Goal: Task Accomplishment & Management: Use online tool/utility

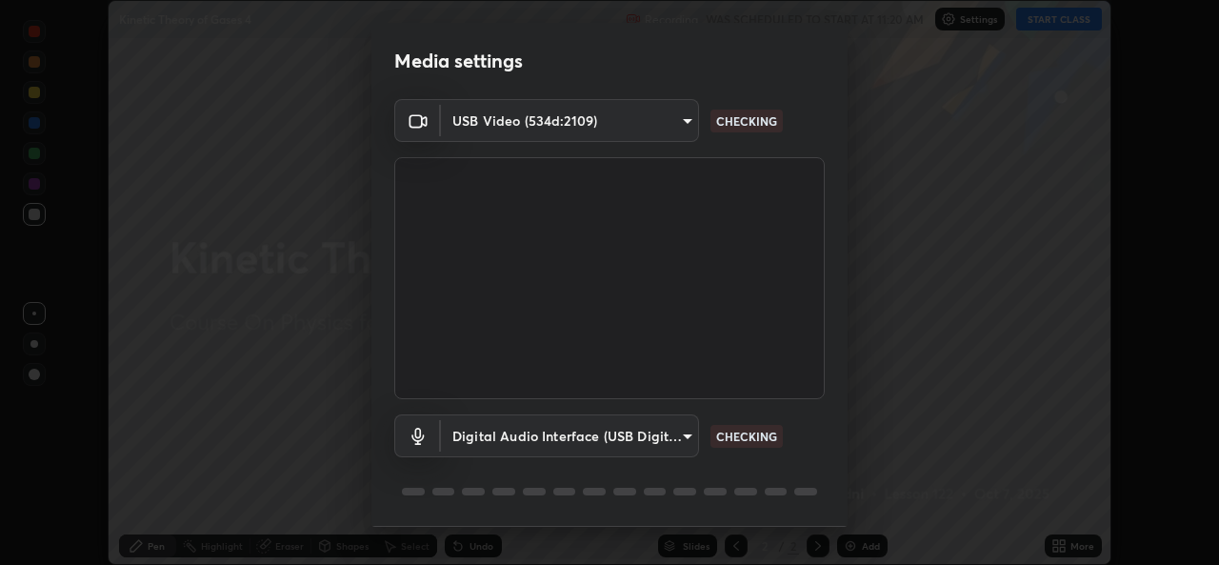
scroll to position [59, 0]
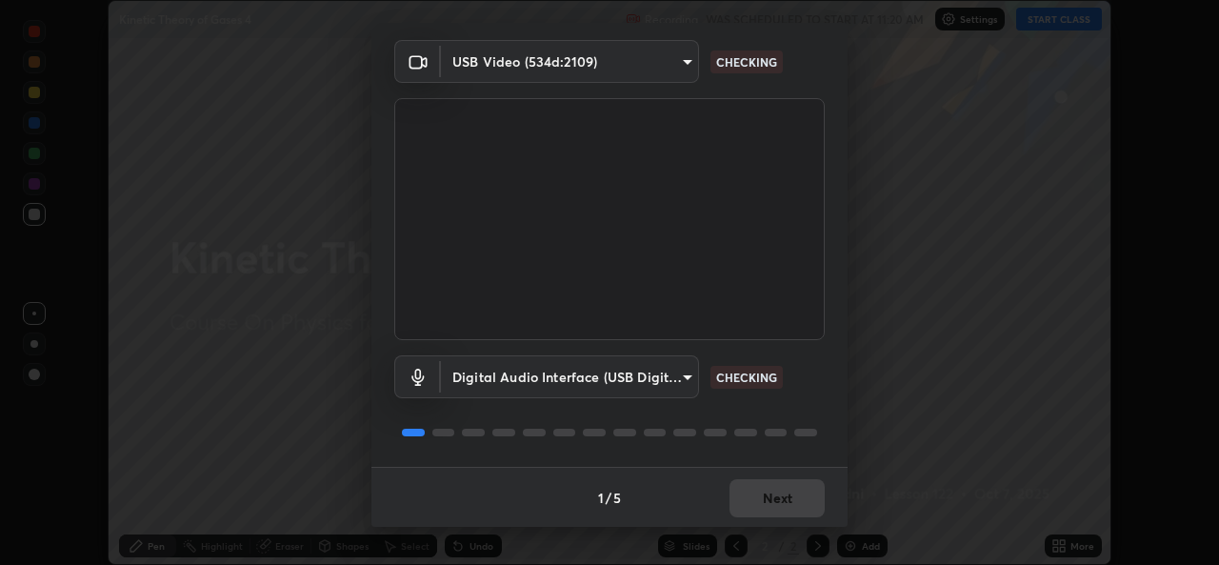
click at [731, 503] on div "1 / 5 Next" at bounding box center [609, 497] width 476 height 61
click at [739, 494] on div "1 / 5 Next" at bounding box center [609, 497] width 476 height 61
click at [750, 495] on div "1 / 5 Next" at bounding box center [609, 497] width 476 height 61
click at [753, 501] on div "1 / 5 Next" at bounding box center [609, 497] width 476 height 61
click at [752, 493] on div "1 / 5 Next" at bounding box center [609, 497] width 476 height 61
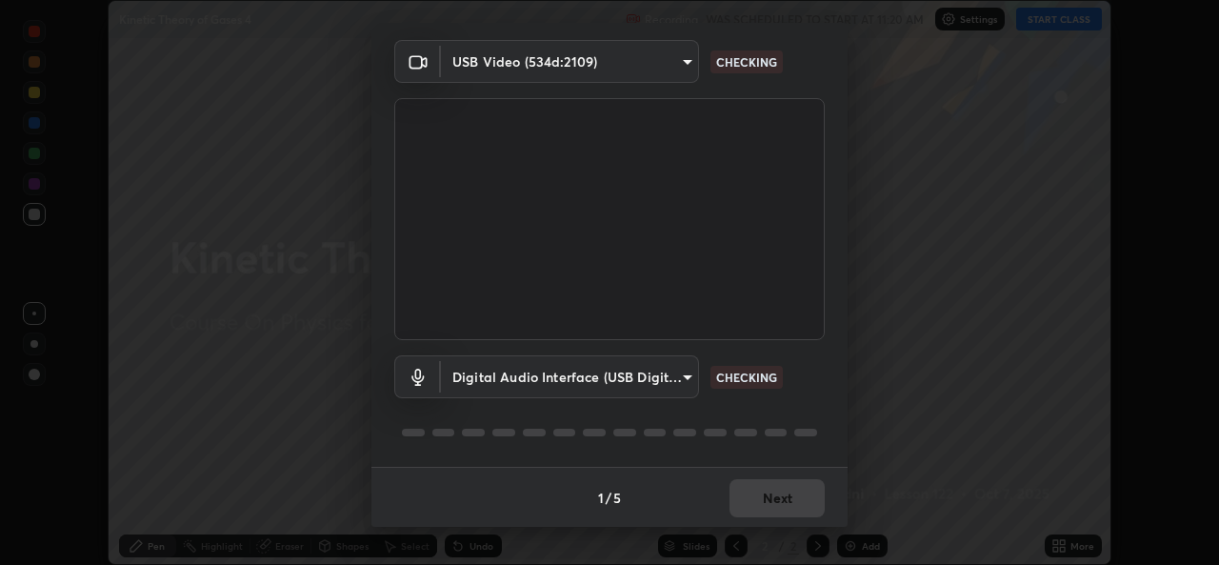
click at [754, 498] on div "1 / 5 Next" at bounding box center [609, 497] width 476 height 61
click at [755, 501] on div "1 / 5 Next" at bounding box center [609, 497] width 476 height 61
click at [758, 509] on div "1 / 5 Next" at bounding box center [609, 497] width 476 height 61
click at [756, 503] on div "1 / 5 Next" at bounding box center [609, 497] width 476 height 61
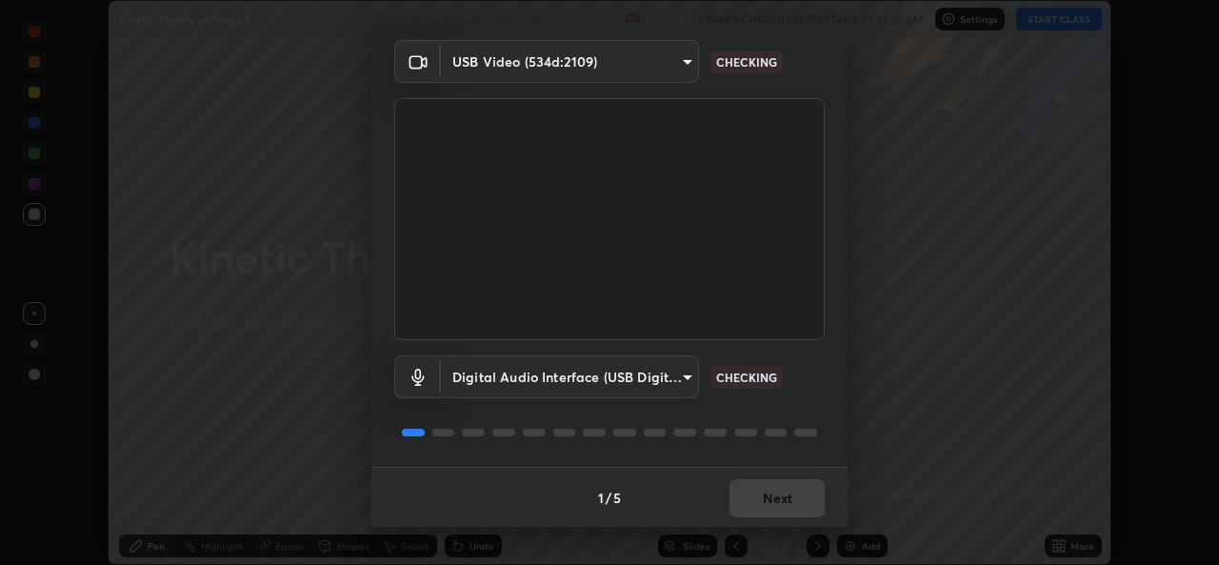
click at [762, 509] on div "1 / 5 Next" at bounding box center [609, 497] width 476 height 61
click at [761, 515] on div "1 / 5 Next" at bounding box center [609, 497] width 476 height 61
click at [760, 507] on div "1 / 5 Next" at bounding box center [609, 497] width 476 height 61
click at [758, 503] on div "1 / 5 Next" at bounding box center [609, 497] width 476 height 61
click at [759, 502] on div "1 / 5 Next" at bounding box center [609, 497] width 476 height 61
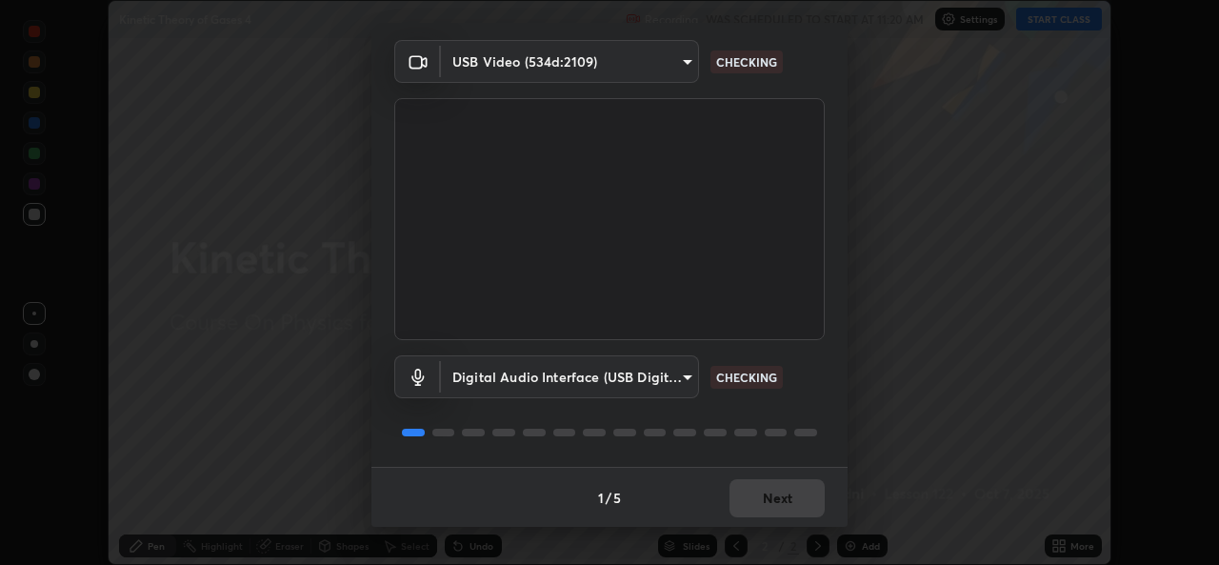
click at [758, 505] on div "1 / 5 Next" at bounding box center [609, 497] width 476 height 61
click at [759, 503] on button "Next" at bounding box center [777, 498] width 95 height 38
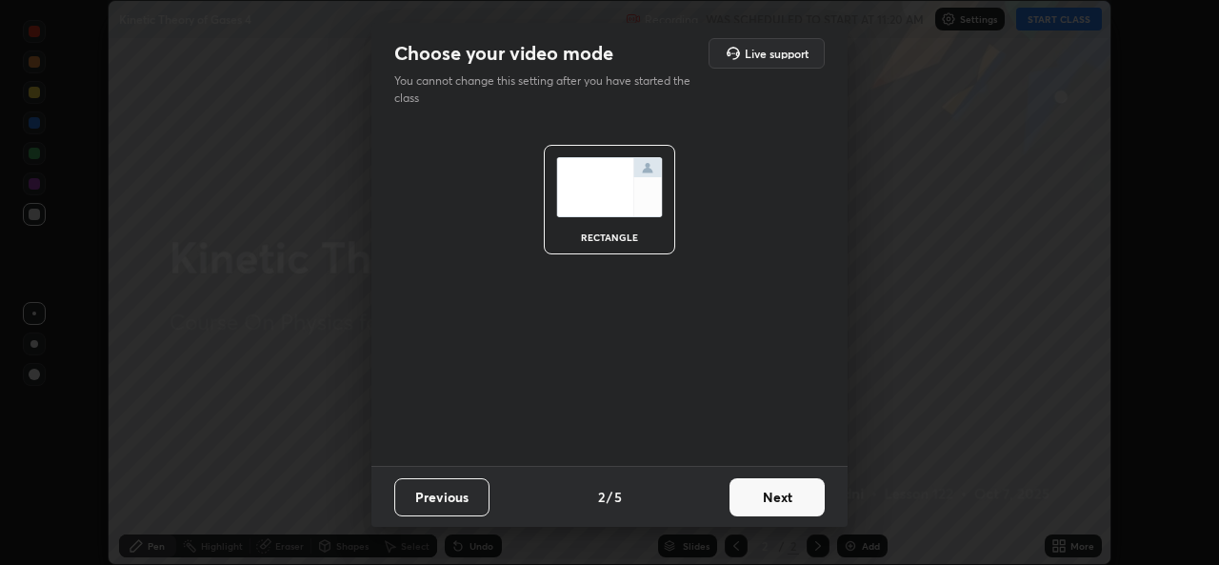
click at [760, 504] on button "Next" at bounding box center [777, 497] width 95 height 38
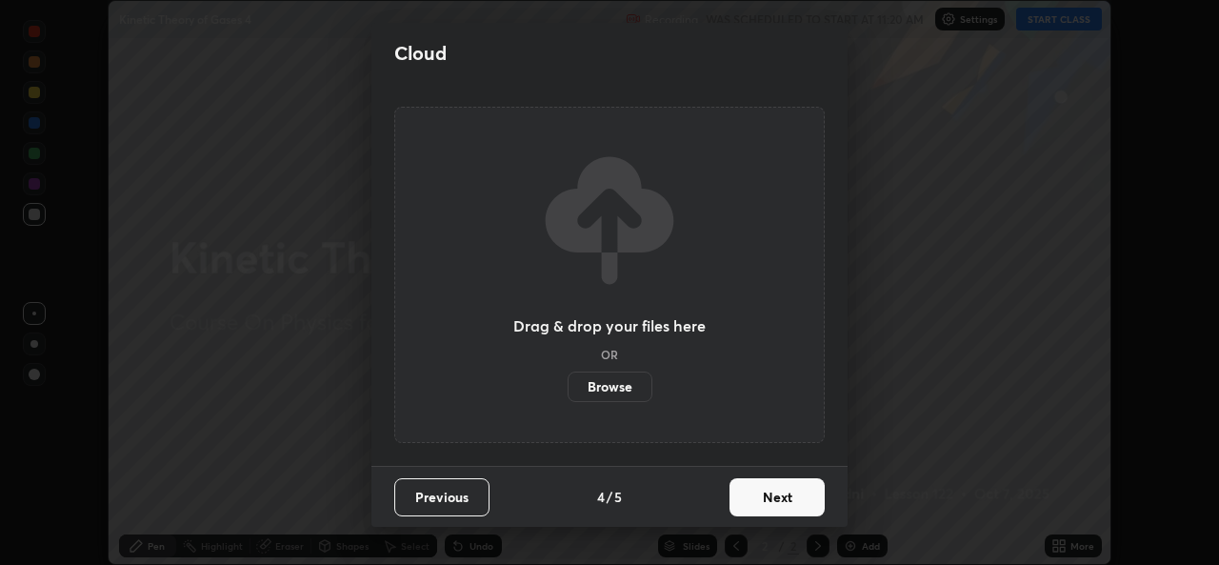
click at [608, 390] on label "Browse" at bounding box center [610, 386] width 85 height 30
click at [568, 390] on input "Browse" at bounding box center [568, 386] width 0 height 30
click at [601, 396] on label "Browse" at bounding box center [610, 386] width 85 height 30
click at [568, 396] on input "Browse" at bounding box center [568, 386] width 0 height 30
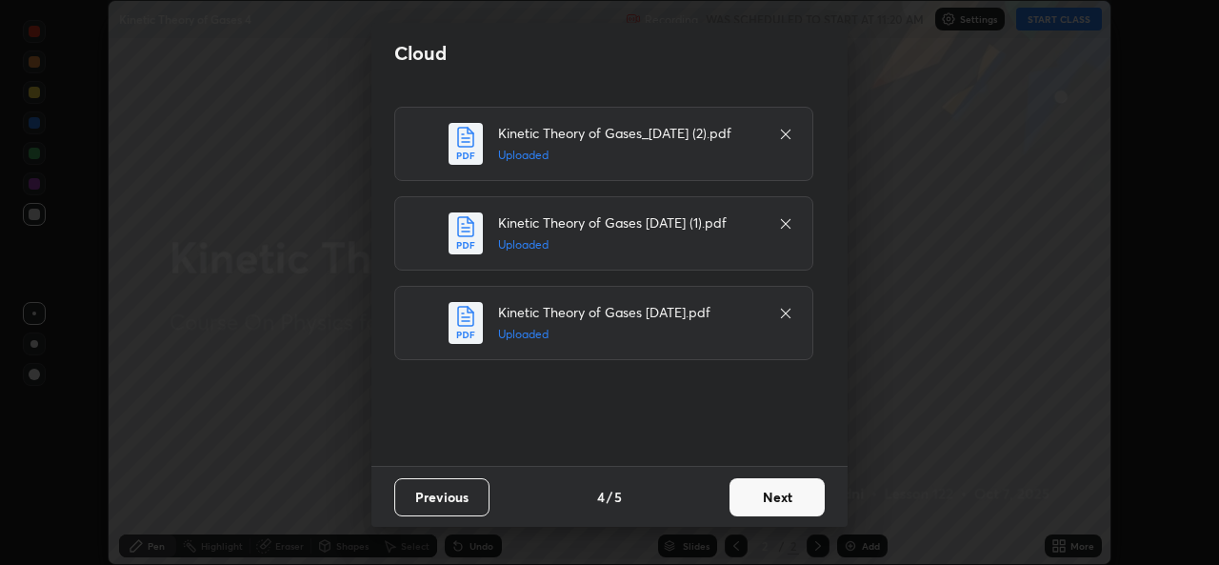
click at [771, 488] on button "Next" at bounding box center [777, 497] width 95 height 38
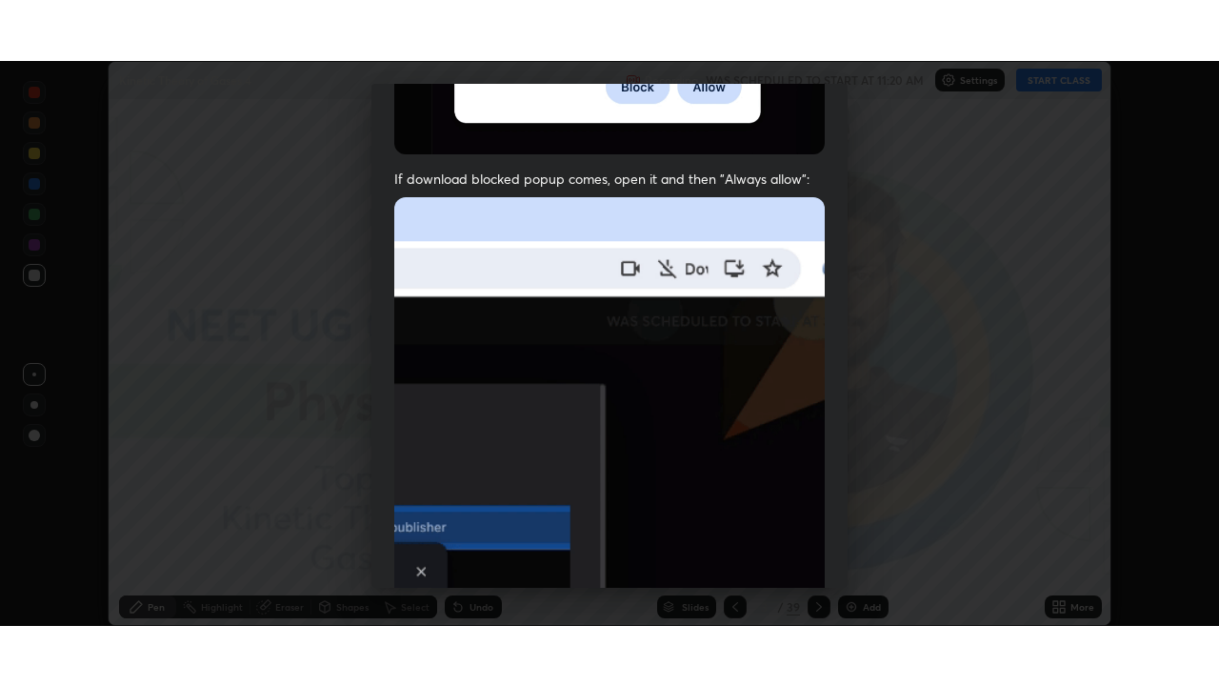
scroll to position [448, 0]
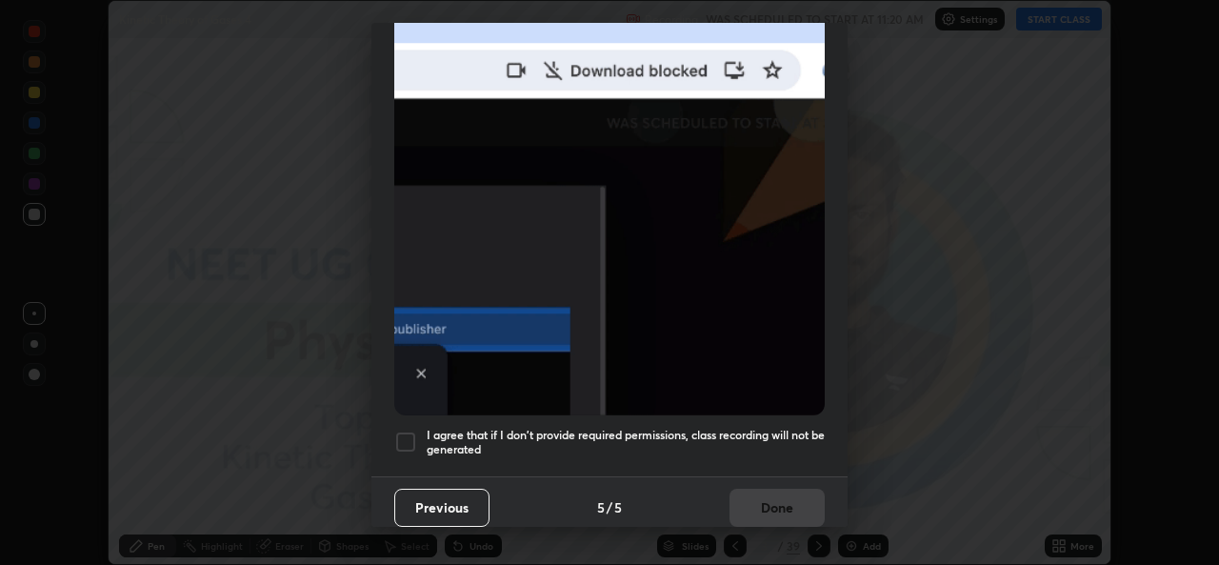
click at [636, 428] on h5 "I agree that if I don't provide required permissions, class recording will not …" at bounding box center [626, 443] width 398 height 30
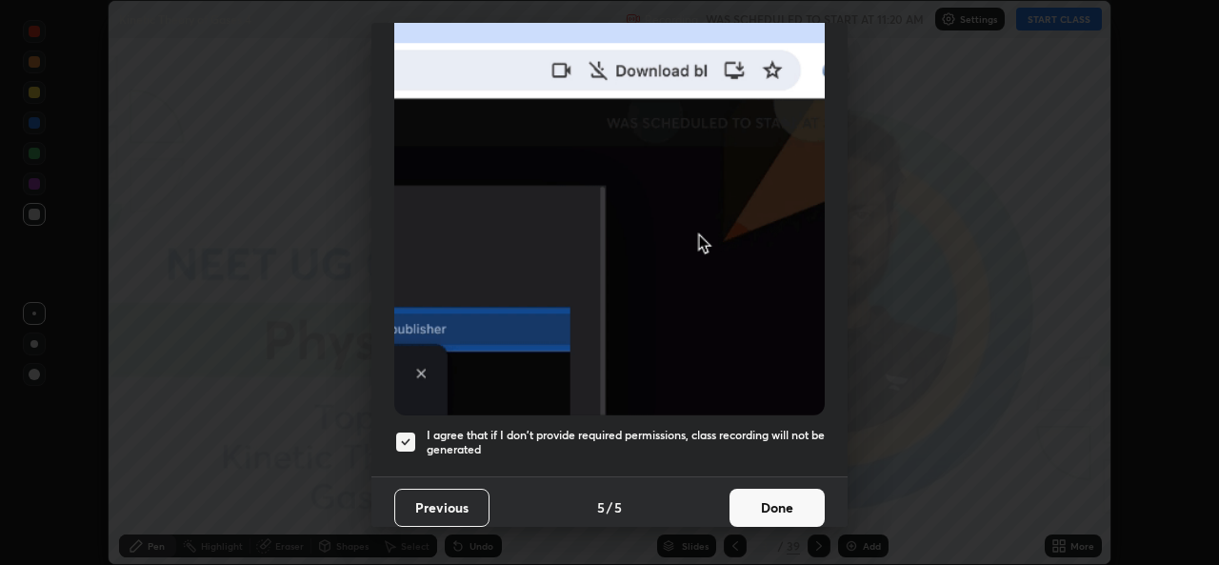
click at [756, 491] on button "Done" at bounding box center [777, 508] width 95 height 38
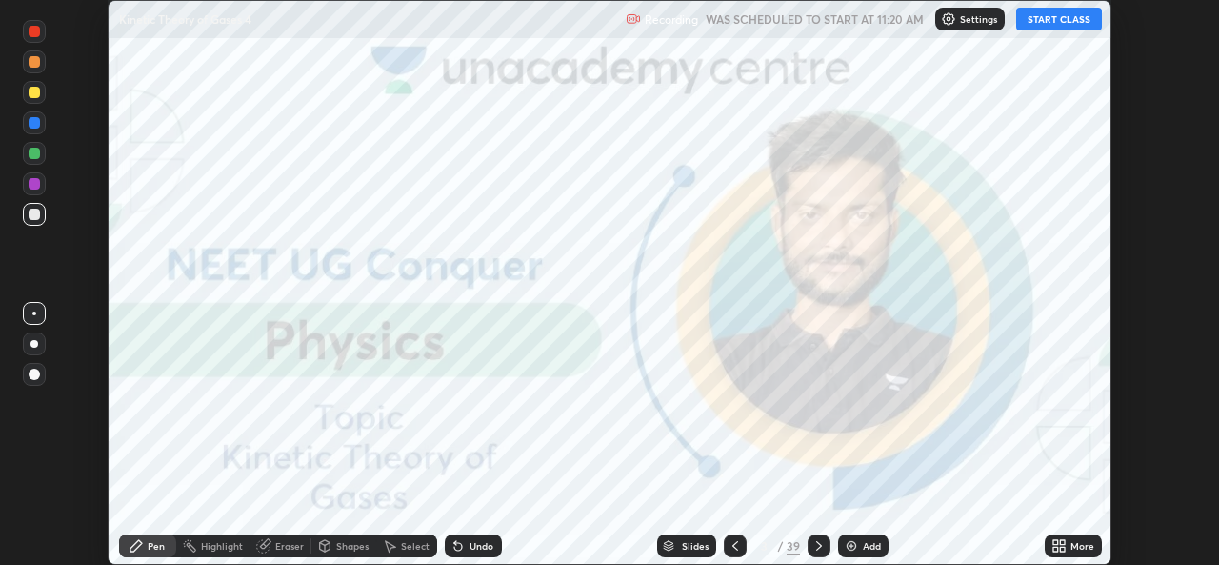
click at [1053, 543] on icon at bounding box center [1055, 542] width 5 height 5
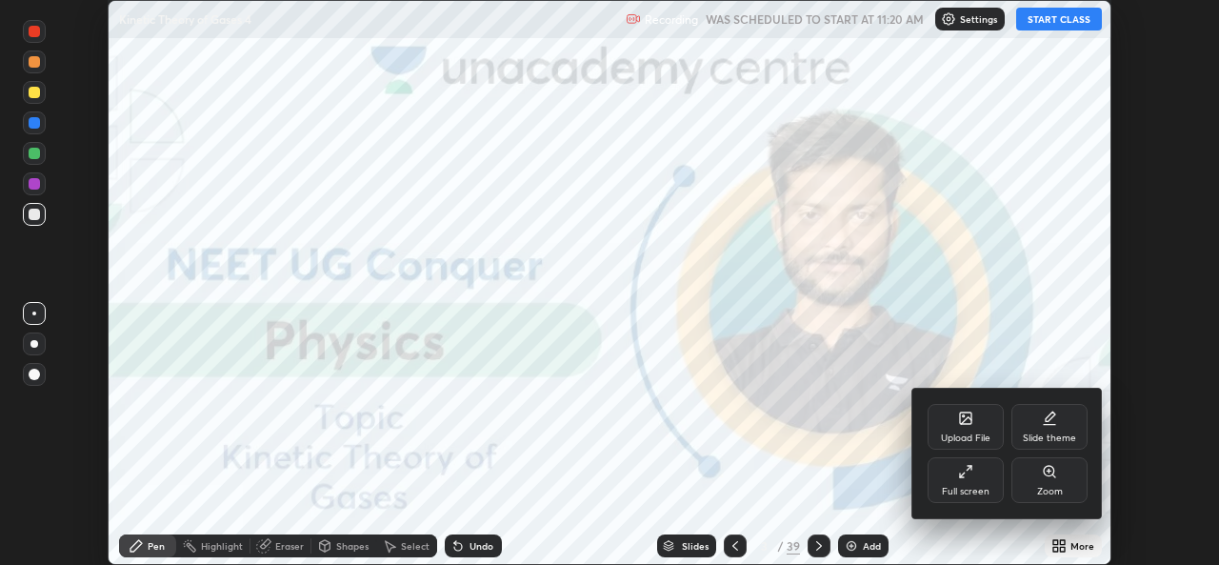
click at [970, 478] on icon at bounding box center [965, 471] width 15 height 15
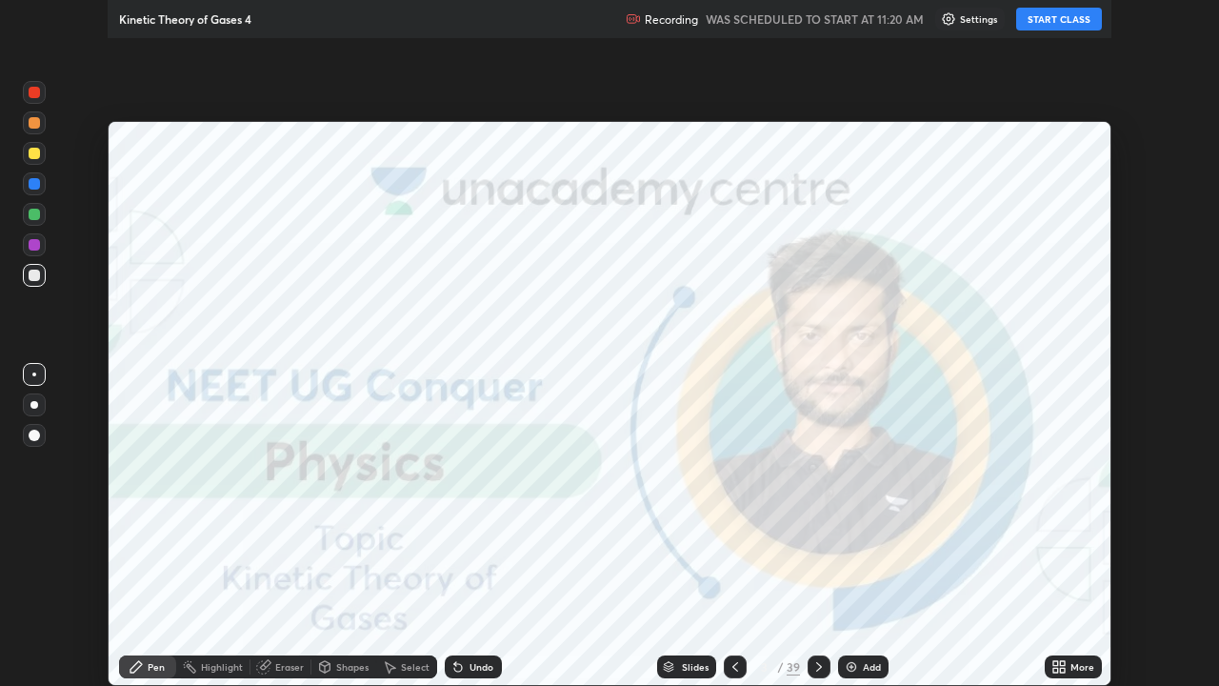
scroll to position [686, 1219]
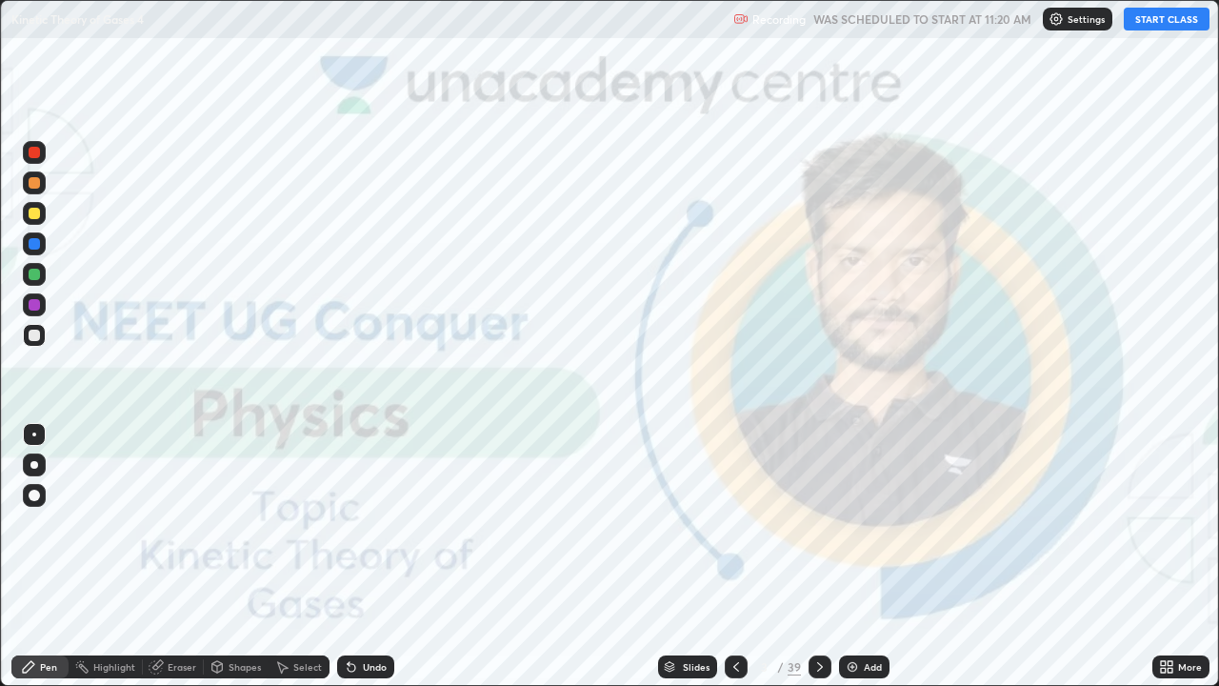
click at [1168, 20] on button "START CLASS" at bounding box center [1167, 19] width 86 height 23
click at [683, 564] on div "Slides" at bounding box center [696, 667] width 27 height 10
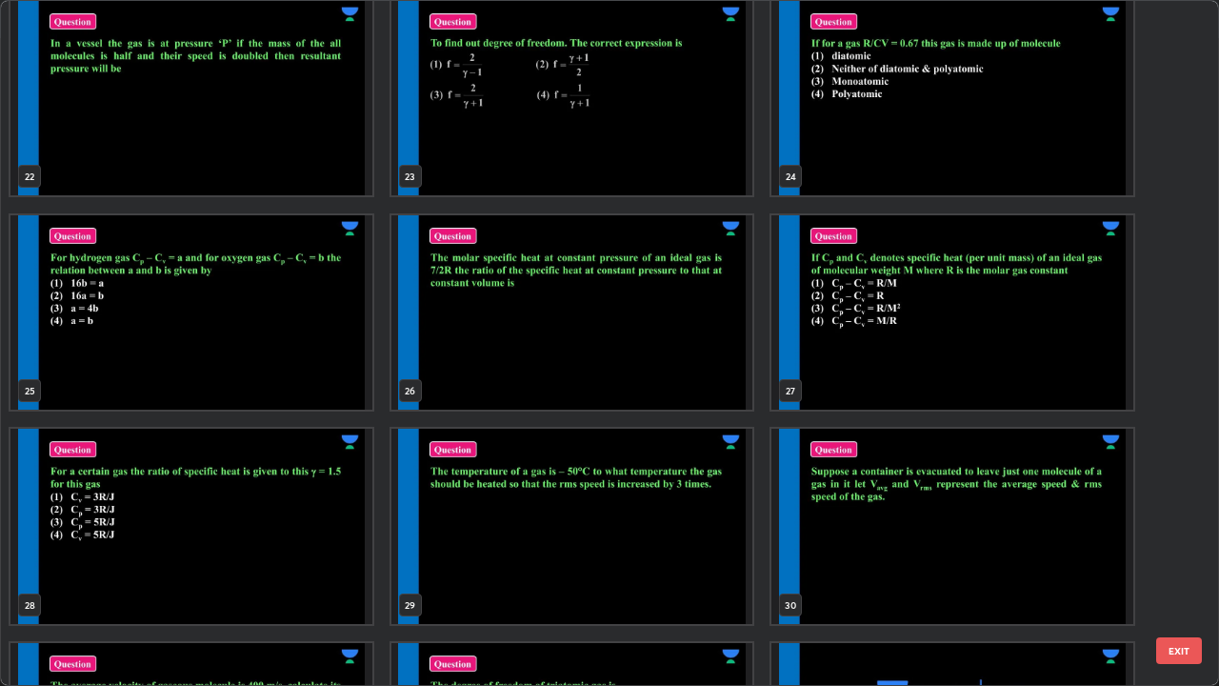
scroll to position [1505, 0]
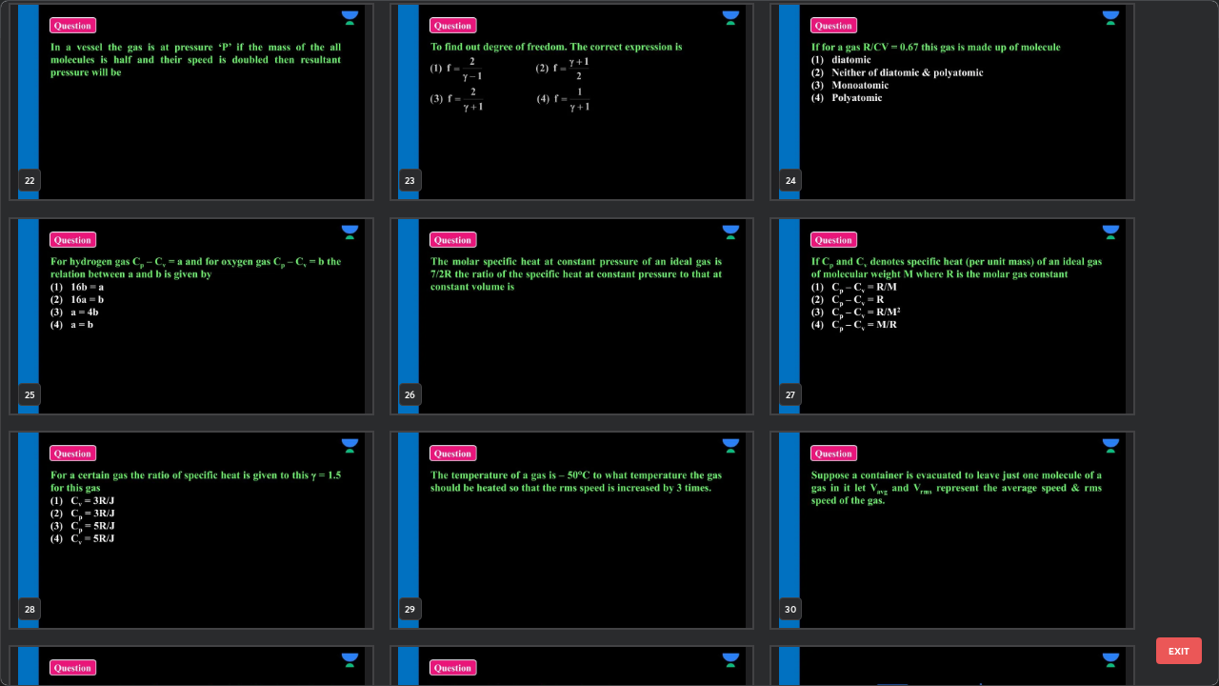
click at [595, 368] on img "grid" at bounding box center [572, 316] width 362 height 195
click at [595, 375] on img "grid" at bounding box center [572, 316] width 362 height 195
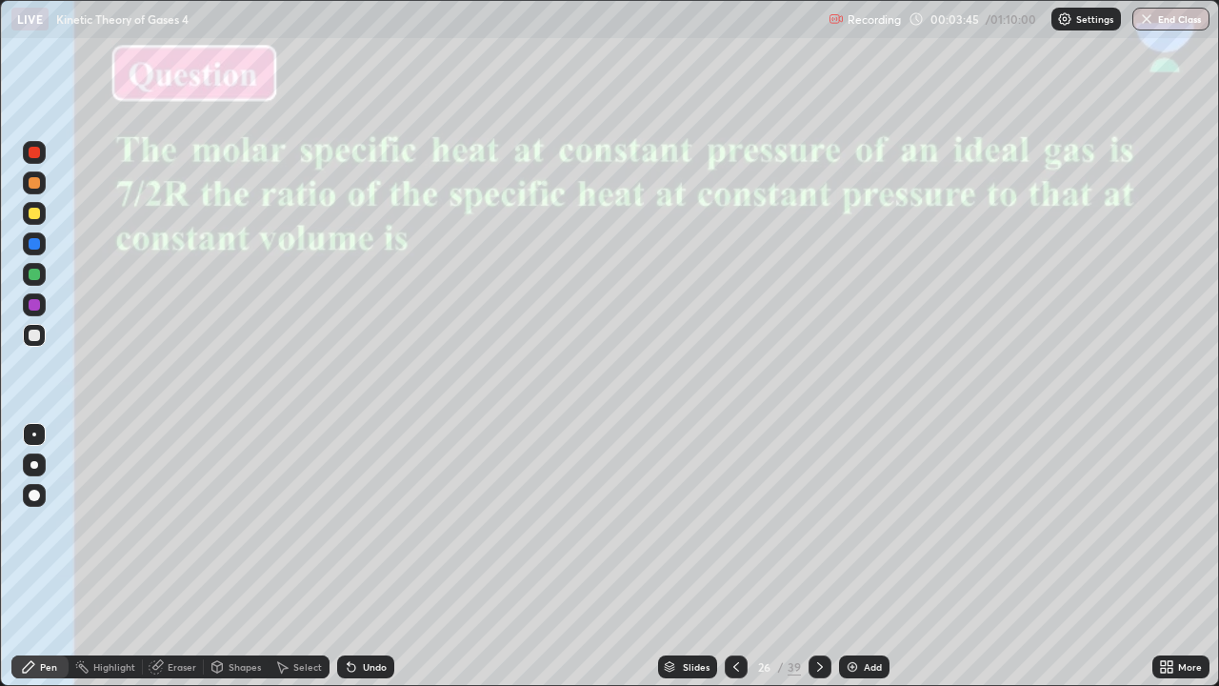
click at [34, 465] on div at bounding box center [34, 465] width 8 height 8
click at [34, 211] on div at bounding box center [34, 213] width 11 height 11
click at [687, 564] on div "Slides" at bounding box center [696, 667] width 27 height 10
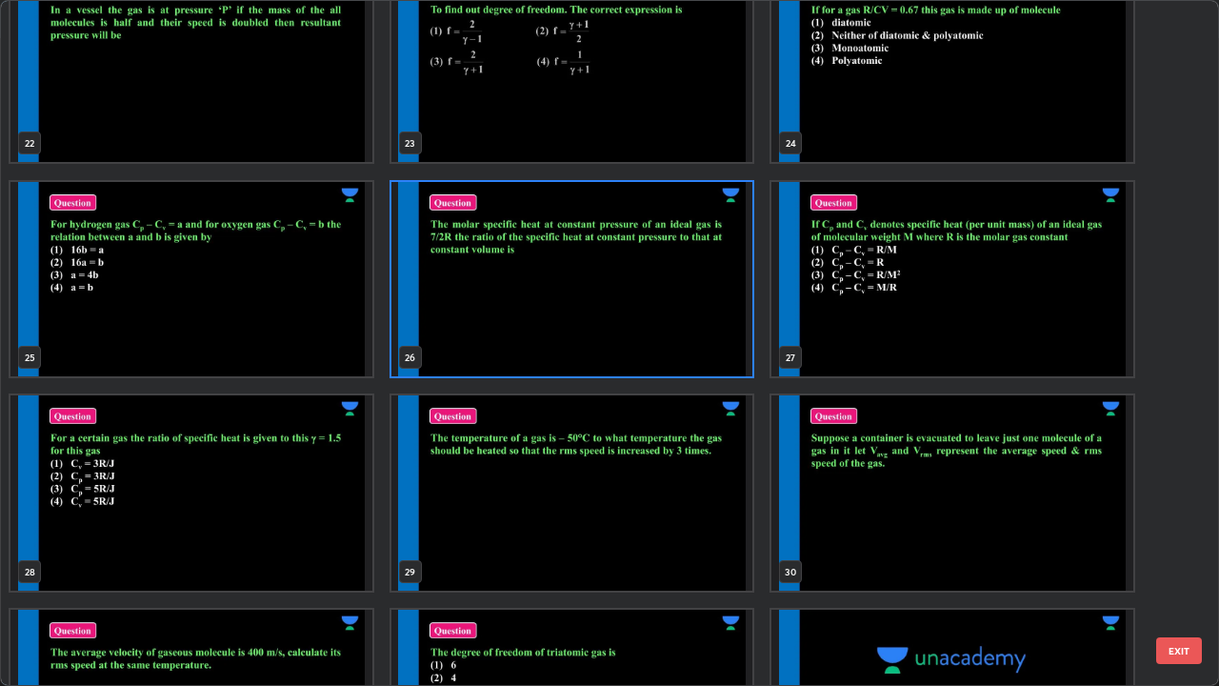
scroll to position [1566, 0]
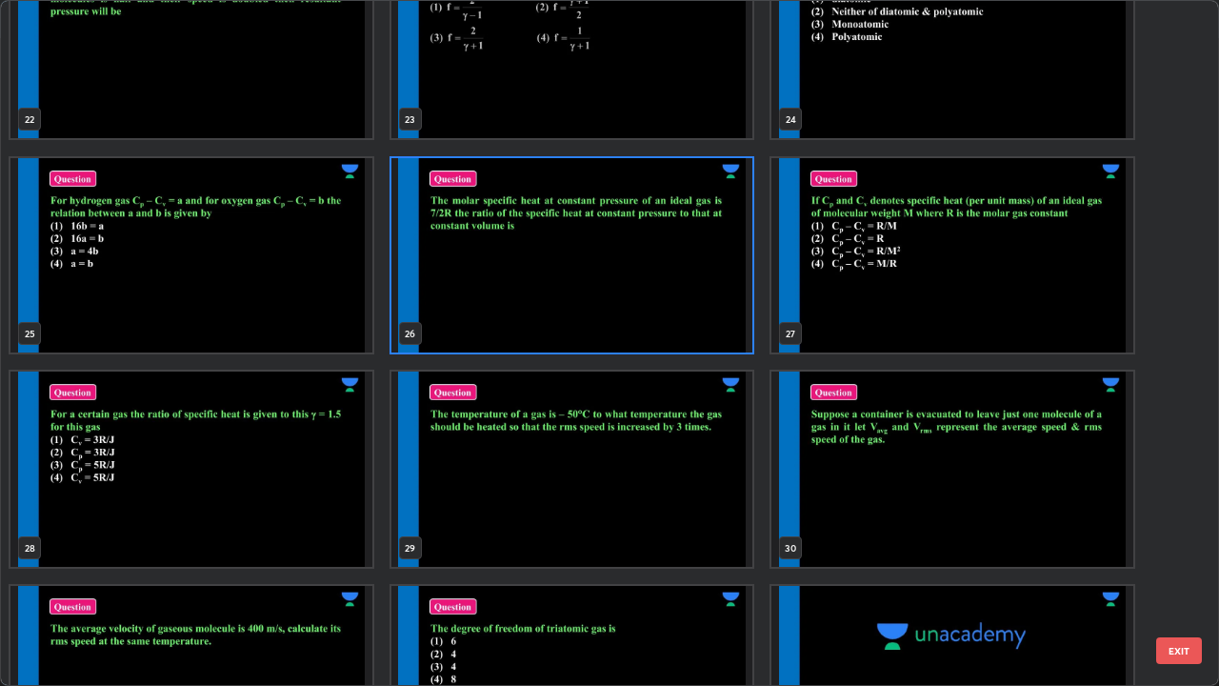
click at [257, 519] on img "grid" at bounding box center [191, 468] width 362 height 195
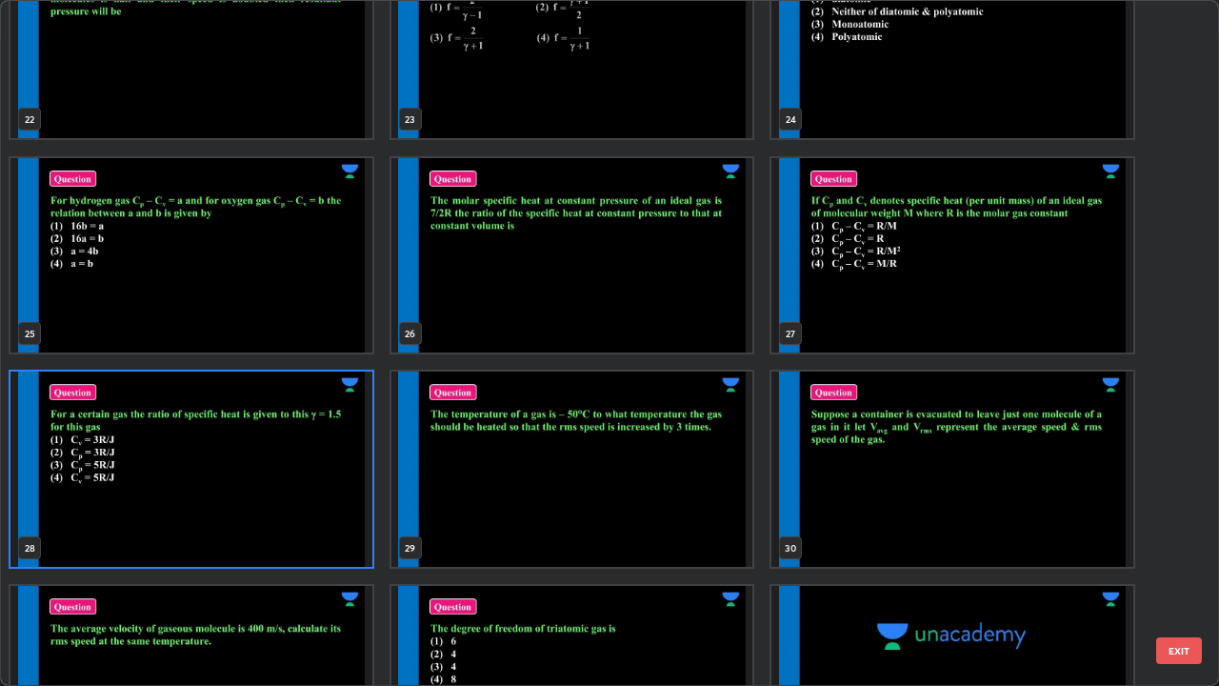
click at [262, 517] on img "grid" at bounding box center [191, 468] width 362 height 195
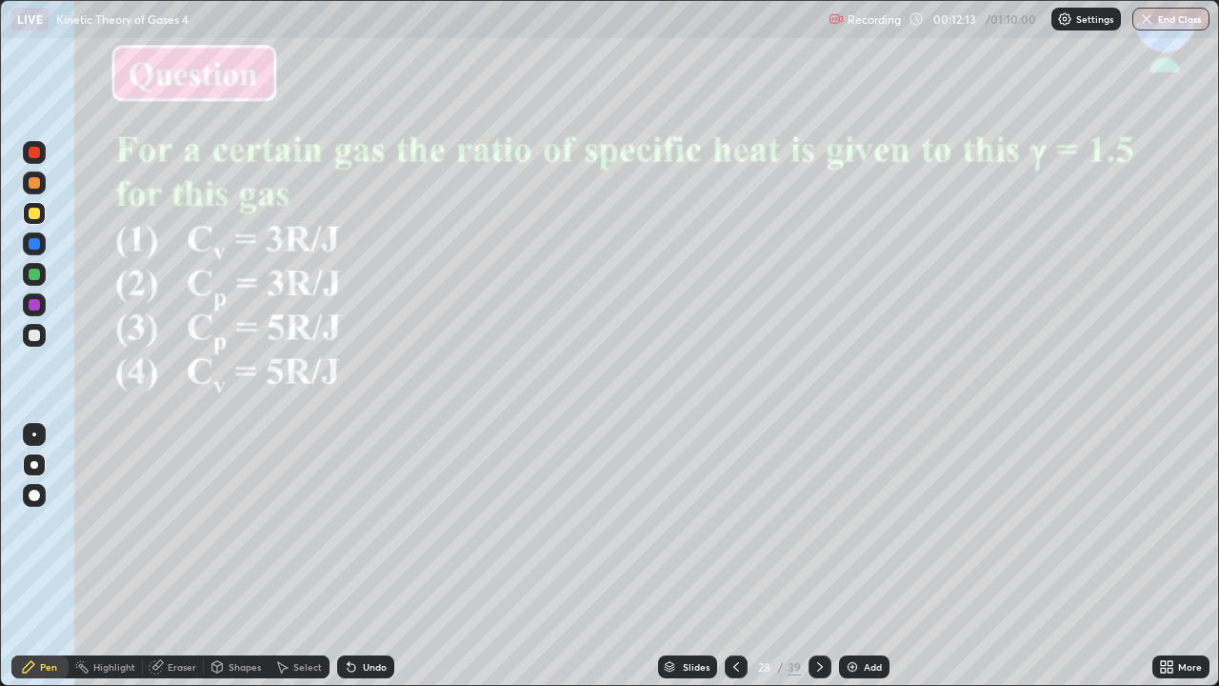
click at [695, 564] on div "Slides" at bounding box center [696, 667] width 27 height 10
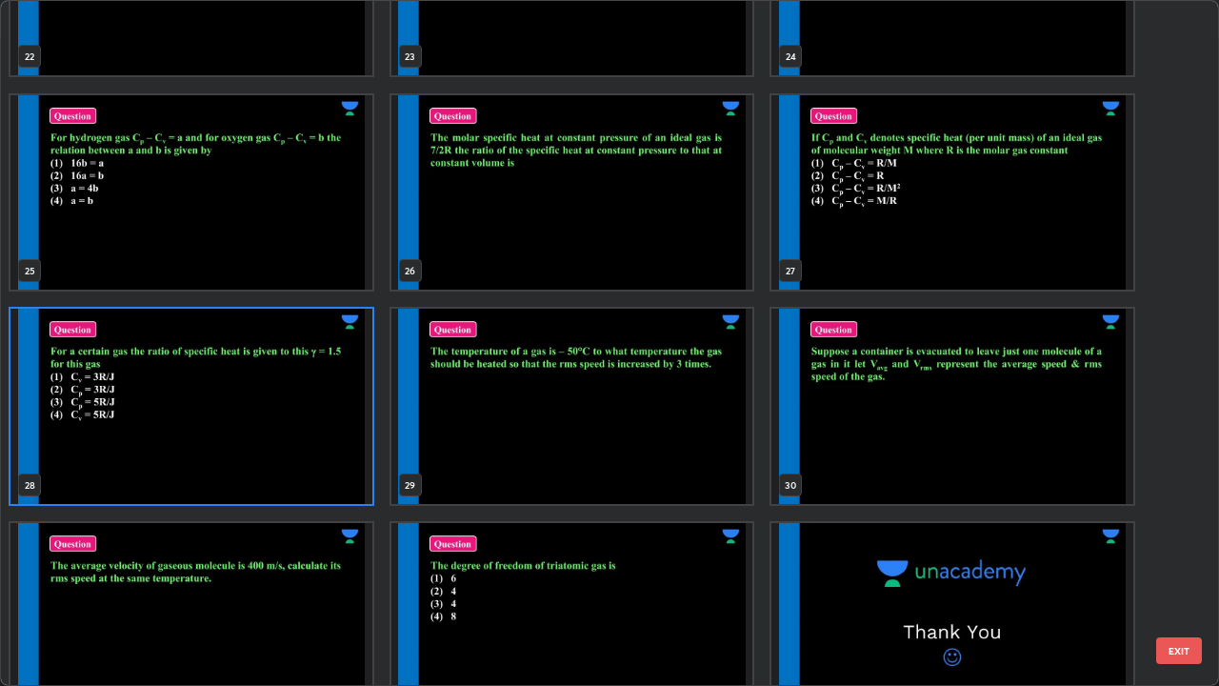
scroll to position [1631, 0]
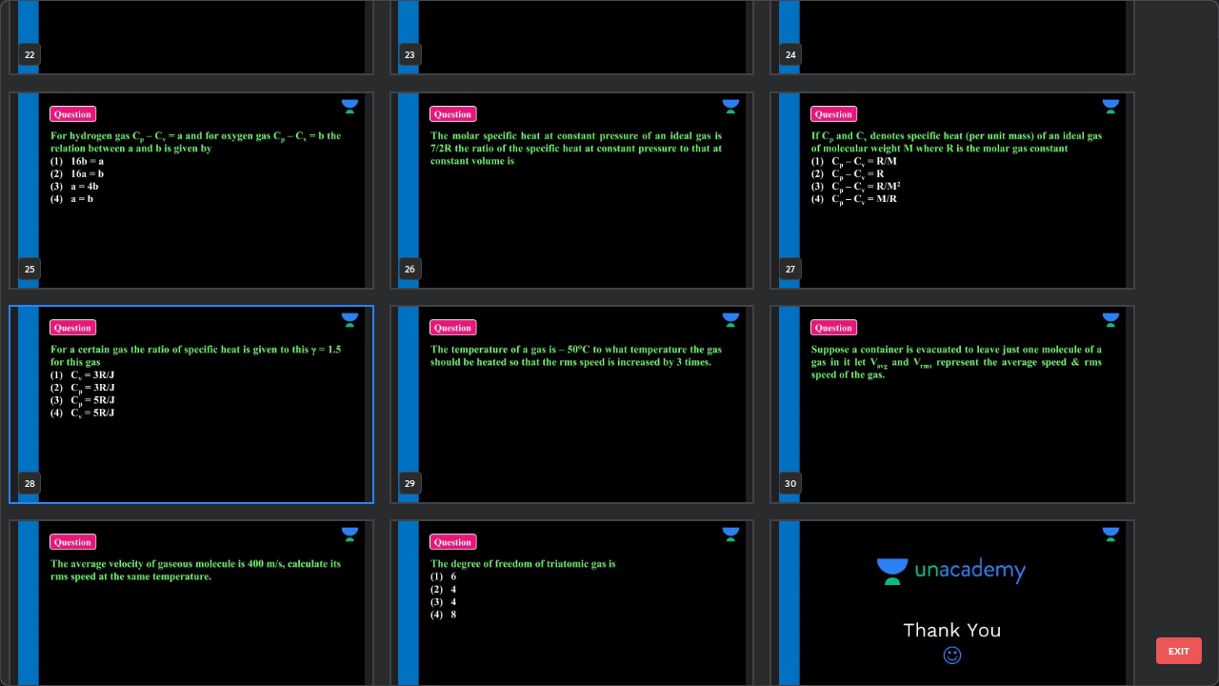
click at [529, 442] on img "grid" at bounding box center [572, 404] width 362 height 195
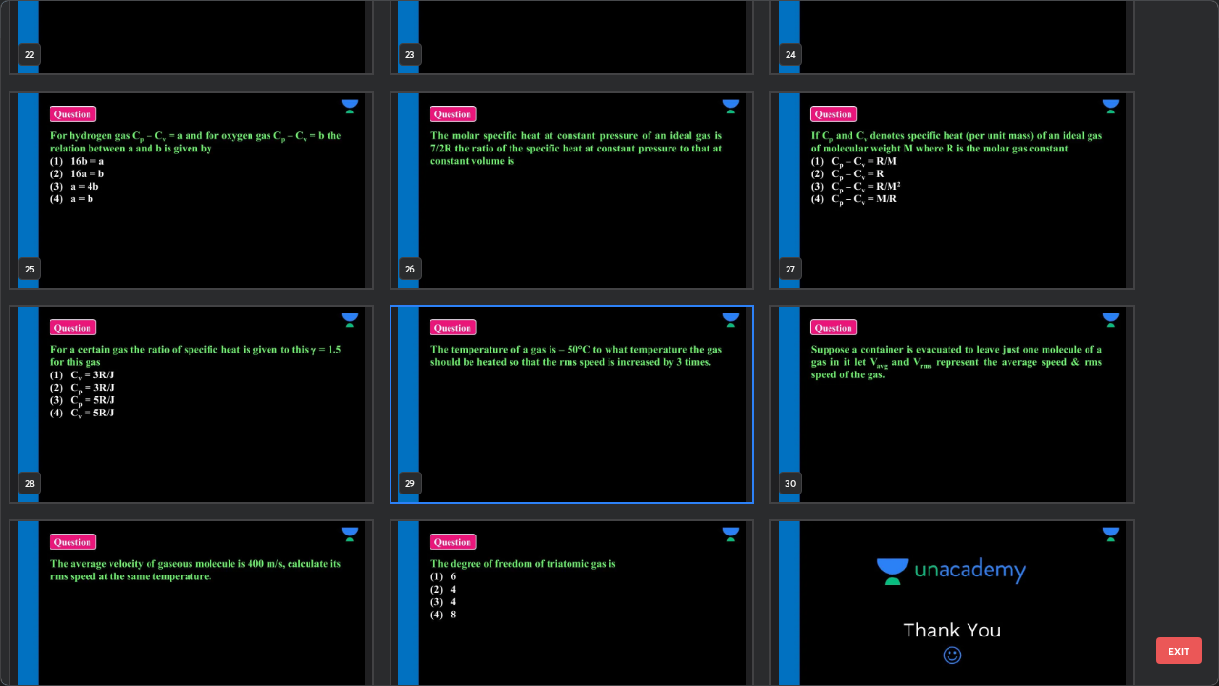
click at [518, 439] on img "grid" at bounding box center [572, 404] width 362 height 195
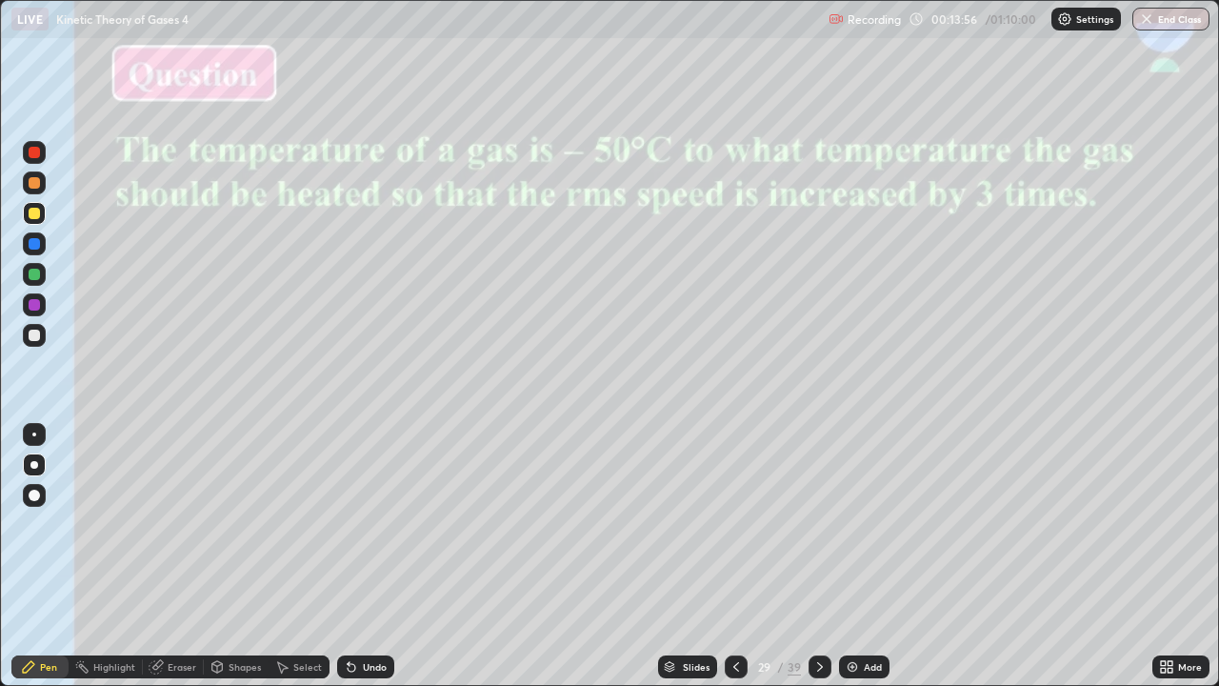
click at [171, 564] on div "Eraser" at bounding box center [182, 667] width 29 height 10
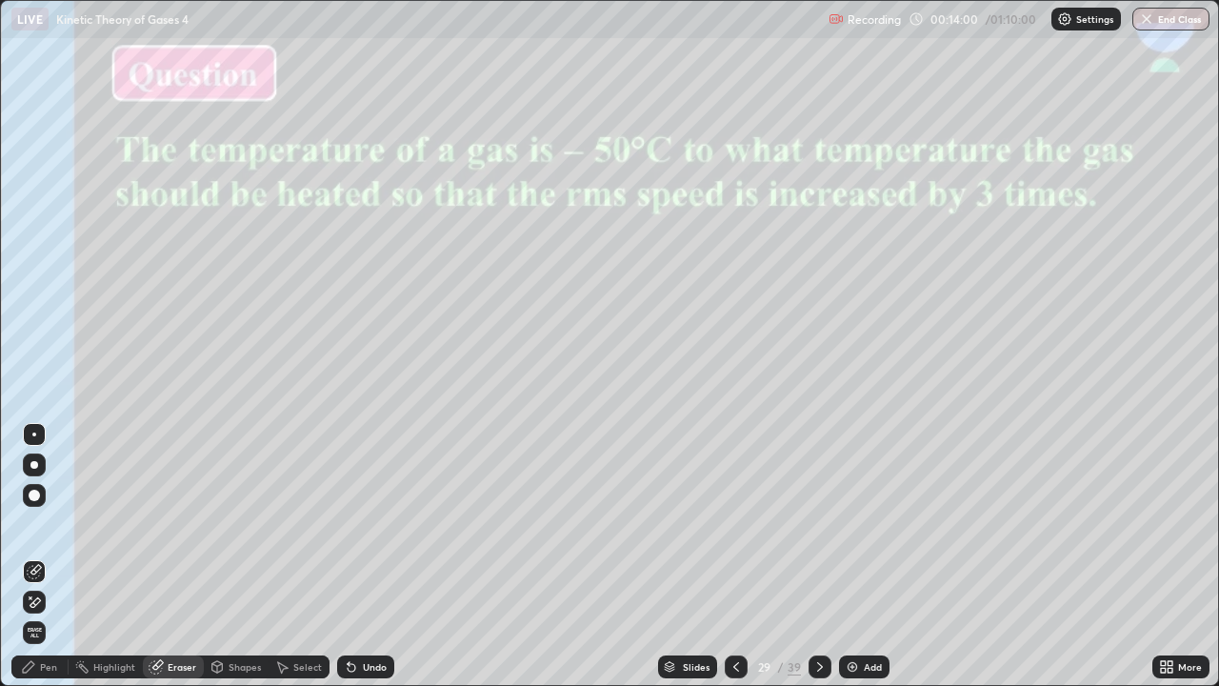
click at [47, 564] on div "Pen" at bounding box center [48, 667] width 17 height 10
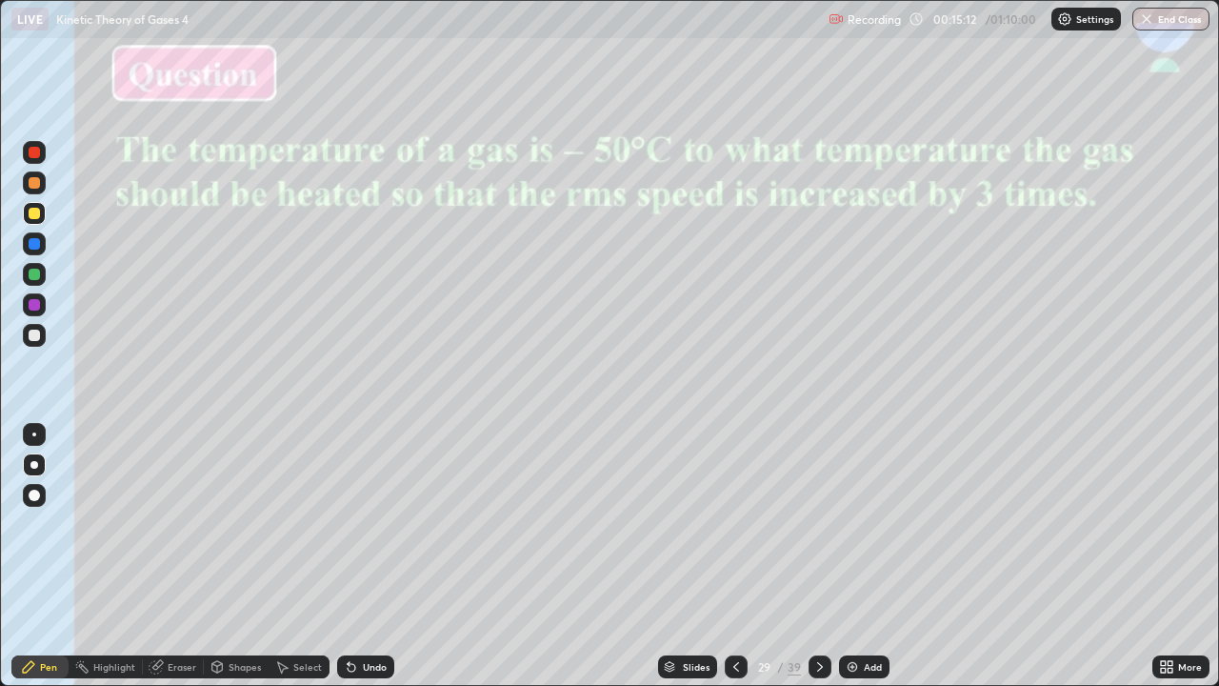
click at [178, 564] on div "Eraser" at bounding box center [173, 666] width 61 height 23
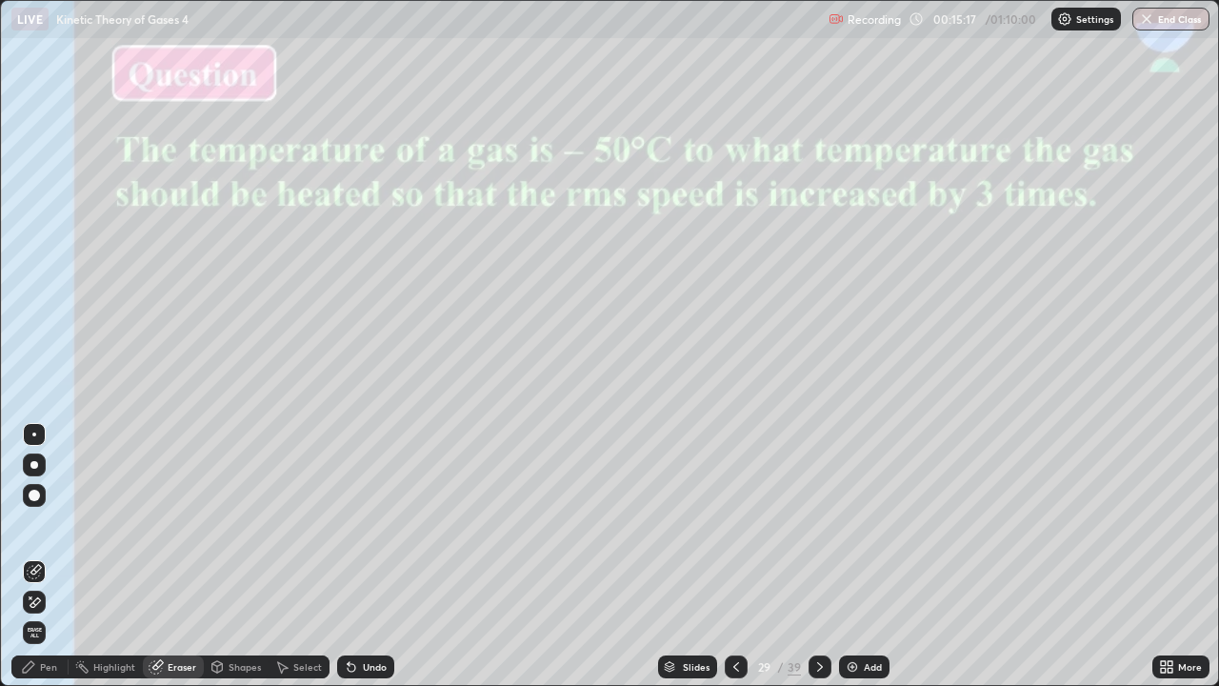
click at [50, 564] on div "Pen" at bounding box center [39, 666] width 57 height 23
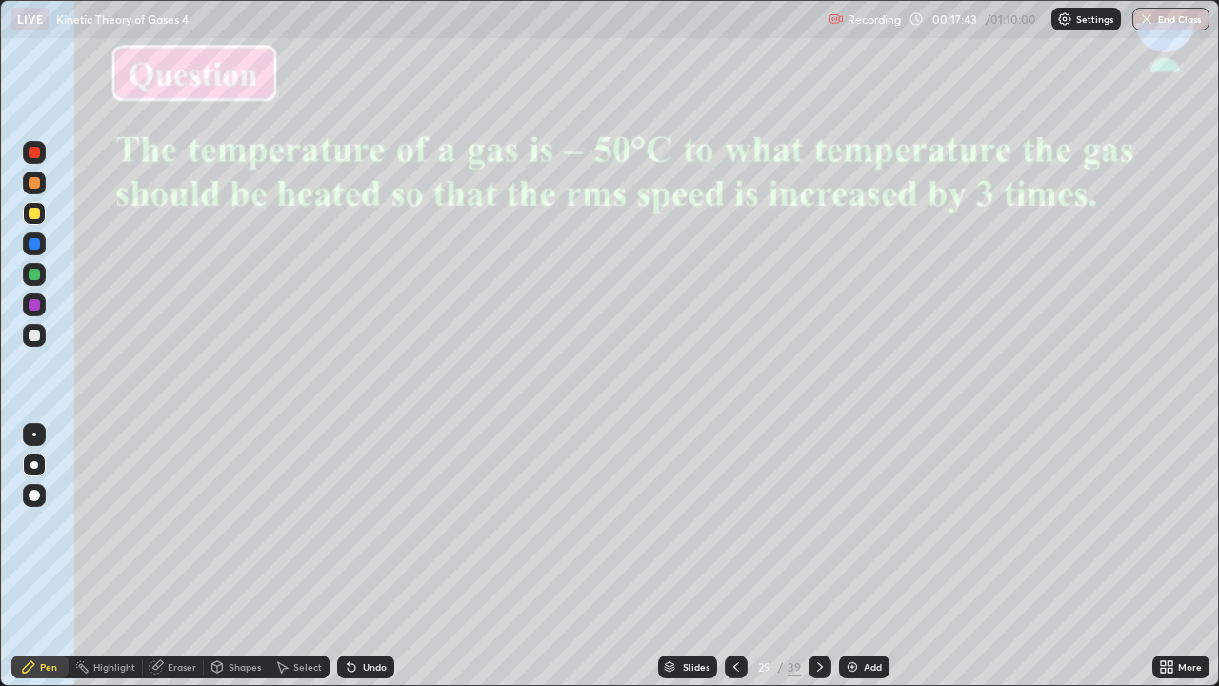
click at [851, 564] on img at bounding box center [852, 666] width 15 height 15
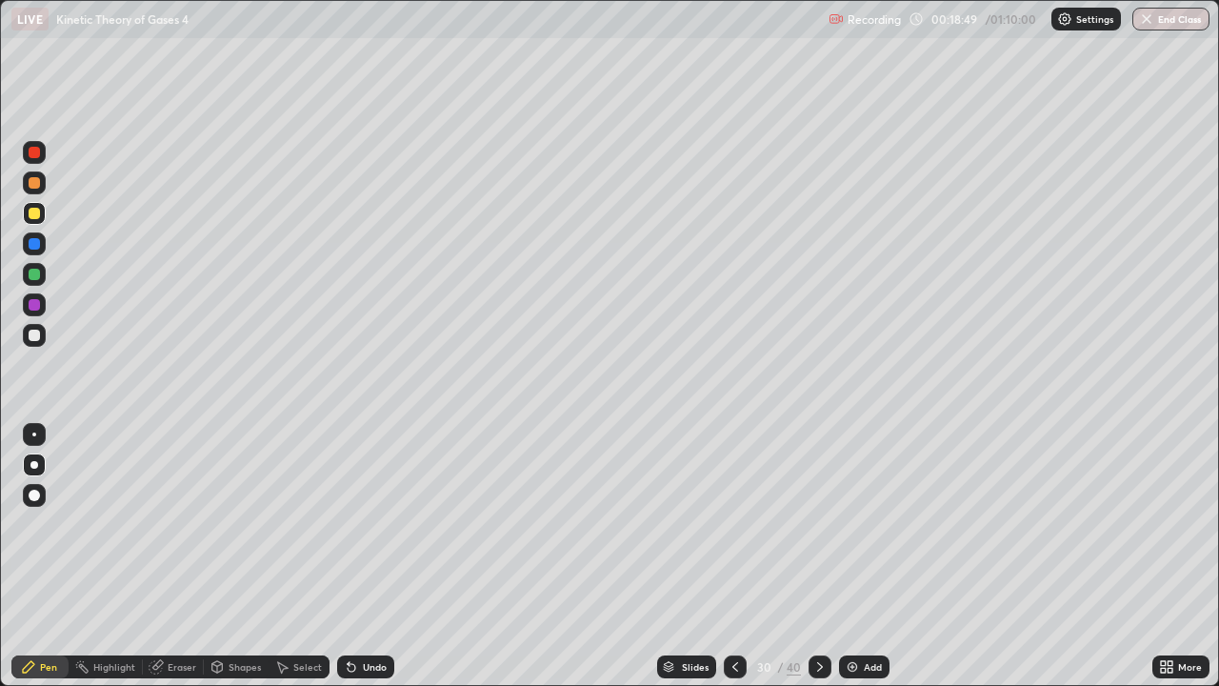
click at [32, 303] on div at bounding box center [34, 304] width 11 height 11
click at [175, 564] on div "Eraser" at bounding box center [173, 666] width 61 height 23
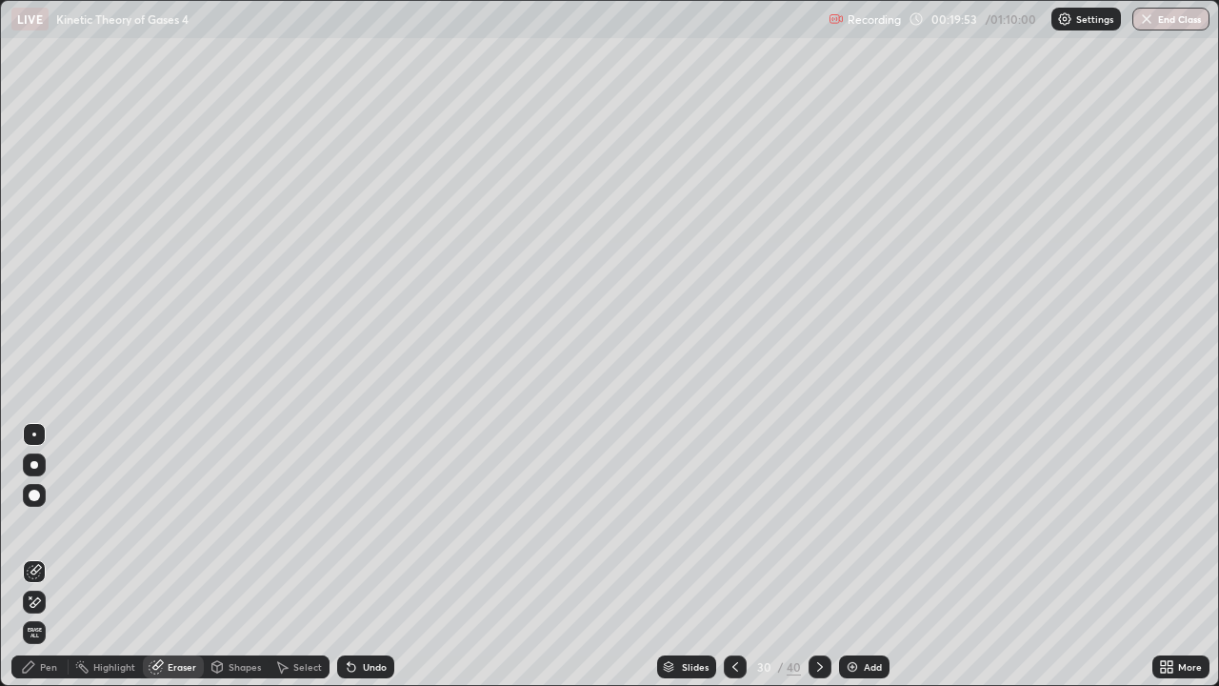
click at [48, 564] on div "Pen" at bounding box center [39, 667] width 57 height 38
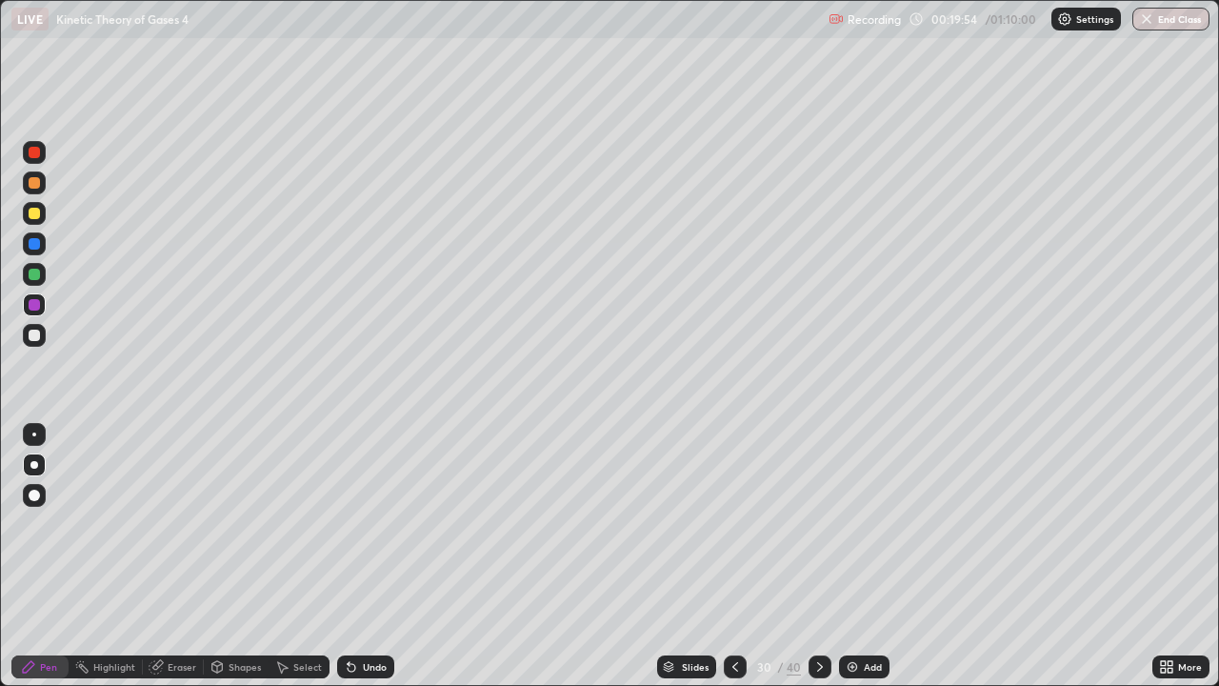
click at [36, 272] on div at bounding box center [34, 274] width 11 height 11
click at [34, 305] on div at bounding box center [34, 304] width 11 height 11
click at [175, 564] on div "Eraser" at bounding box center [173, 666] width 61 height 23
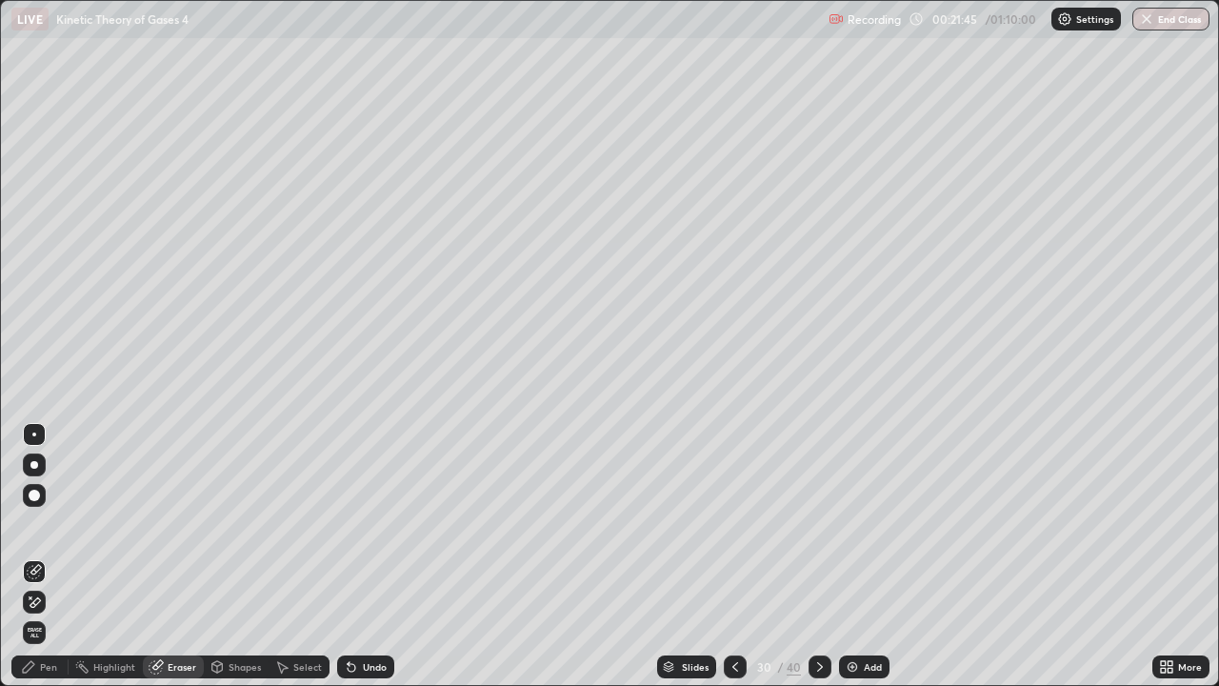
click at [40, 564] on div "Pen" at bounding box center [48, 667] width 17 height 10
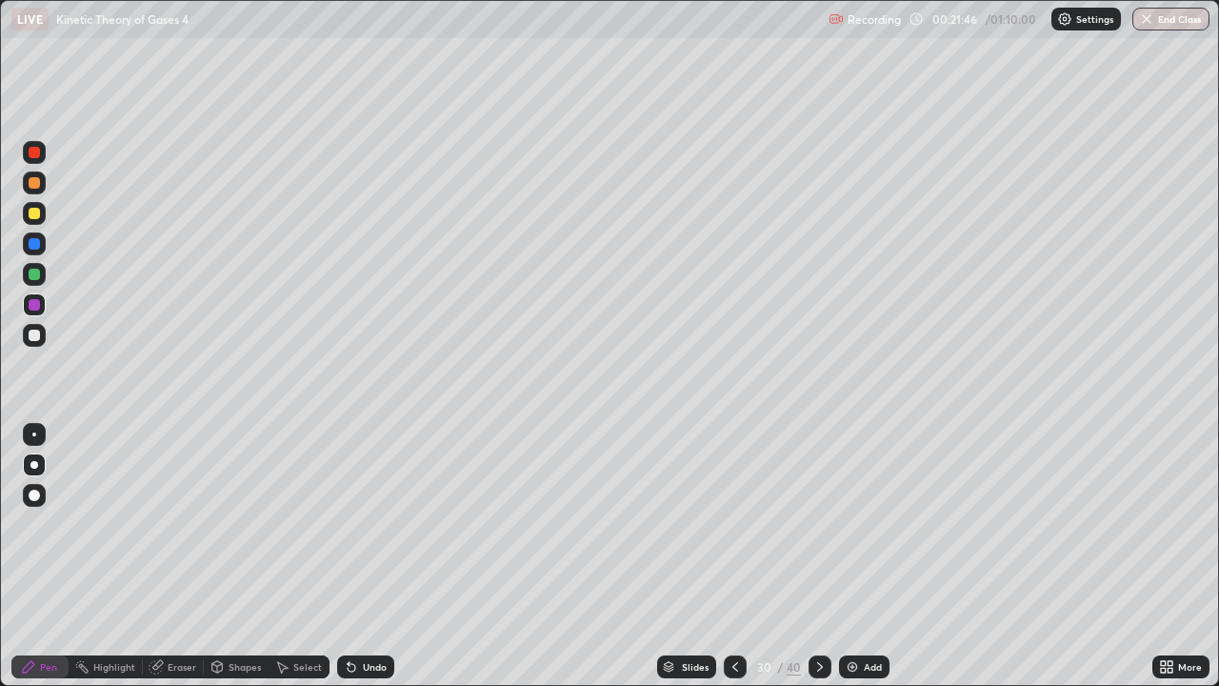
click at [34, 152] on div at bounding box center [34, 152] width 11 height 11
click at [173, 564] on div "Eraser" at bounding box center [182, 667] width 29 height 10
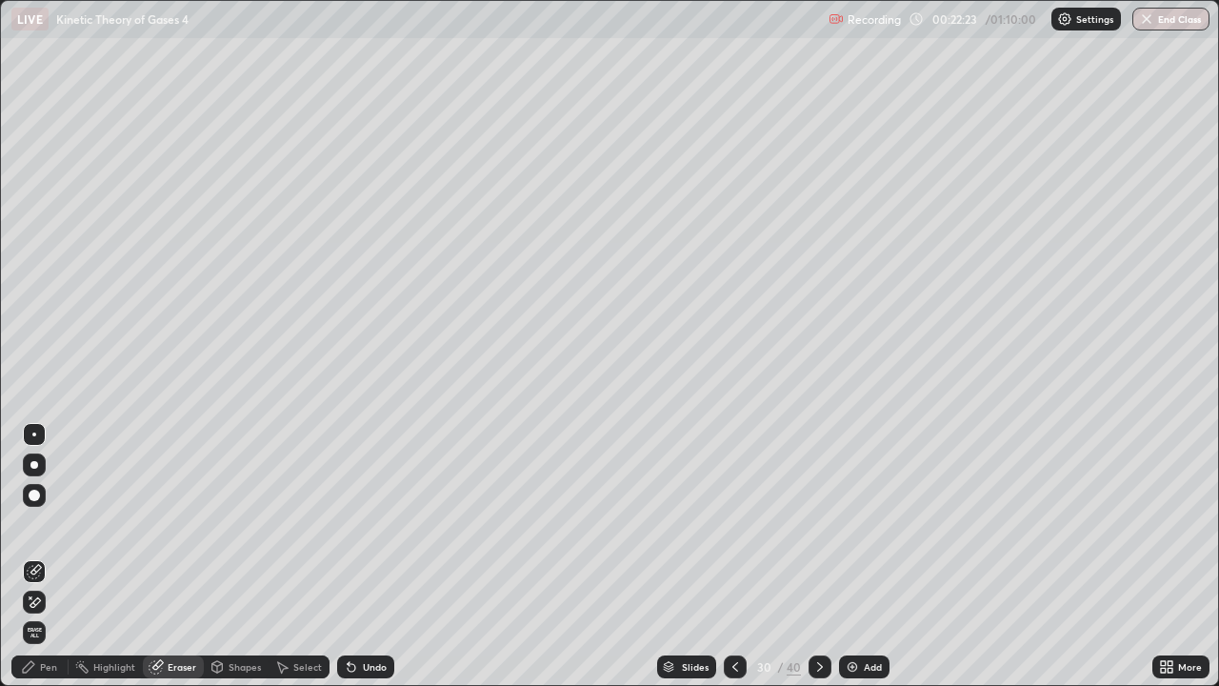
click at [50, 564] on div "Pen" at bounding box center [39, 666] width 57 height 23
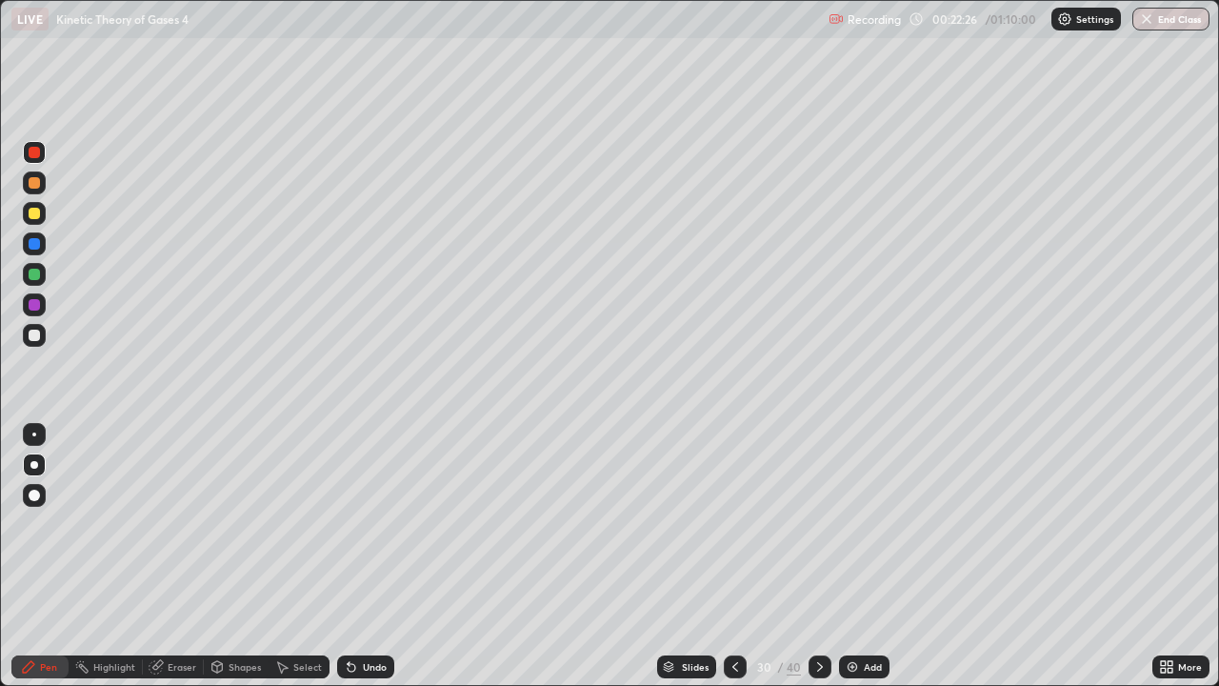
click at [179, 564] on div "Eraser" at bounding box center [182, 667] width 29 height 10
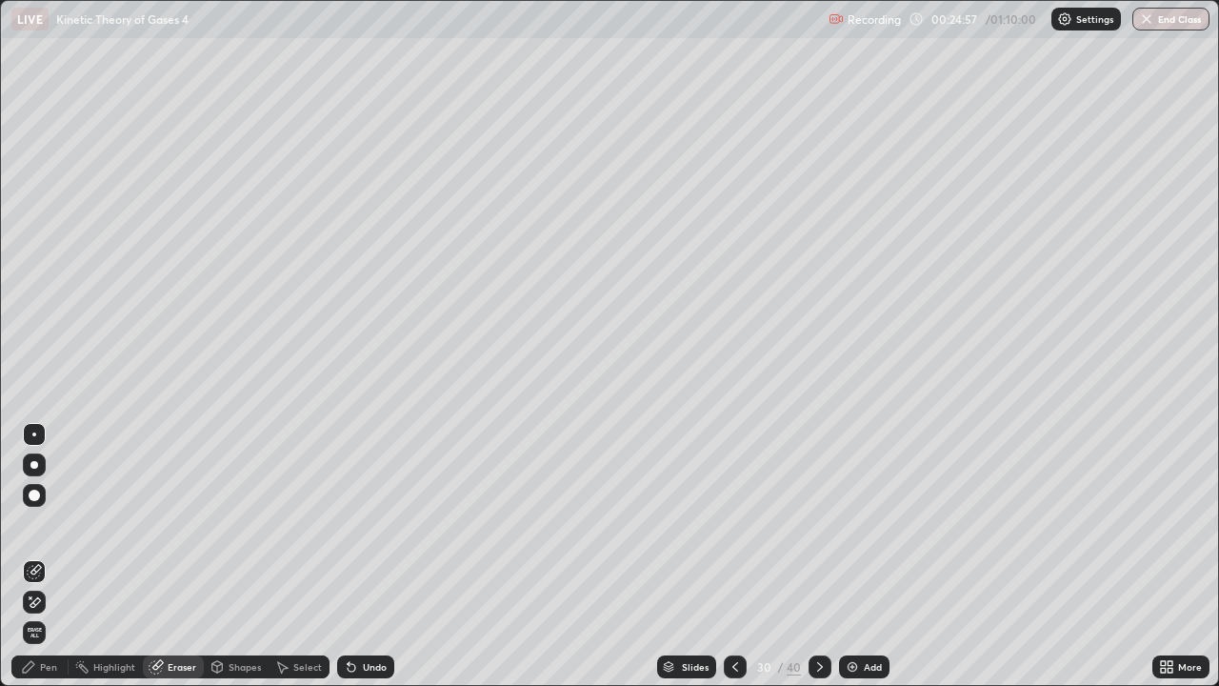
click at [170, 564] on div "Eraser" at bounding box center [173, 666] width 61 height 23
click at [39, 564] on div "Pen" at bounding box center [39, 666] width 57 height 23
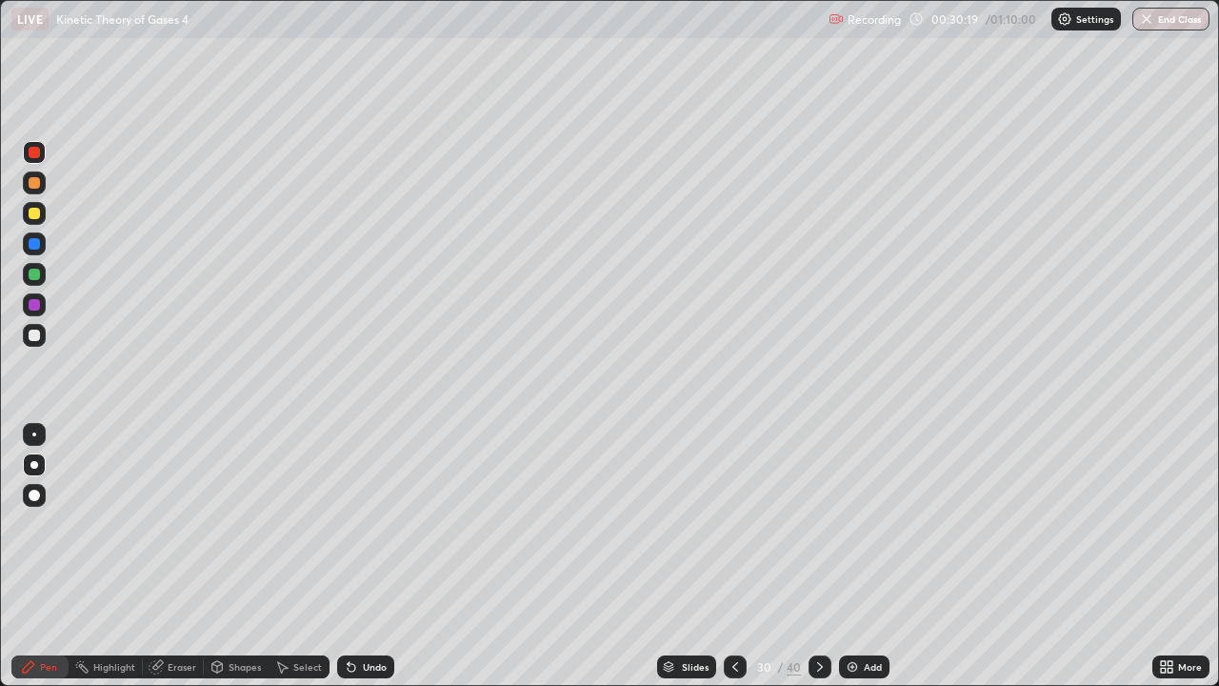
click at [699, 564] on div "Slides" at bounding box center [686, 666] width 59 height 23
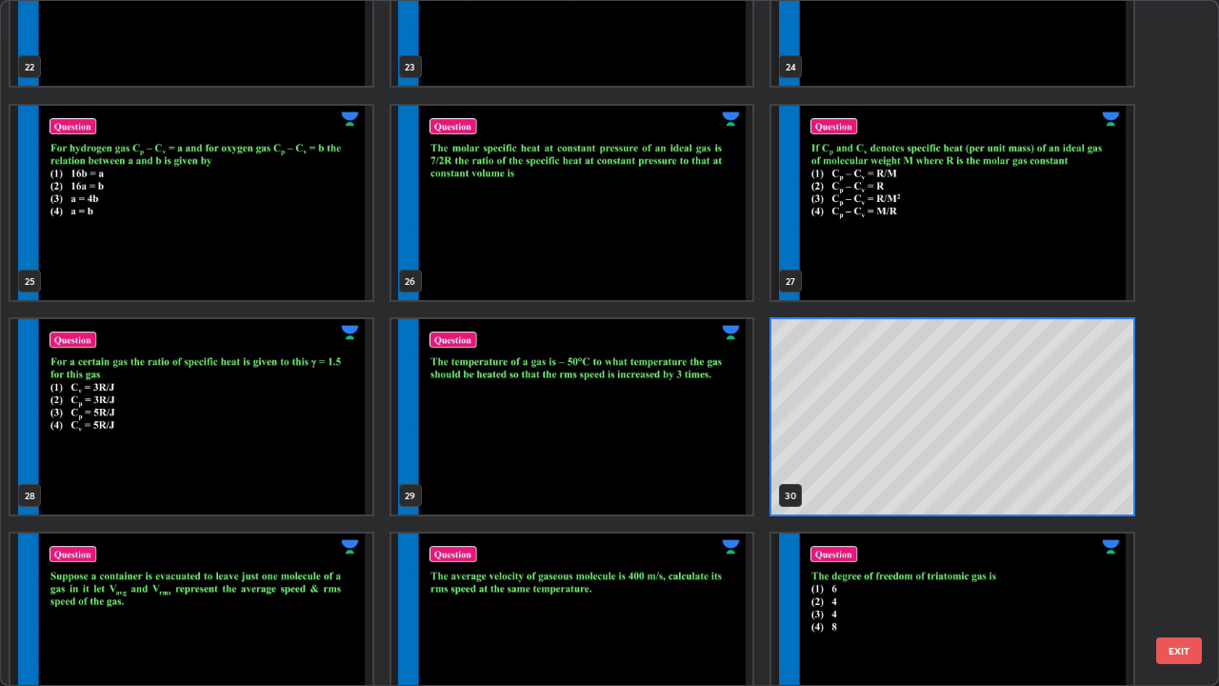
scroll to position [1615, 0]
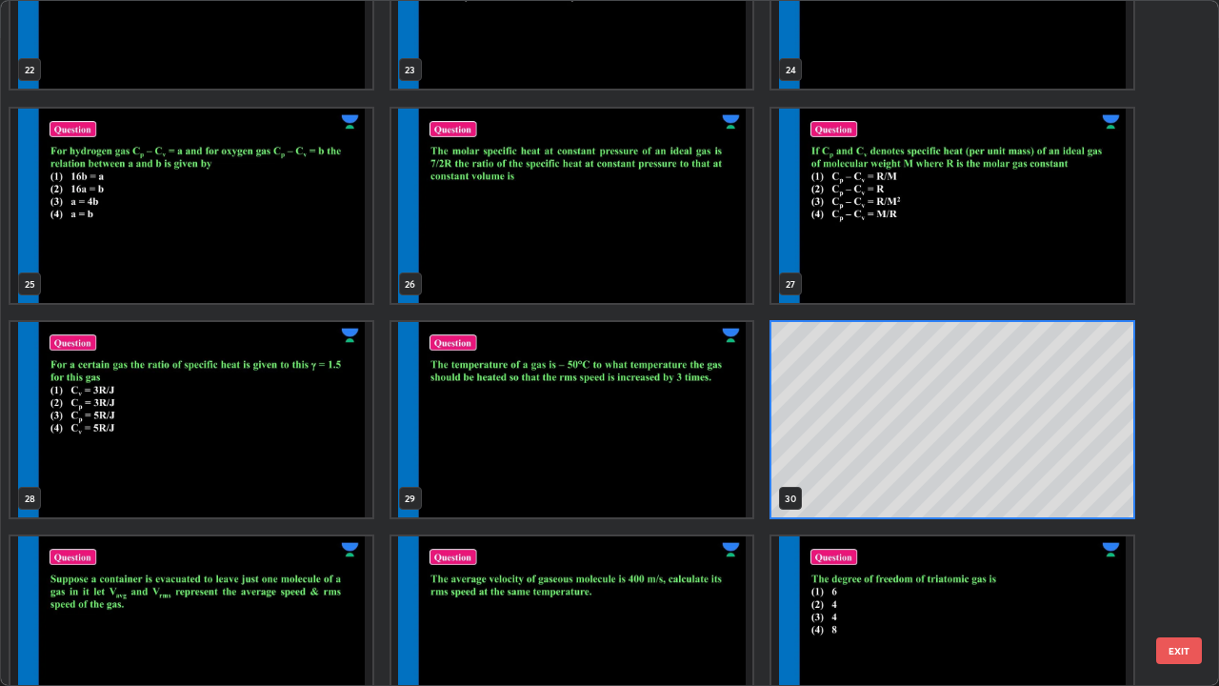
click at [312, 564] on img "grid" at bounding box center [191, 633] width 362 height 195
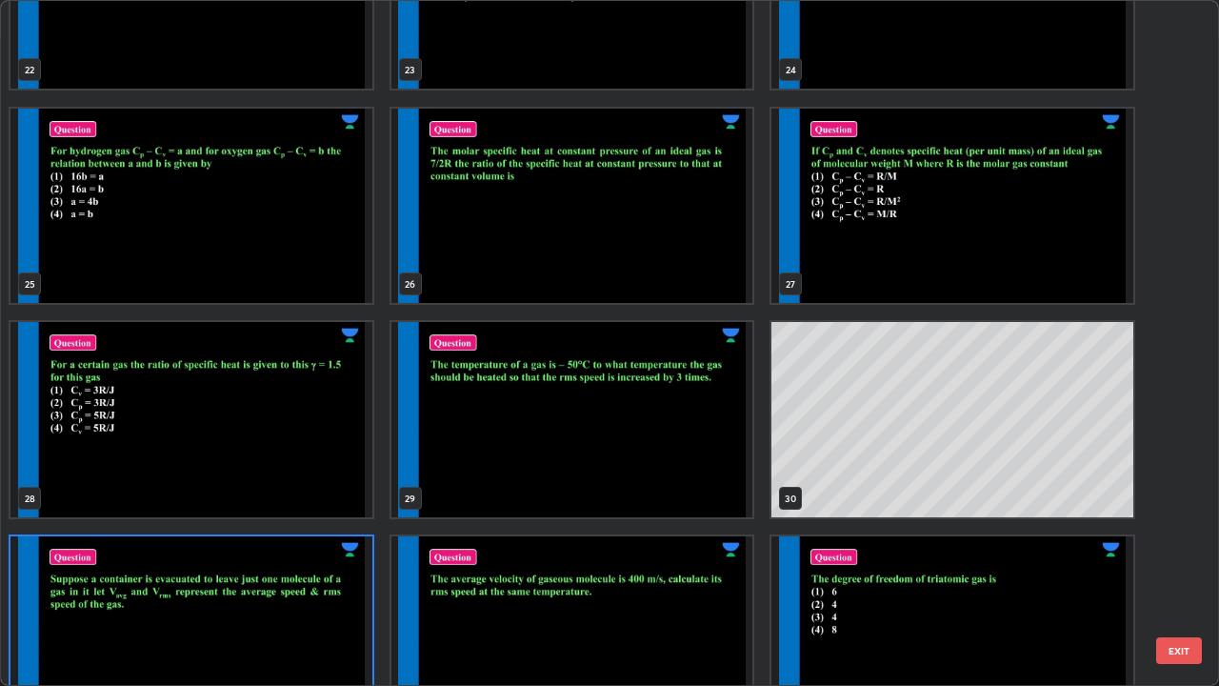
scroll to position [1671, 0]
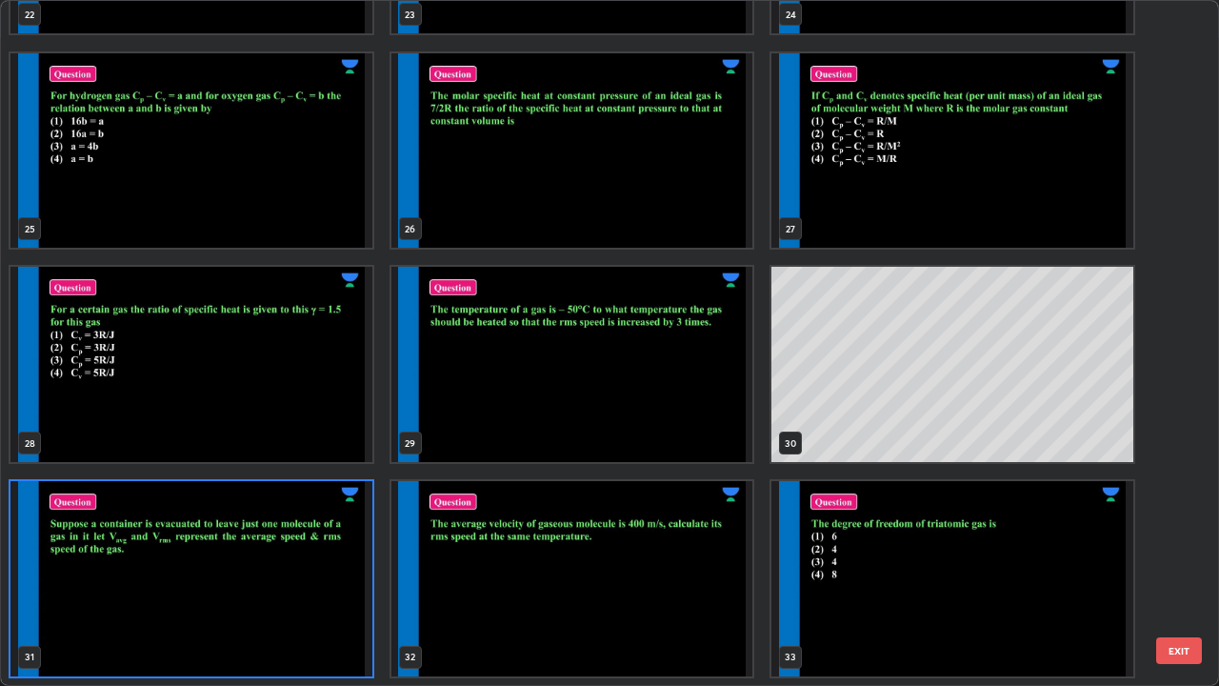
click at [319, 564] on img "grid" at bounding box center [191, 578] width 362 height 195
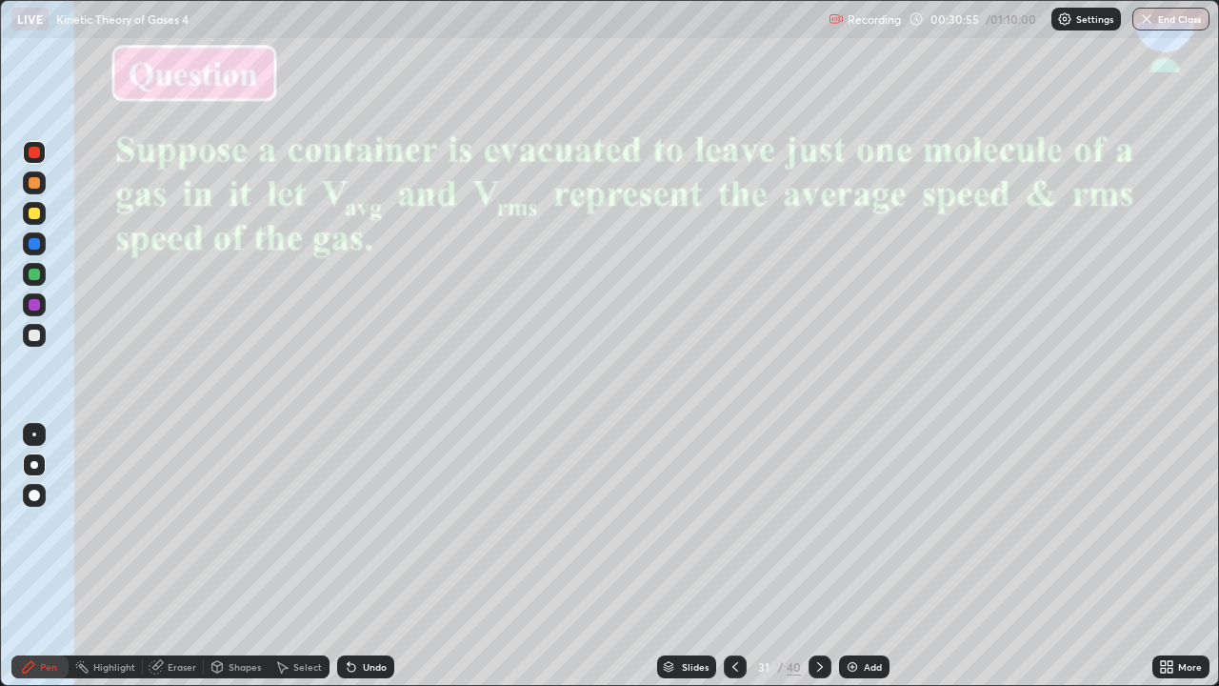
click at [732, 564] on icon at bounding box center [735, 667] width 6 height 10
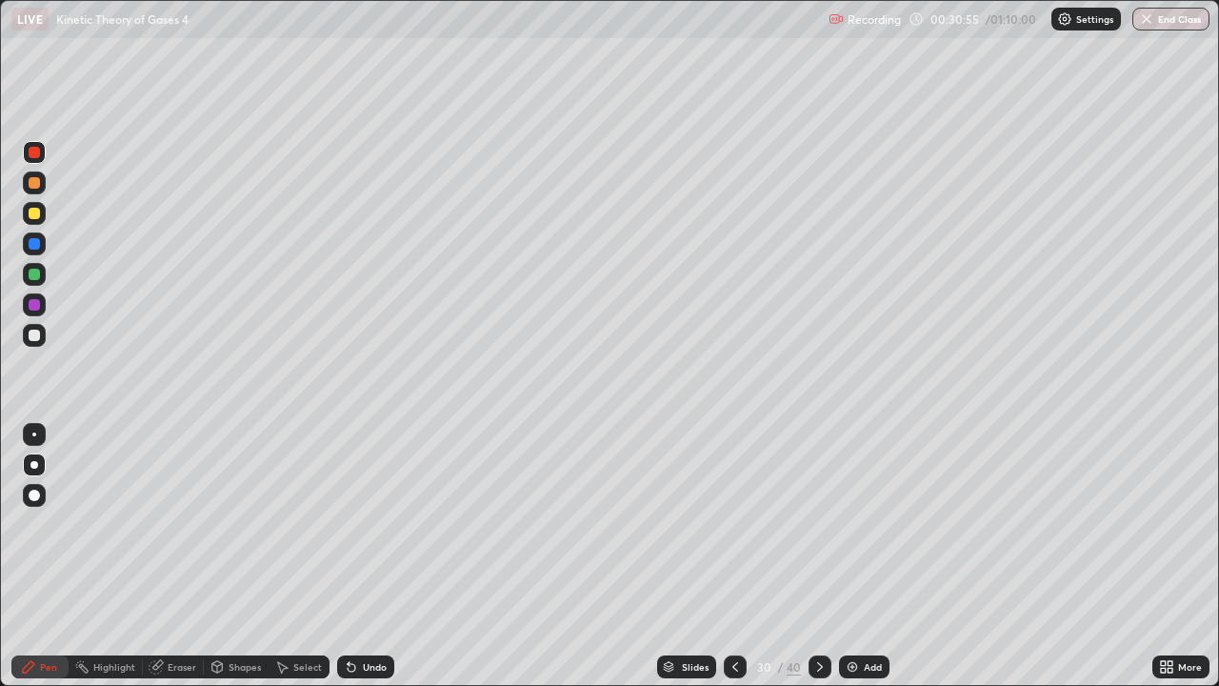
click at [729, 564] on icon at bounding box center [735, 666] width 15 height 15
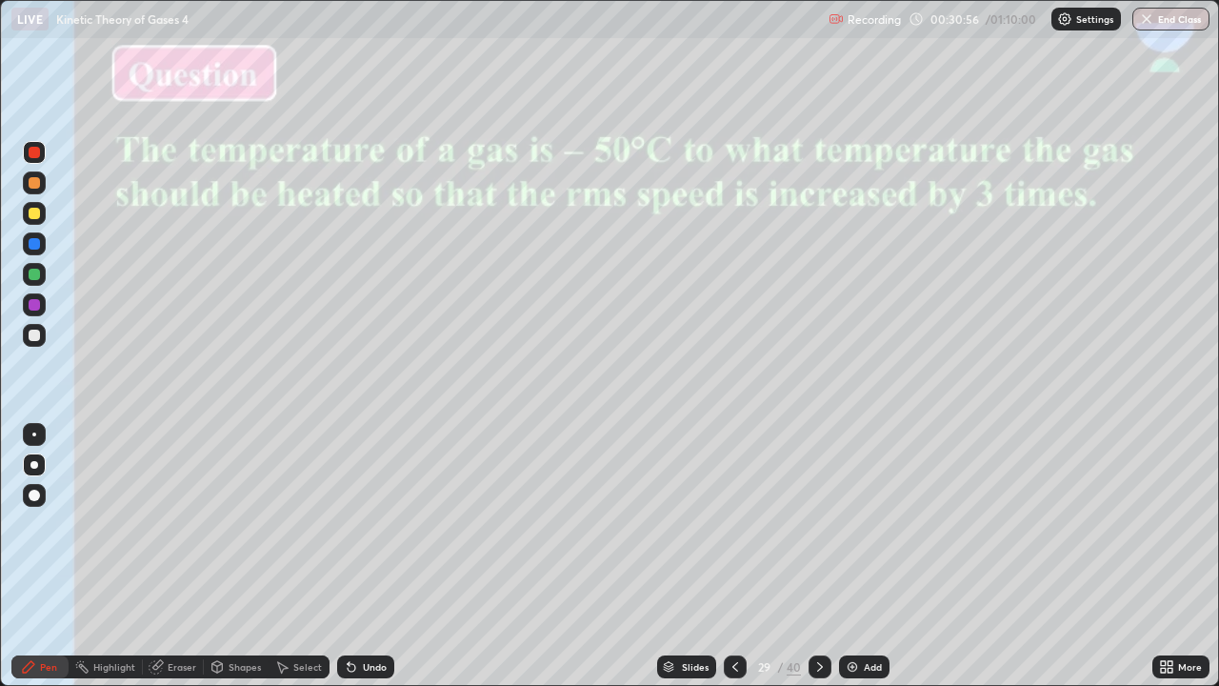
click at [733, 564] on icon at bounding box center [735, 666] width 15 height 15
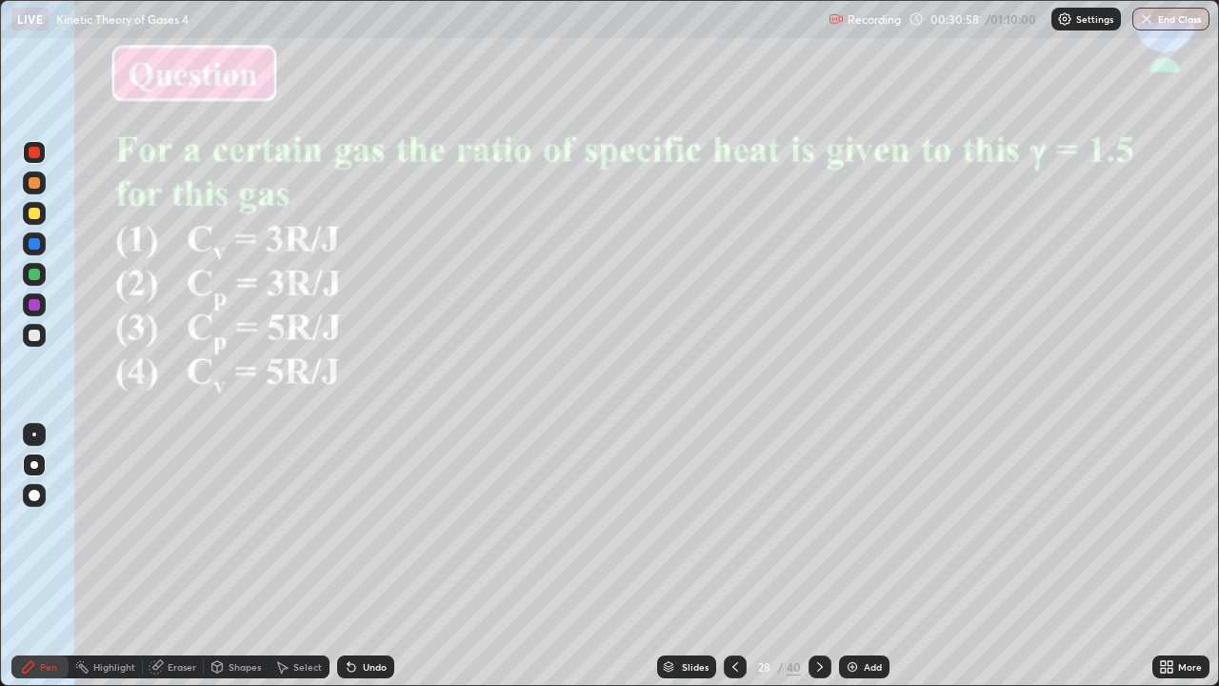
click at [731, 564] on icon at bounding box center [735, 666] width 15 height 15
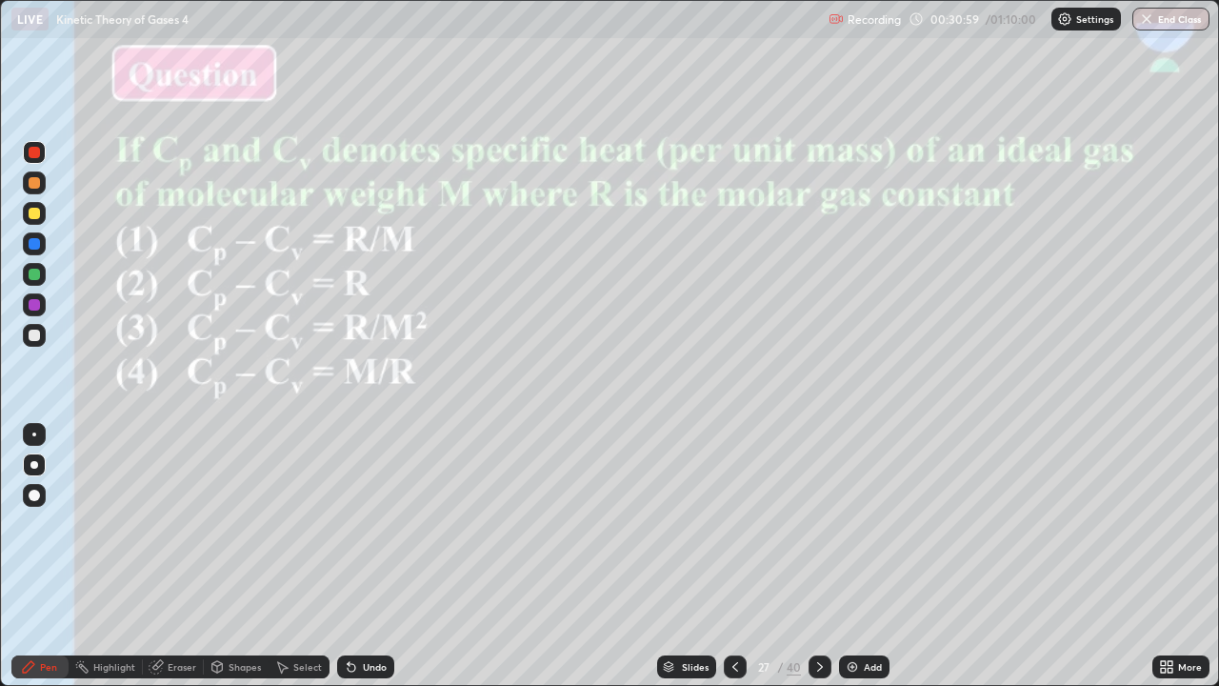
click at [730, 564] on icon at bounding box center [735, 666] width 15 height 15
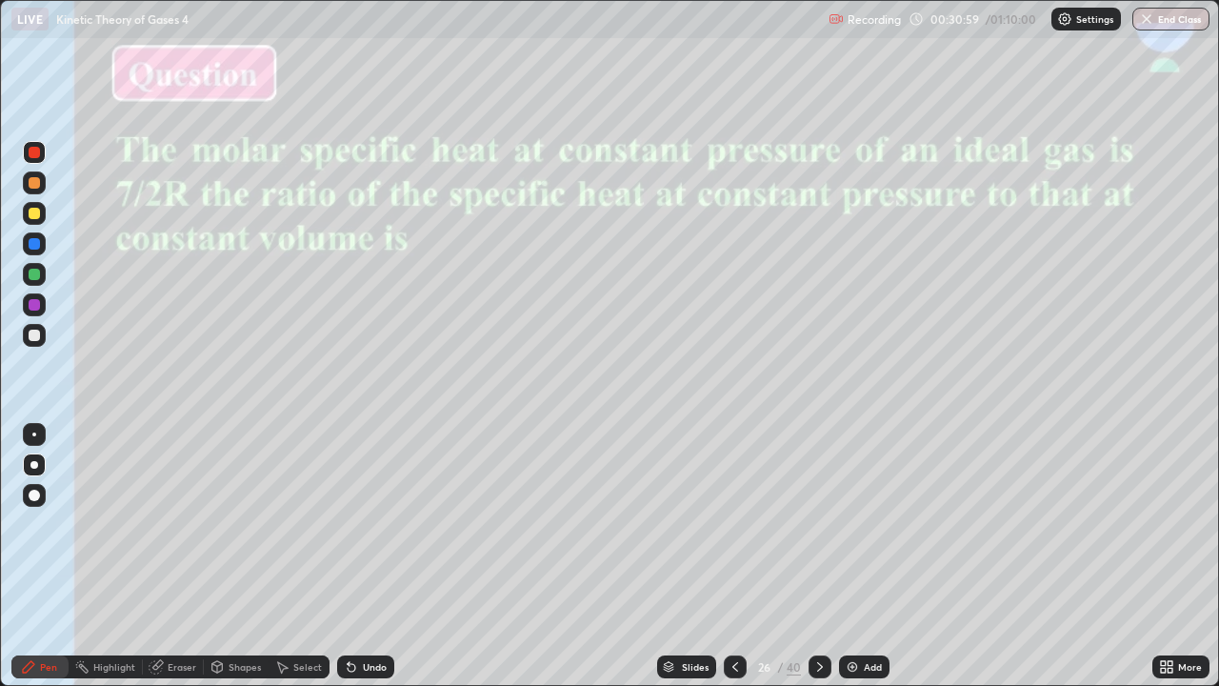
click at [728, 564] on icon at bounding box center [735, 666] width 15 height 15
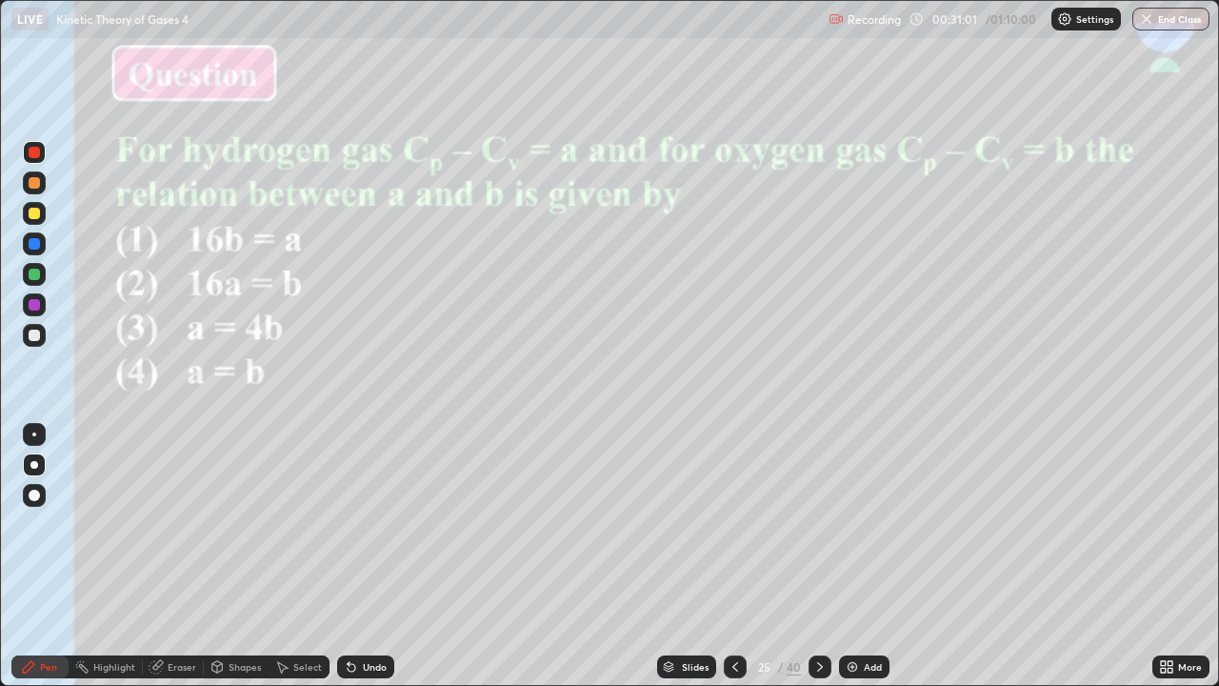
click at [731, 564] on icon at bounding box center [735, 666] width 15 height 15
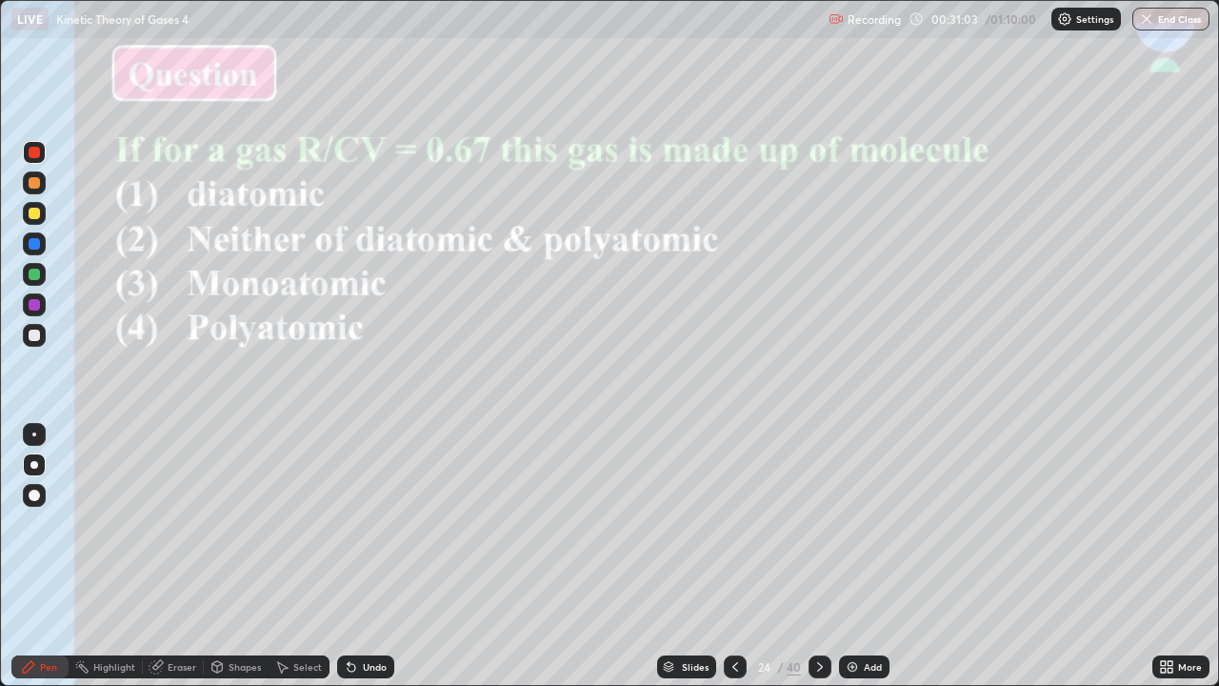
click at [812, 564] on icon at bounding box center [819, 666] width 15 height 15
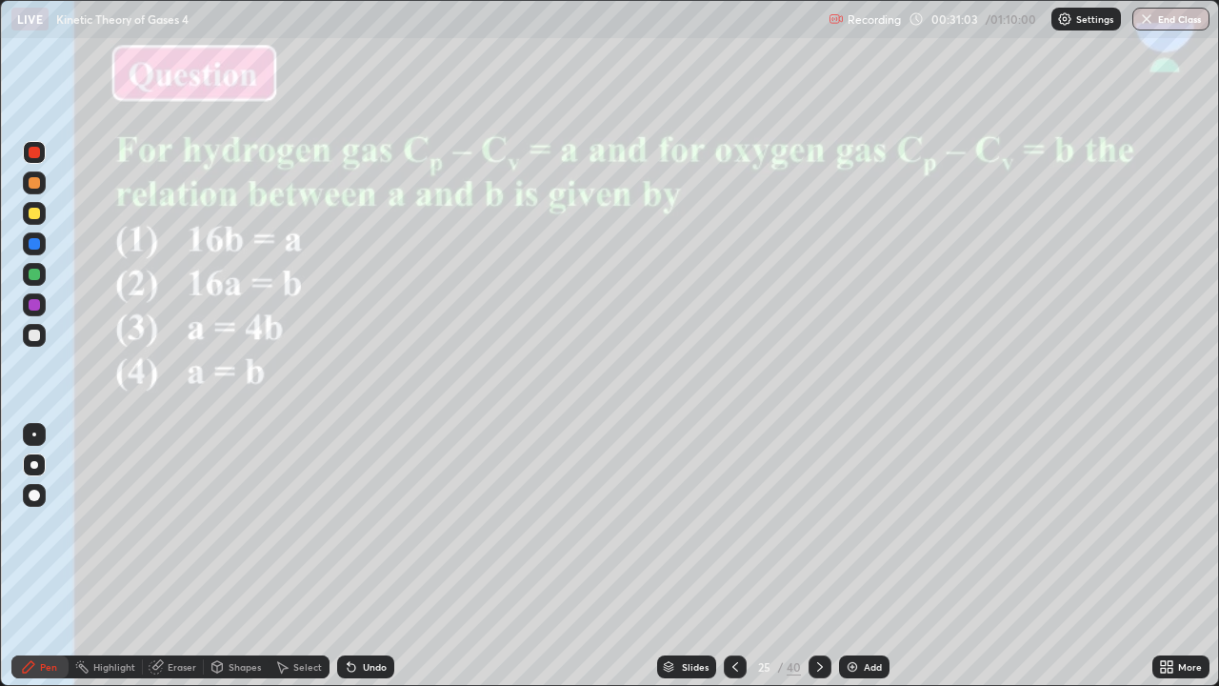
click at [817, 564] on icon at bounding box center [819, 666] width 15 height 15
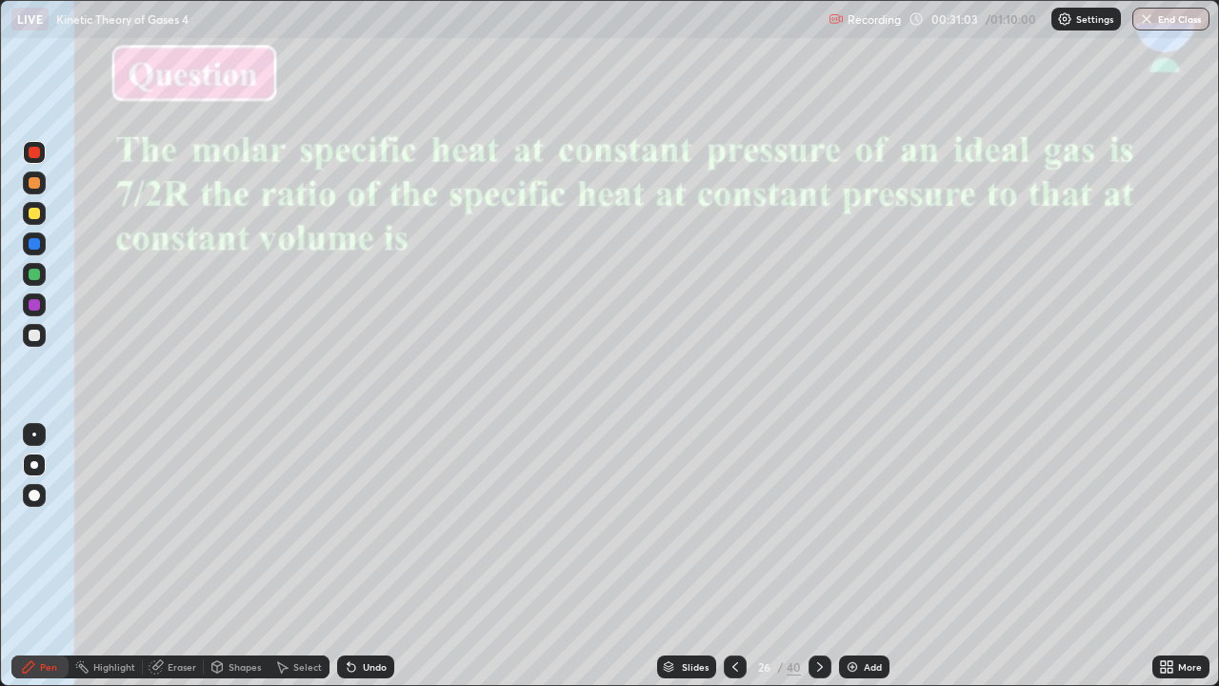
click at [818, 564] on icon at bounding box center [819, 666] width 15 height 15
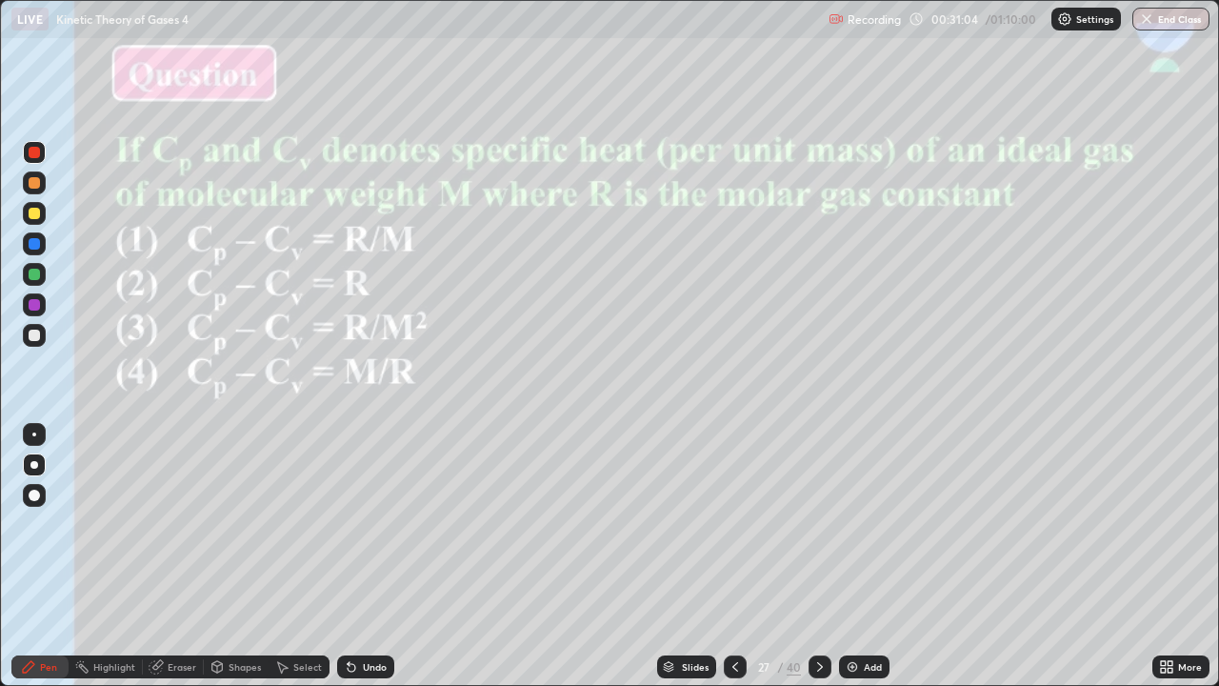
click at [816, 564] on icon at bounding box center [819, 666] width 15 height 15
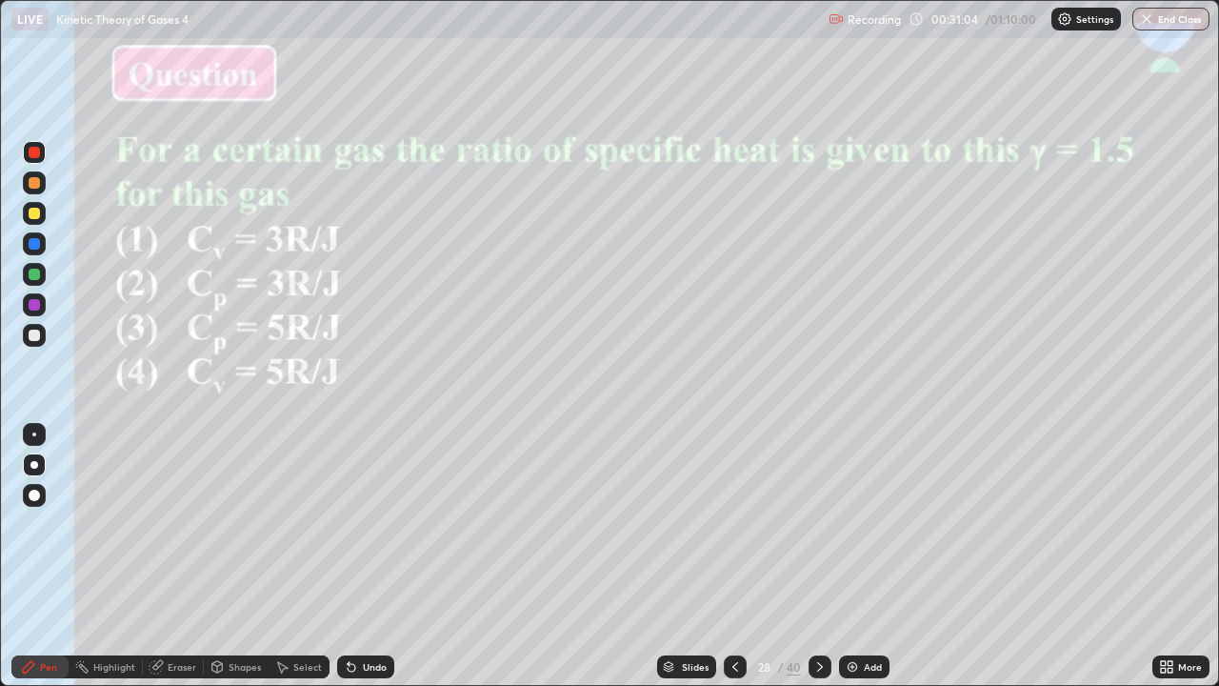
click at [815, 564] on icon at bounding box center [819, 666] width 15 height 15
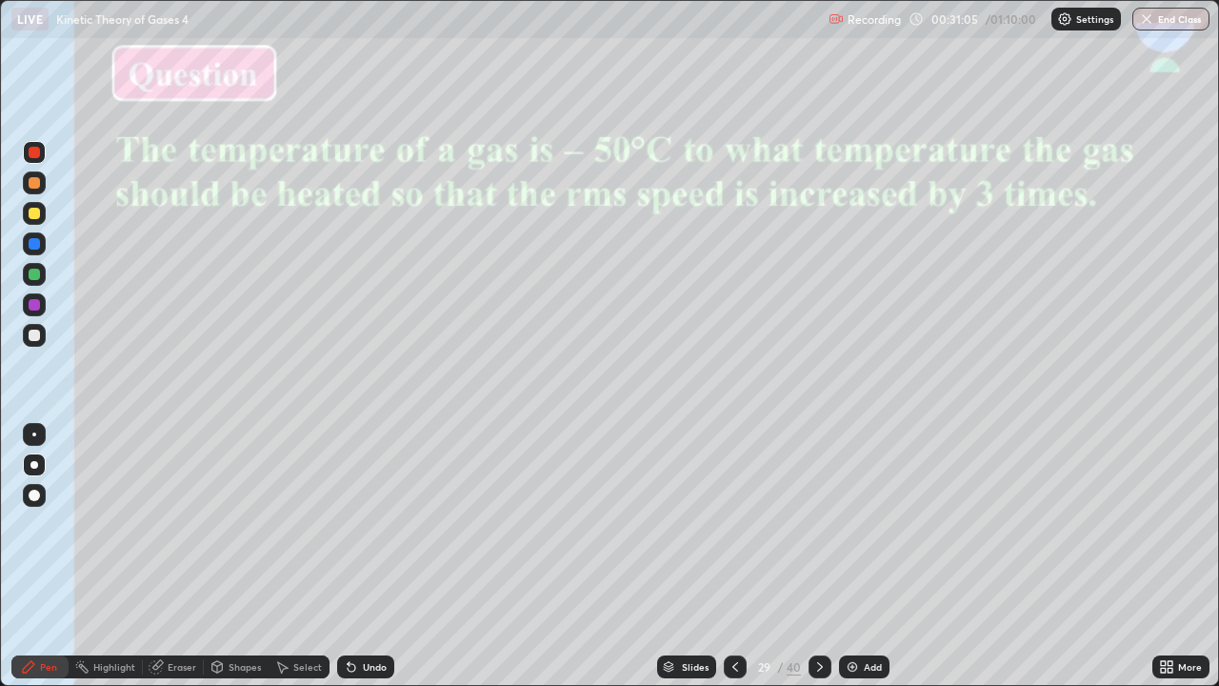
click at [813, 564] on icon at bounding box center [819, 666] width 15 height 15
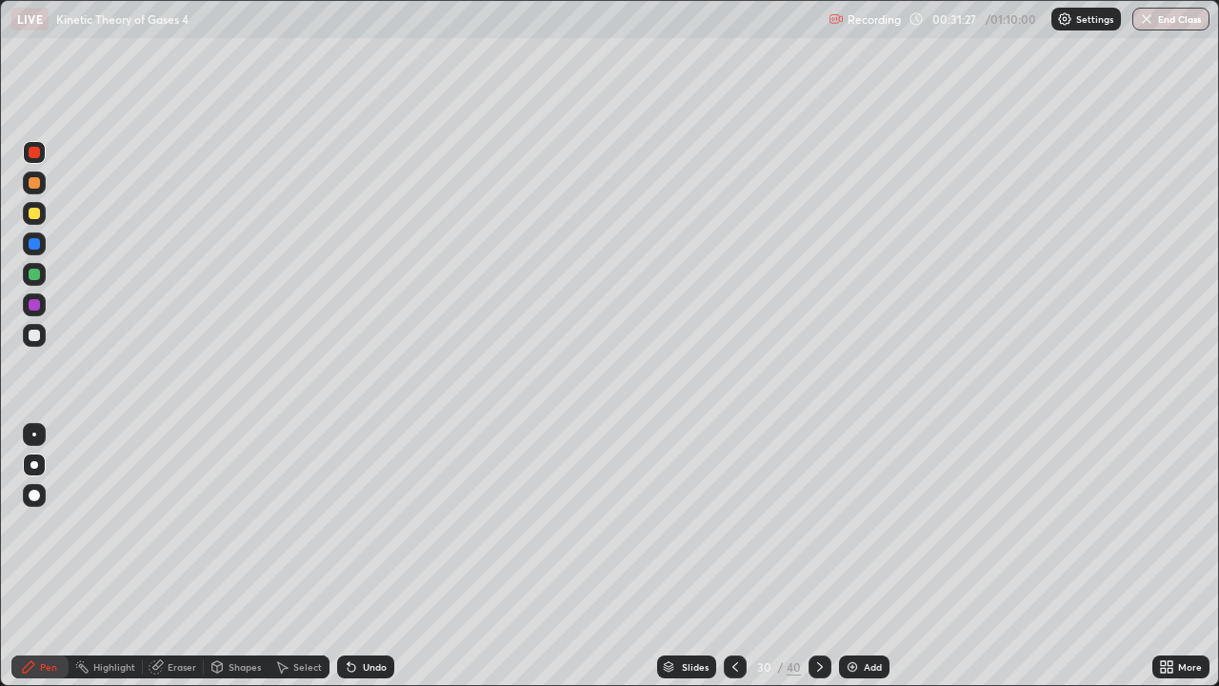
click at [817, 564] on icon at bounding box center [819, 666] width 15 height 15
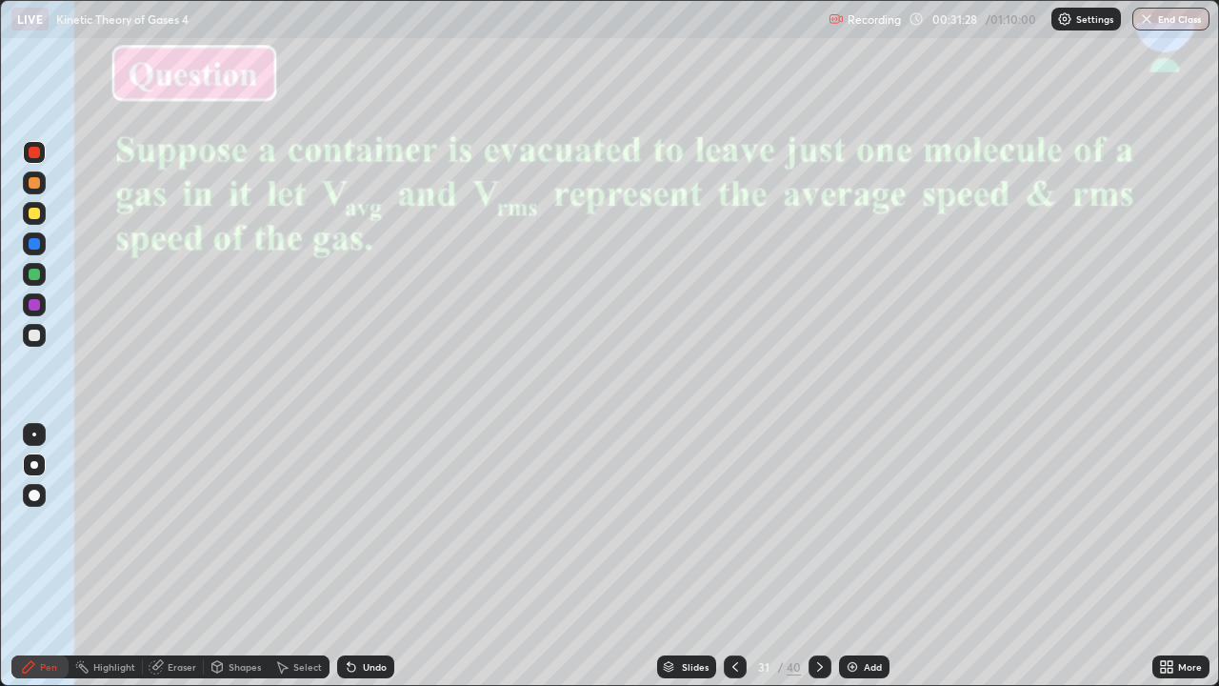
click at [815, 564] on icon at bounding box center [819, 666] width 15 height 15
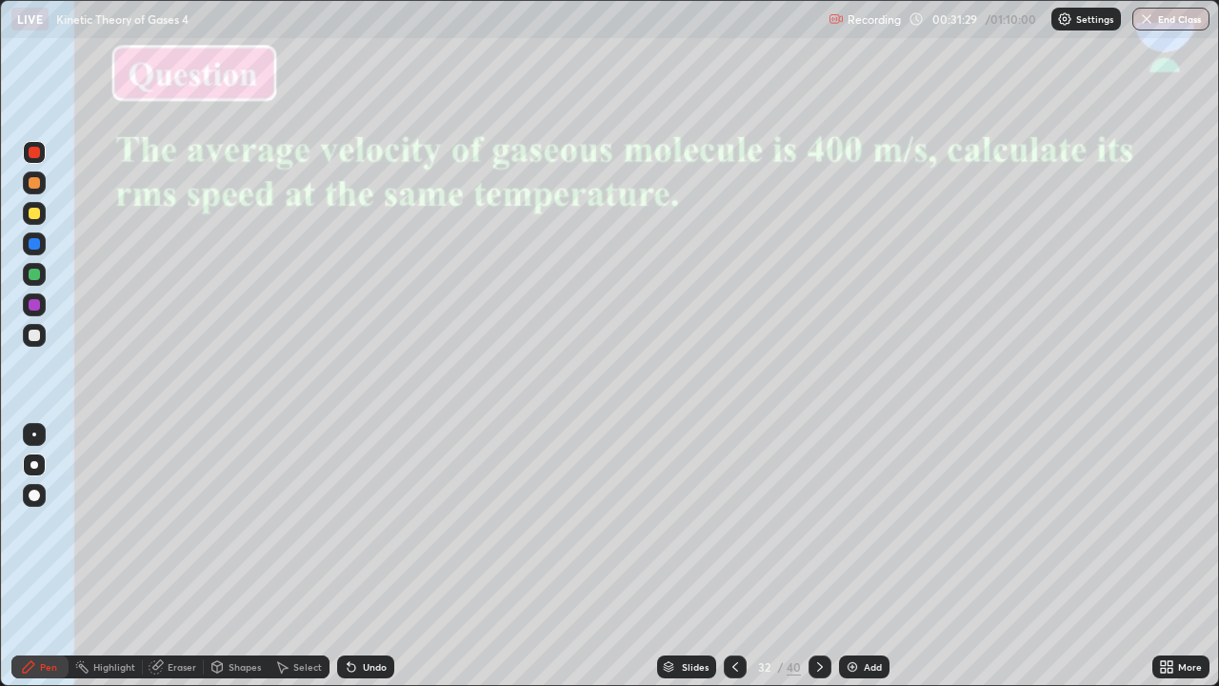
click at [731, 564] on icon at bounding box center [735, 666] width 15 height 15
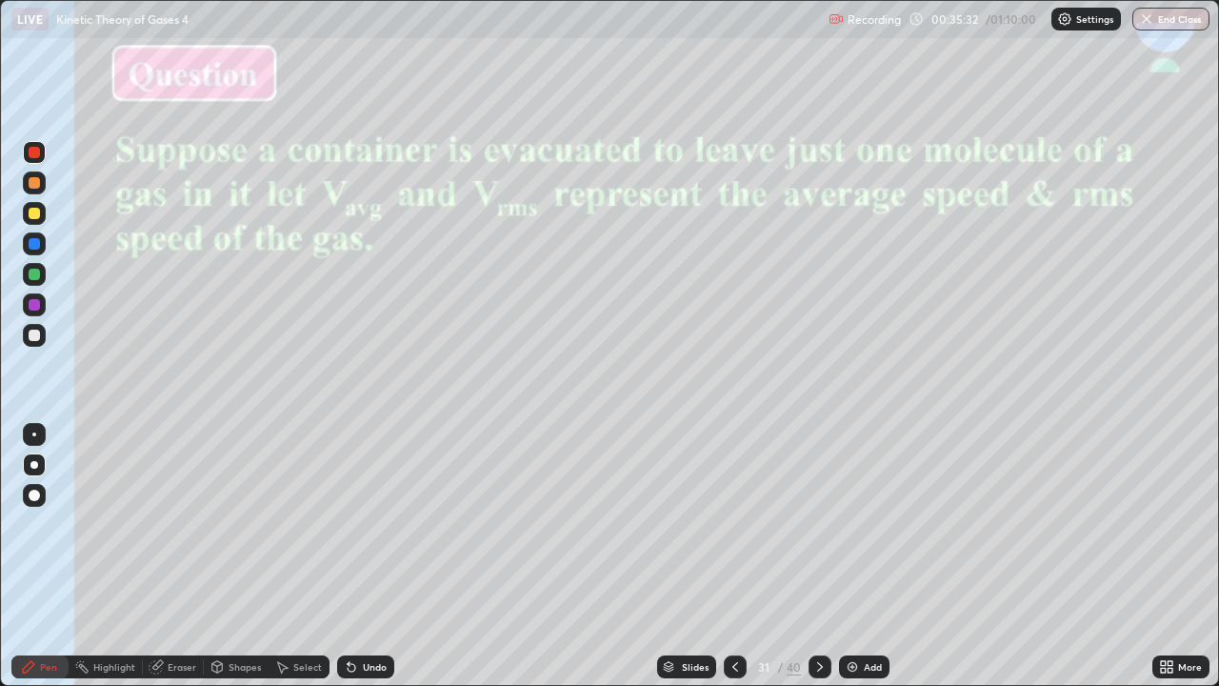
click at [685, 564] on div "Slides" at bounding box center [686, 666] width 59 height 23
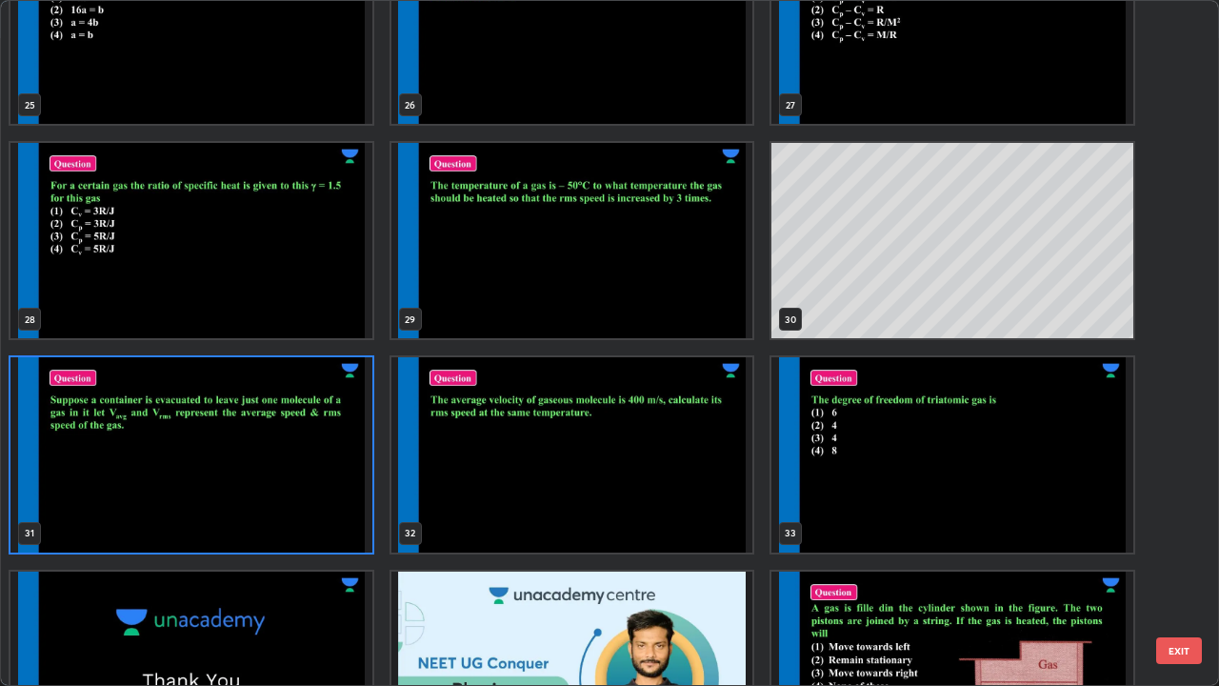
scroll to position [1798, 0]
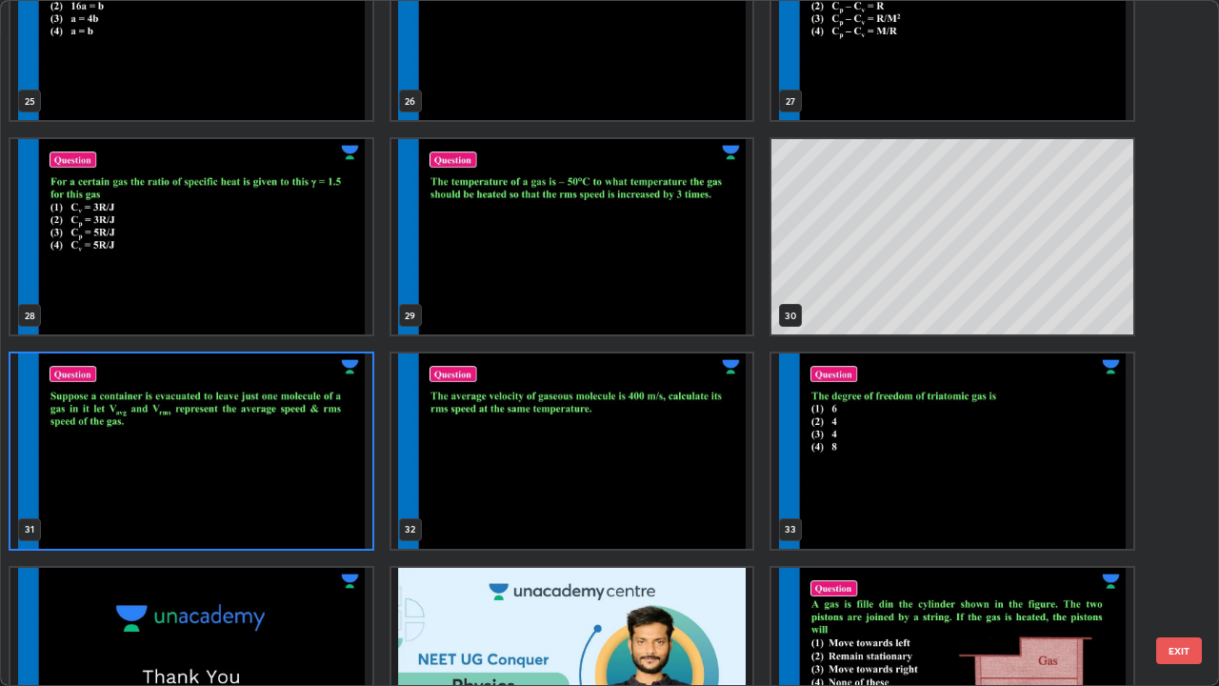
click at [678, 497] on img "grid" at bounding box center [572, 450] width 362 height 195
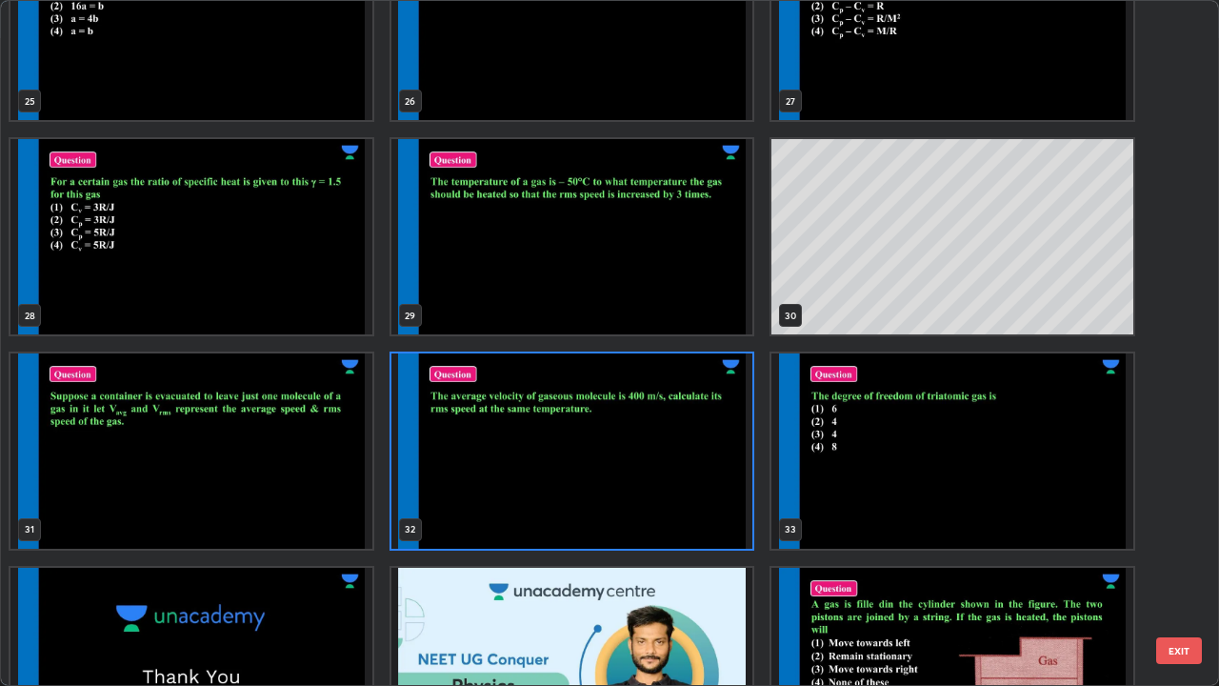
click at [672, 491] on img "grid" at bounding box center [572, 450] width 362 height 195
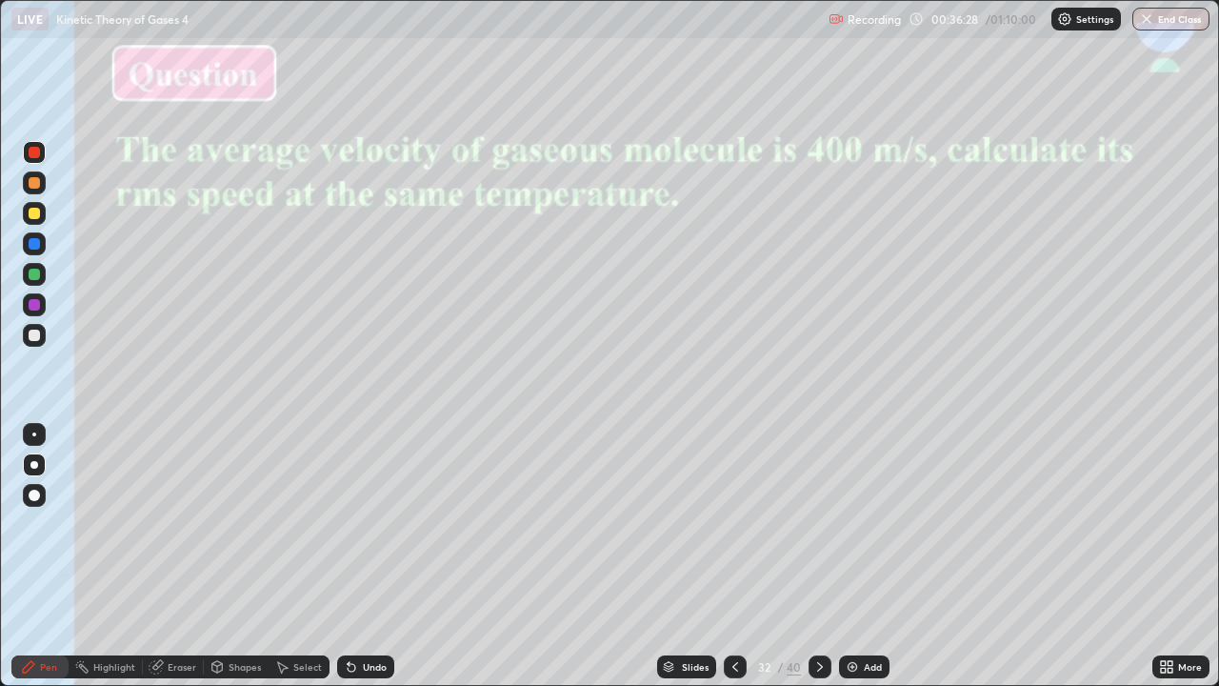
click at [170, 564] on div "Eraser" at bounding box center [182, 667] width 29 height 10
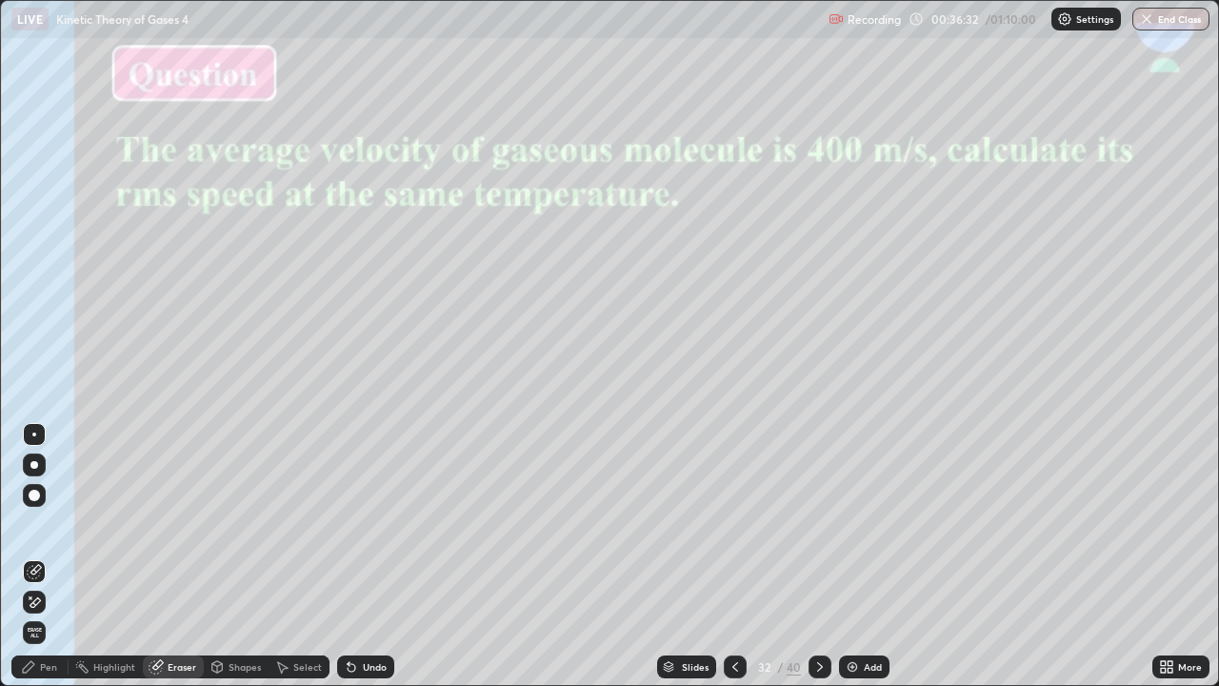
click at [38, 564] on div "Pen" at bounding box center [39, 666] width 57 height 23
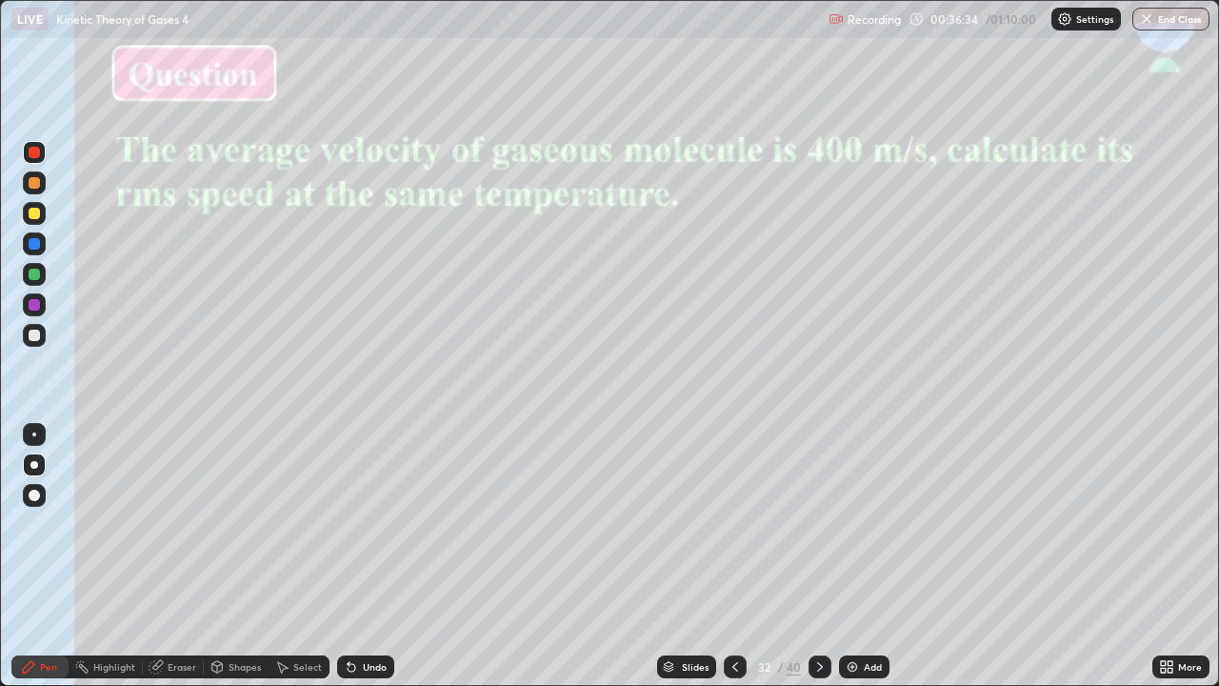
click at [32, 336] on div at bounding box center [34, 335] width 11 height 11
click at [29, 303] on div at bounding box center [34, 304] width 11 height 11
click at [849, 564] on img at bounding box center [852, 666] width 15 height 15
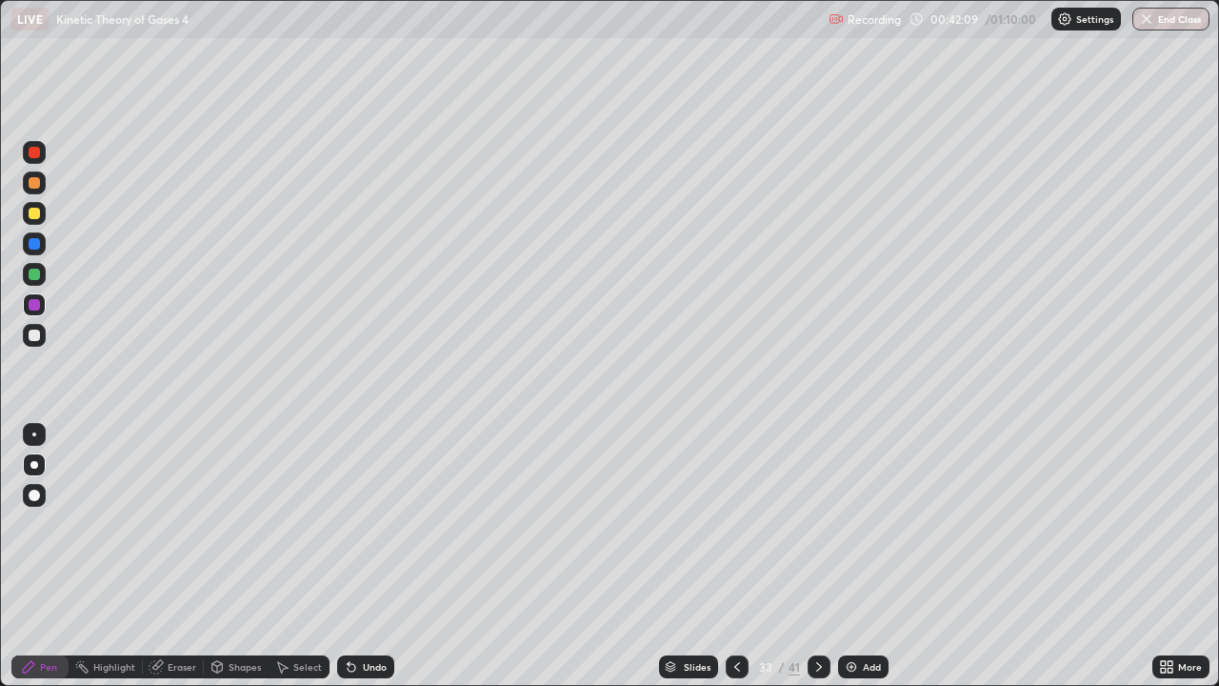
click at [32, 333] on div at bounding box center [34, 335] width 11 height 11
click at [31, 305] on div at bounding box center [34, 304] width 11 height 11
click at [35, 274] on div at bounding box center [34, 274] width 11 height 11
click at [30, 242] on div at bounding box center [34, 243] width 11 height 11
click at [29, 272] on div at bounding box center [34, 274] width 11 height 11
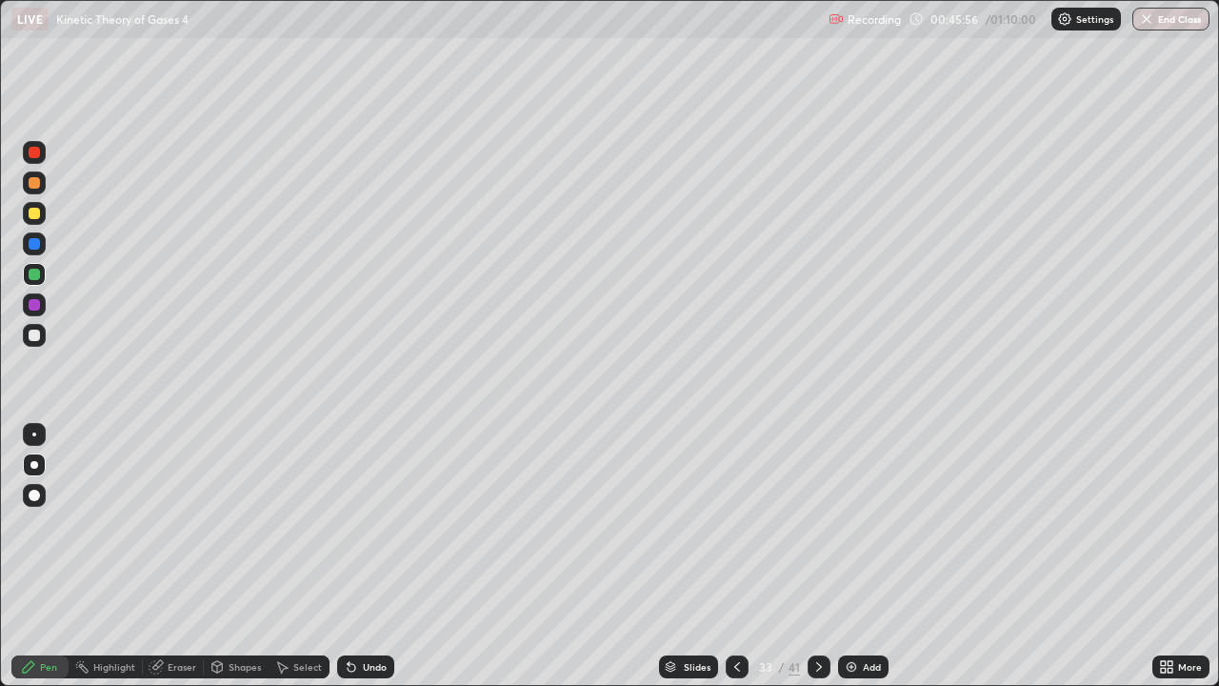
click at [32, 150] on div at bounding box center [34, 152] width 11 height 11
click at [32, 151] on div at bounding box center [34, 152] width 11 height 11
click at [32, 215] on div at bounding box center [34, 213] width 11 height 11
click at [851, 564] on img at bounding box center [851, 666] width 15 height 15
click at [36, 304] on div at bounding box center [34, 304] width 11 height 11
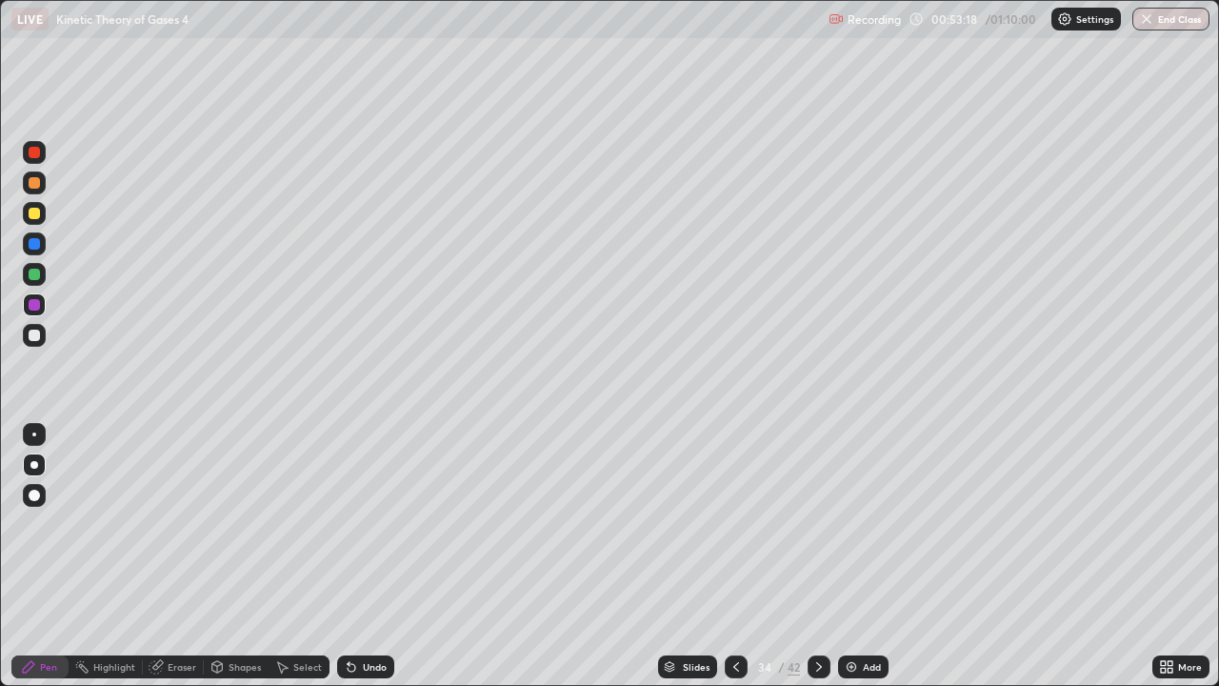
click at [30, 274] on div at bounding box center [34, 274] width 11 height 11
click at [852, 564] on img at bounding box center [851, 666] width 15 height 15
click at [30, 246] on div at bounding box center [34, 243] width 11 height 11
click at [174, 564] on div "Eraser" at bounding box center [182, 667] width 29 height 10
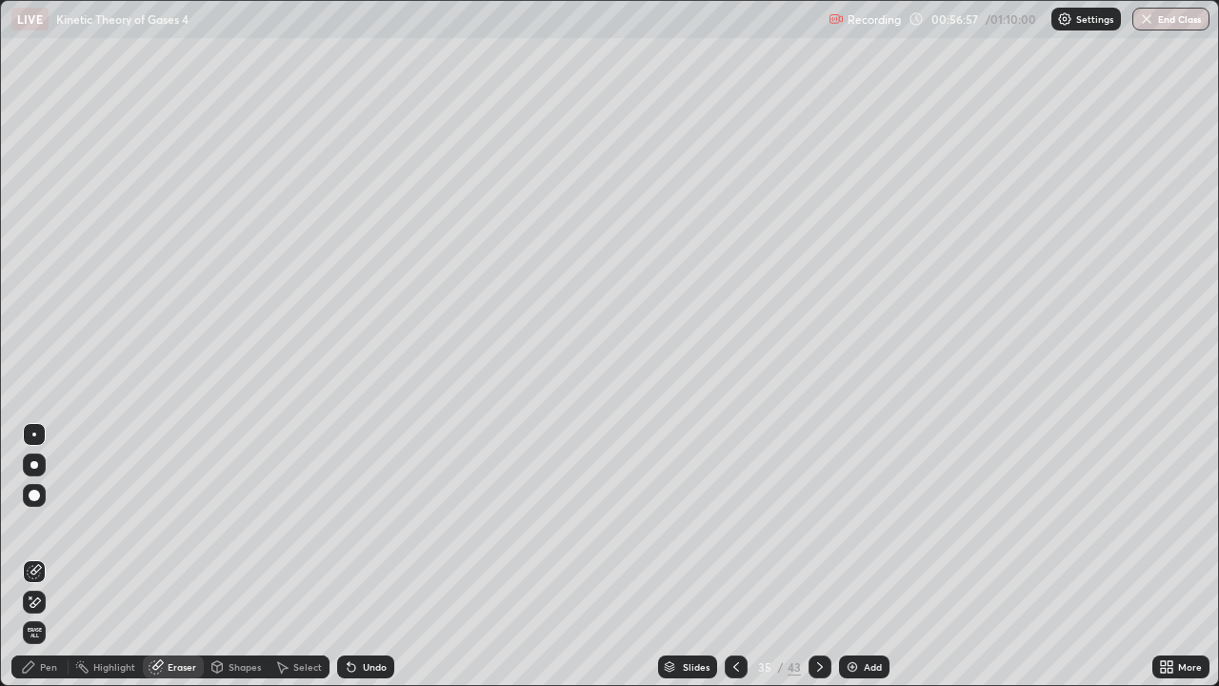
click at [45, 564] on div "Pen" at bounding box center [39, 666] width 57 height 23
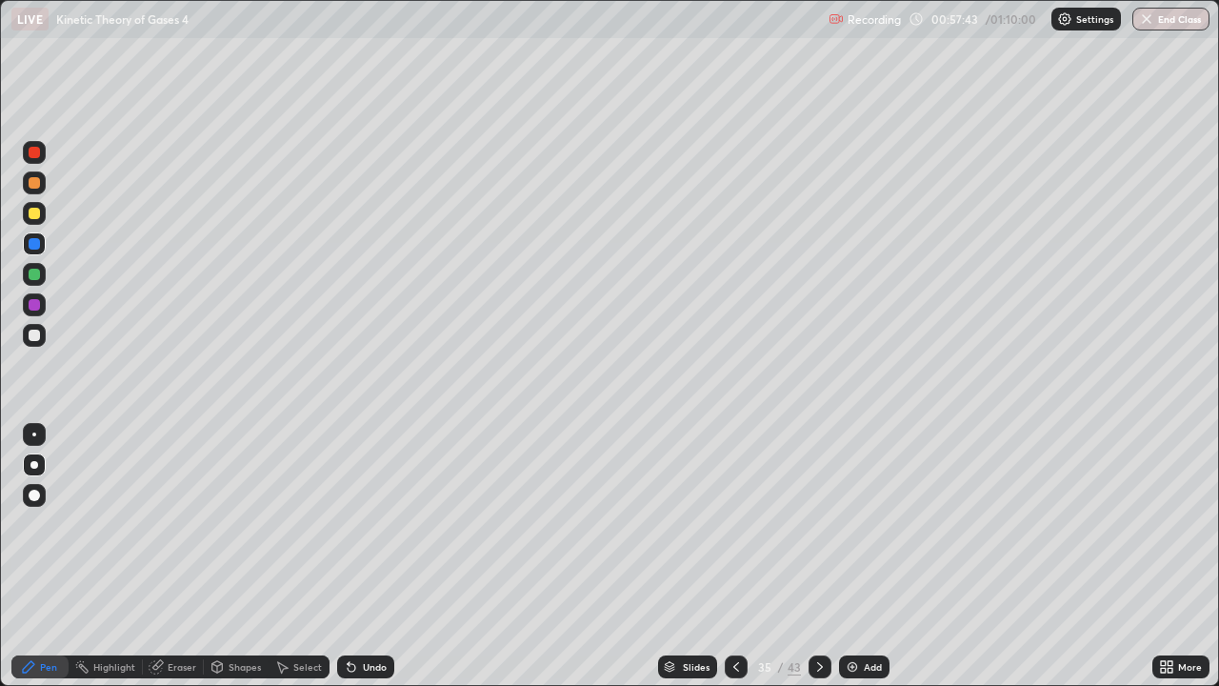
click at [30, 303] on div at bounding box center [34, 304] width 11 height 11
click at [851, 564] on img at bounding box center [852, 666] width 15 height 15
click at [35, 213] on div at bounding box center [34, 213] width 11 height 11
click at [170, 564] on div "Eraser" at bounding box center [182, 667] width 29 height 10
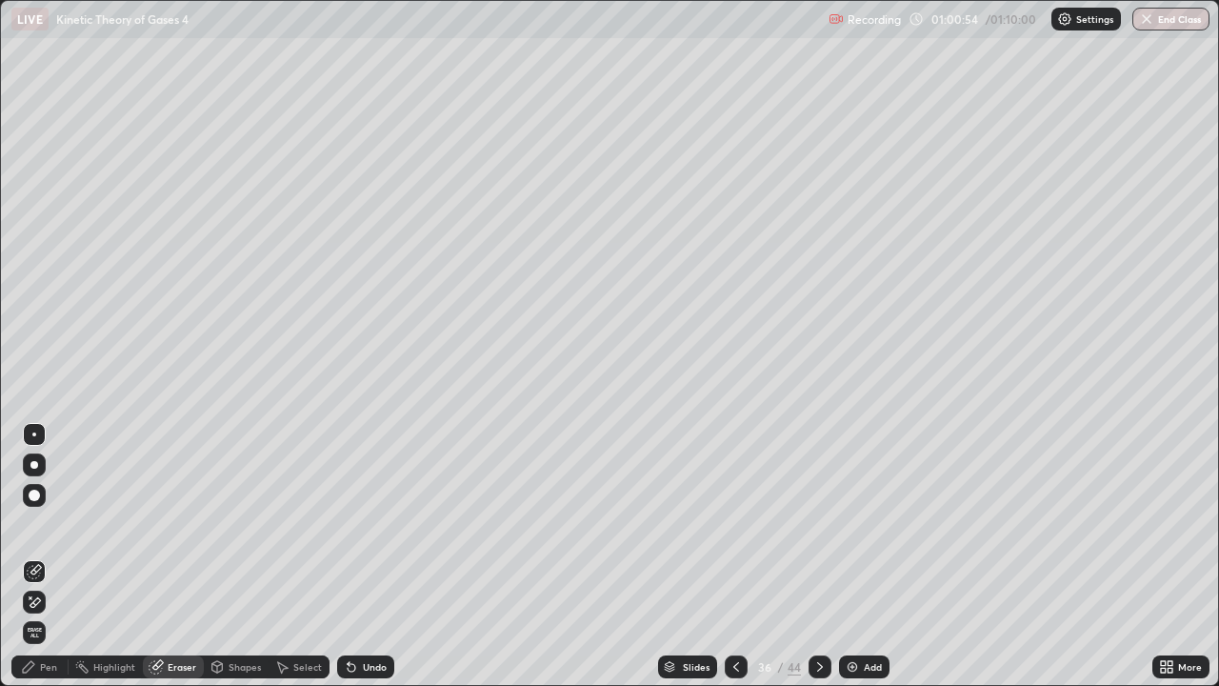
click at [39, 564] on div "Pen" at bounding box center [39, 666] width 57 height 23
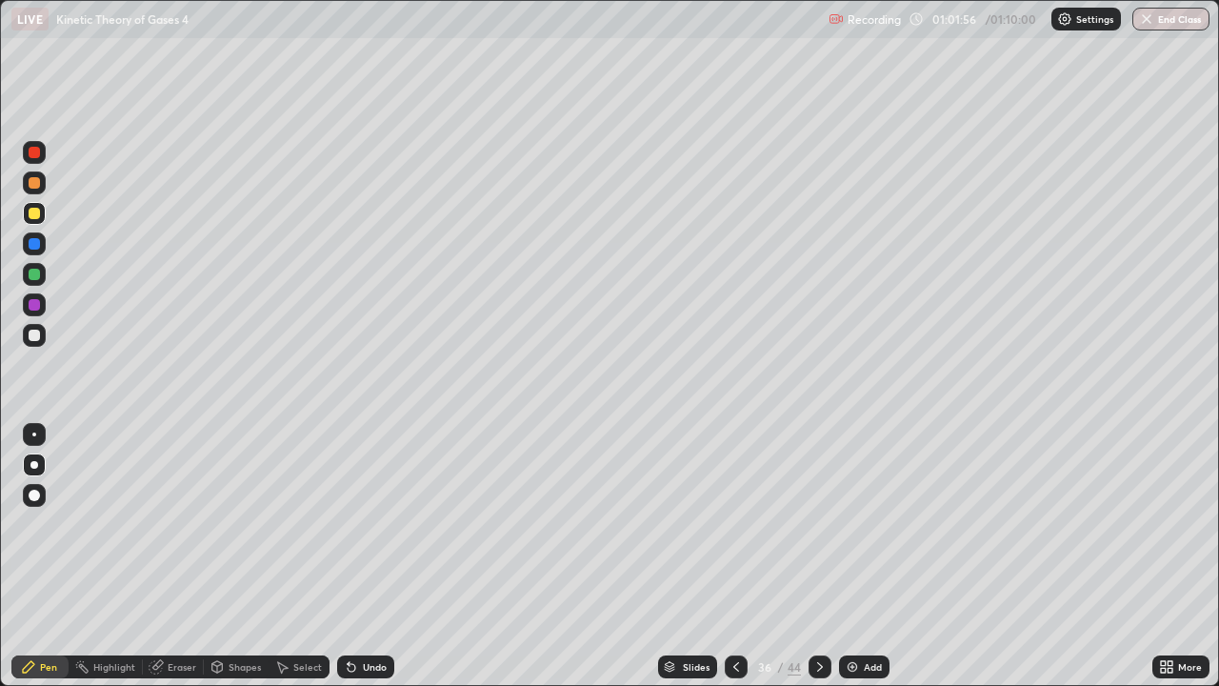
click at [32, 272] on div at bounding box center [34, 274] width 11 height 11
click at [30, 307] on div at bounding box center [34, 304] width 11 height 11
click at [168, 564] on div "Eraser" at bounding box center [173, 666] width 61 height 23
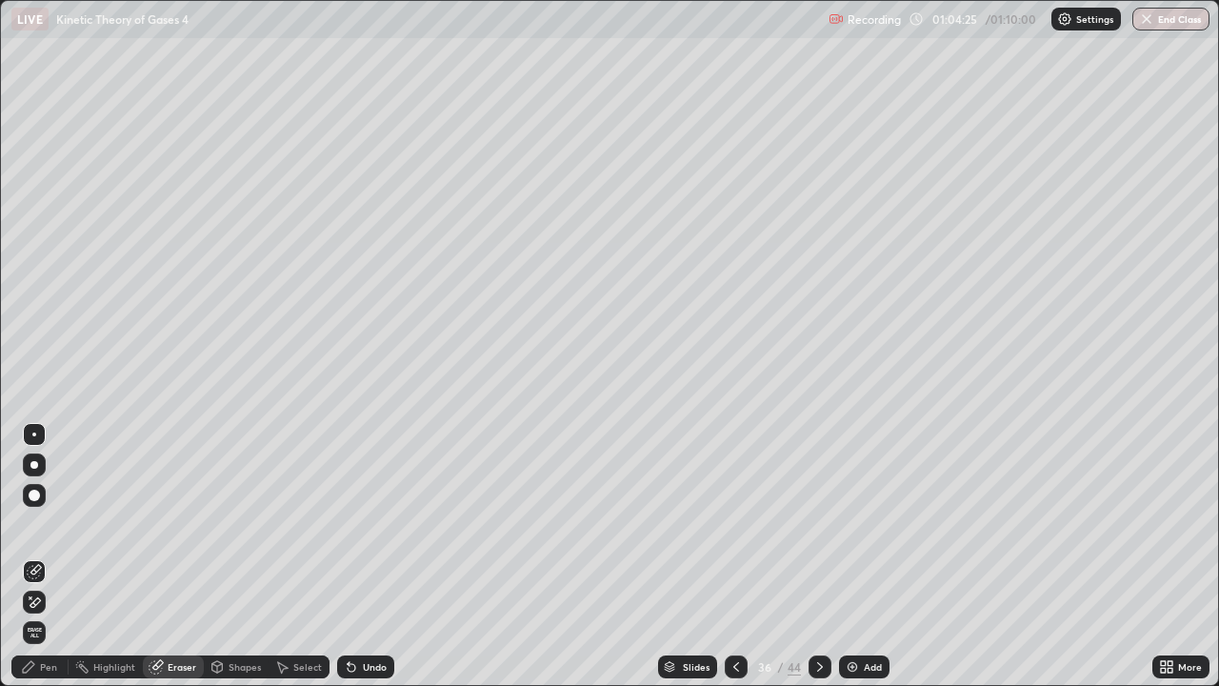
click at [46, 564] on div "Pen" at bounding box center [39, 667] width 57 height 38
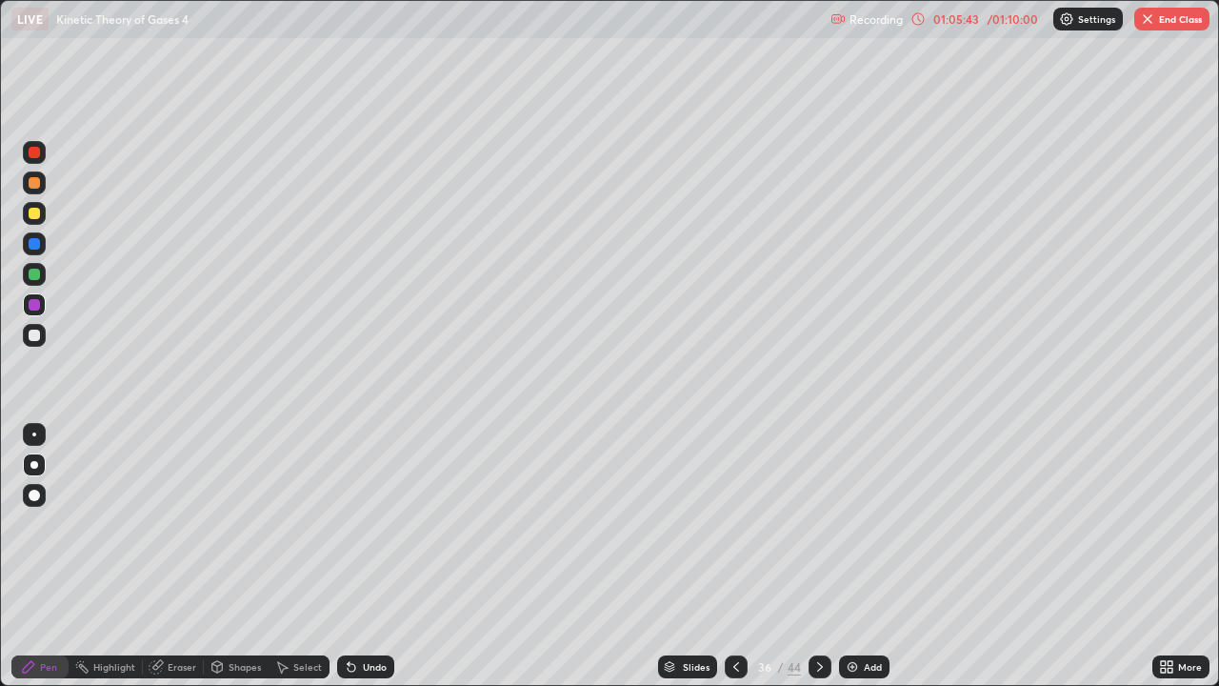
click at [1001, 17] on div "/ 01:10:00" at bounding box center [1012, 18] width 59 height 11
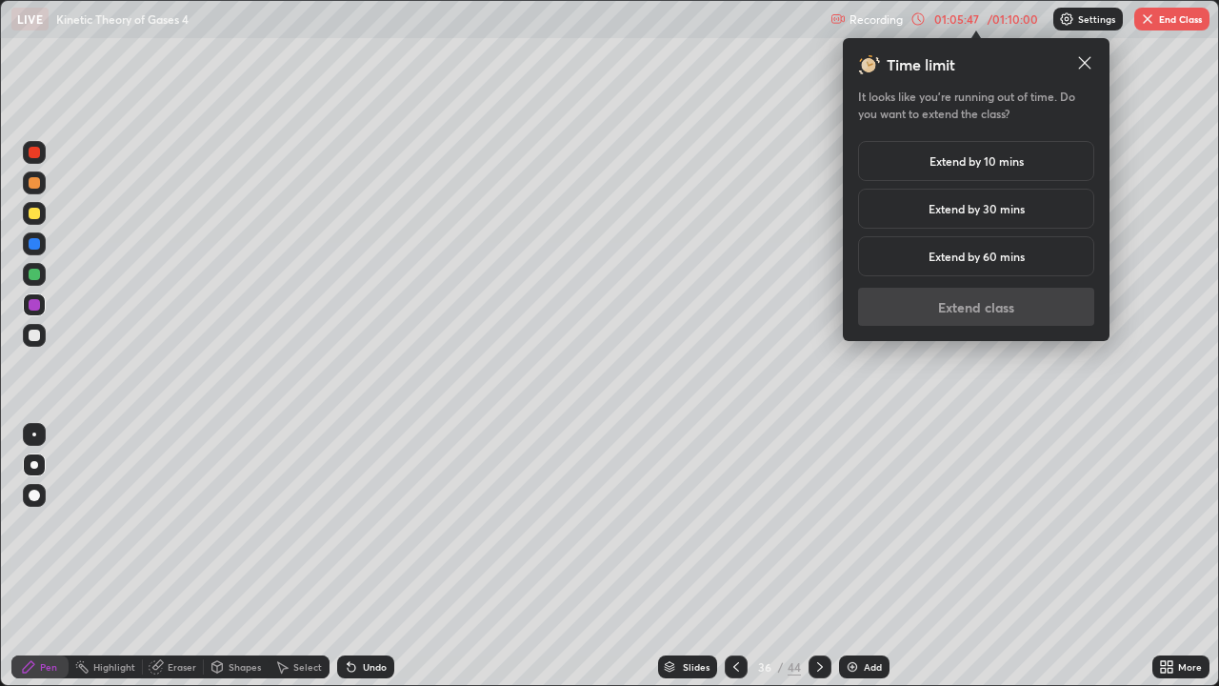
click at [991, 213] on h5 "Extend by 30 mins" at bounding box center [977, 208] width 96 height 17
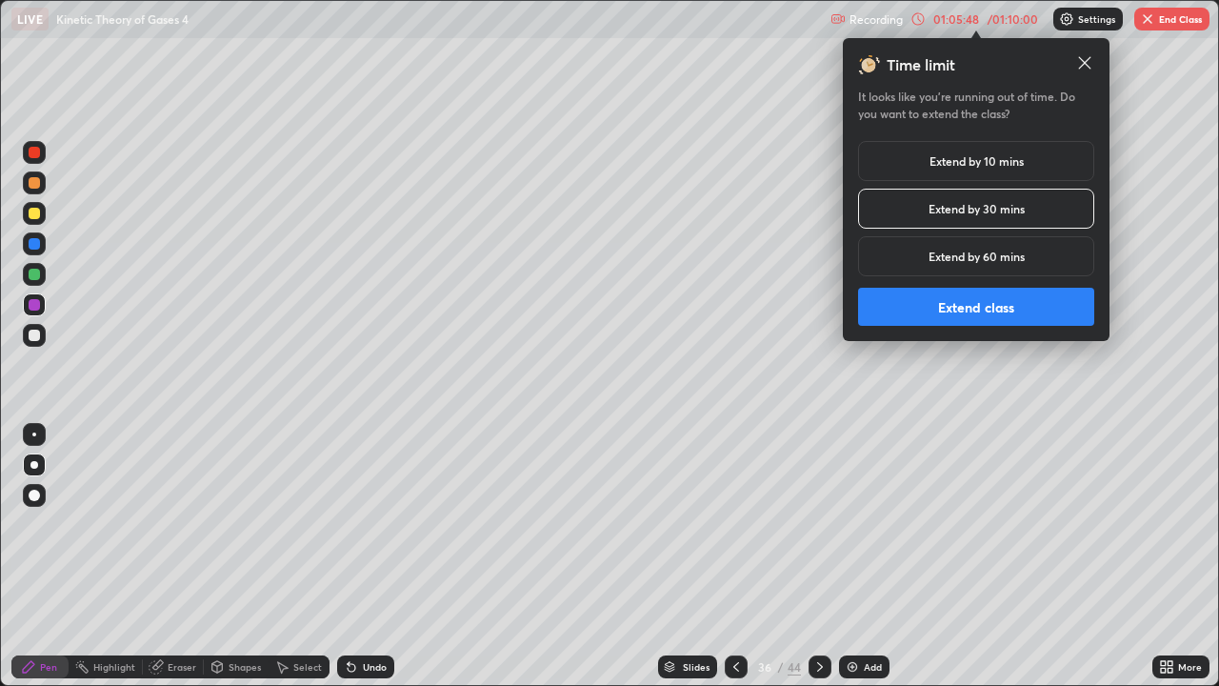
click at [979, 307] on button "Extend class" at bounding box center [976, 307] width 236 height 38
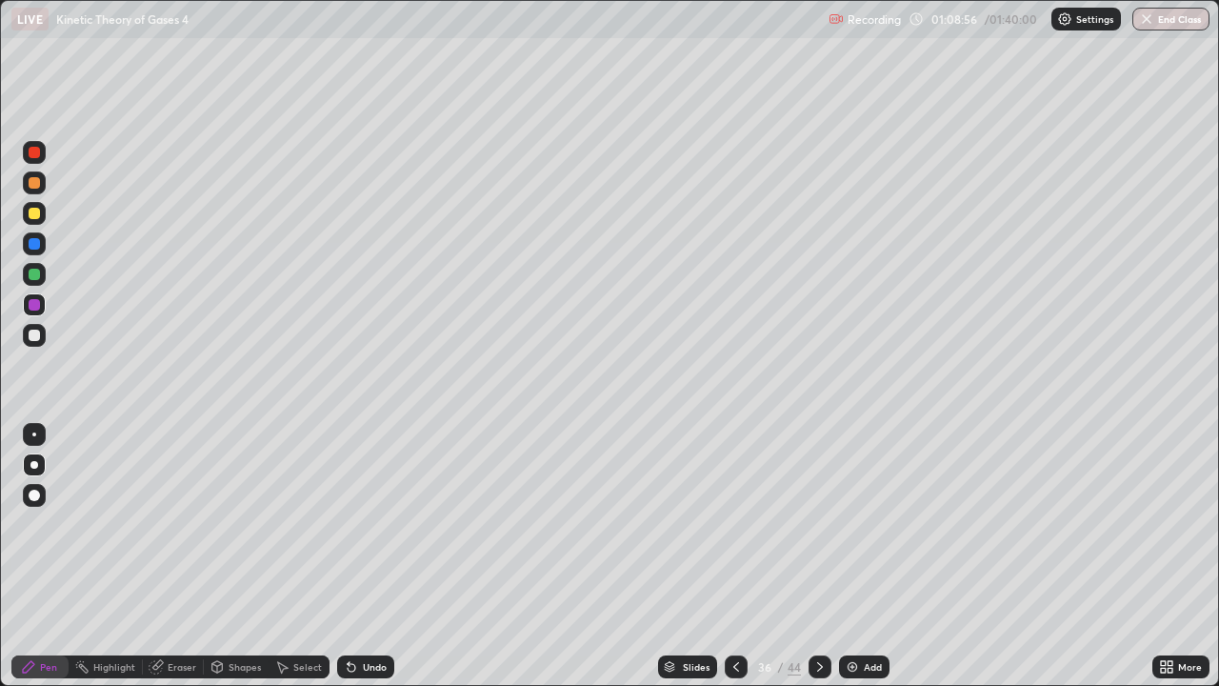
click at [850, 564] on img at bounding box center [852, 666] width 15 height 15
click at [34, 243] on div at bounding box center [34, 243] width 11 height 11
click at [38, 185] on div at bounding box center [34, 182] width 11 height 11
click at [687, 564] on div "Slides" at bounding box center [696, 667] width 27 height 10
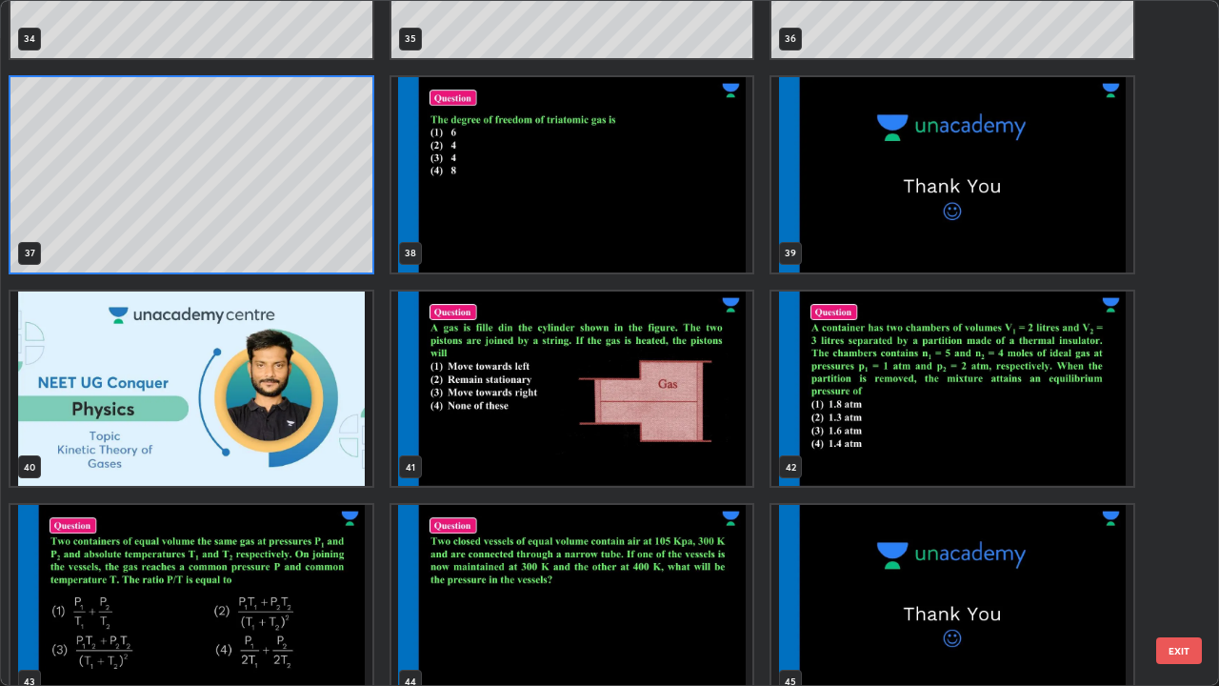
scroll to position [2526, 0]
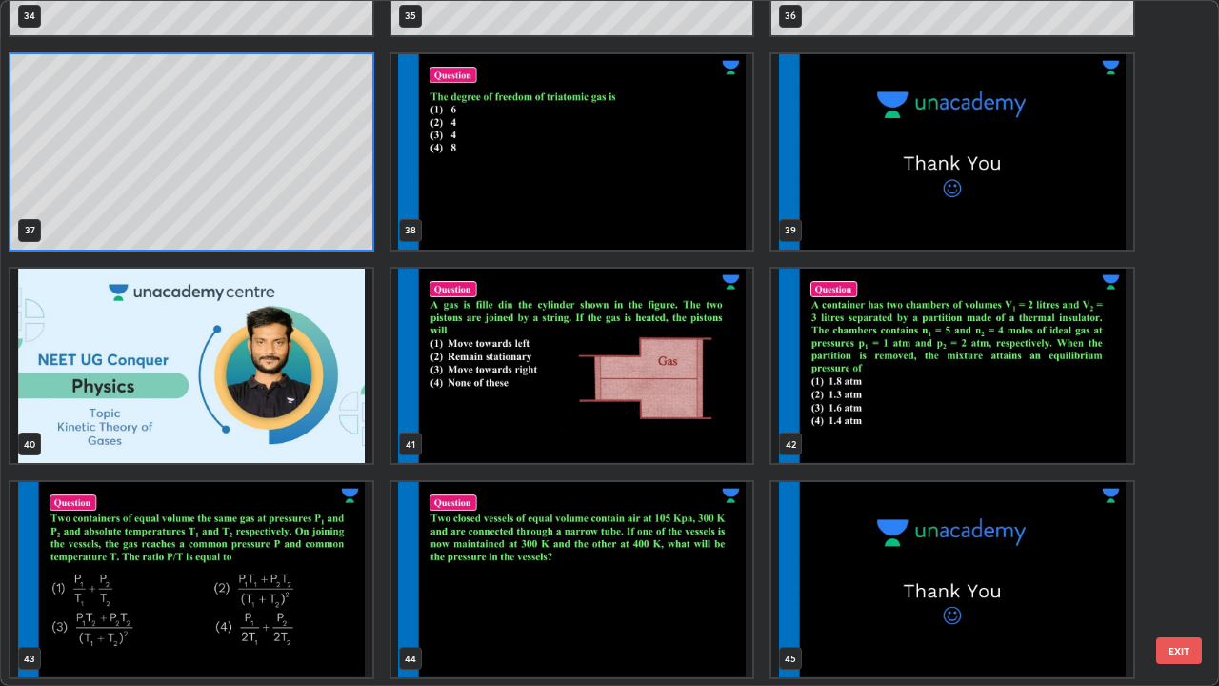
click at [310, 564] on img "grid" at bounding box center [191, 579] width 362 height 195
click at [312, 564] on img "grid" at bounding box center [191, 579] width 362 height 195
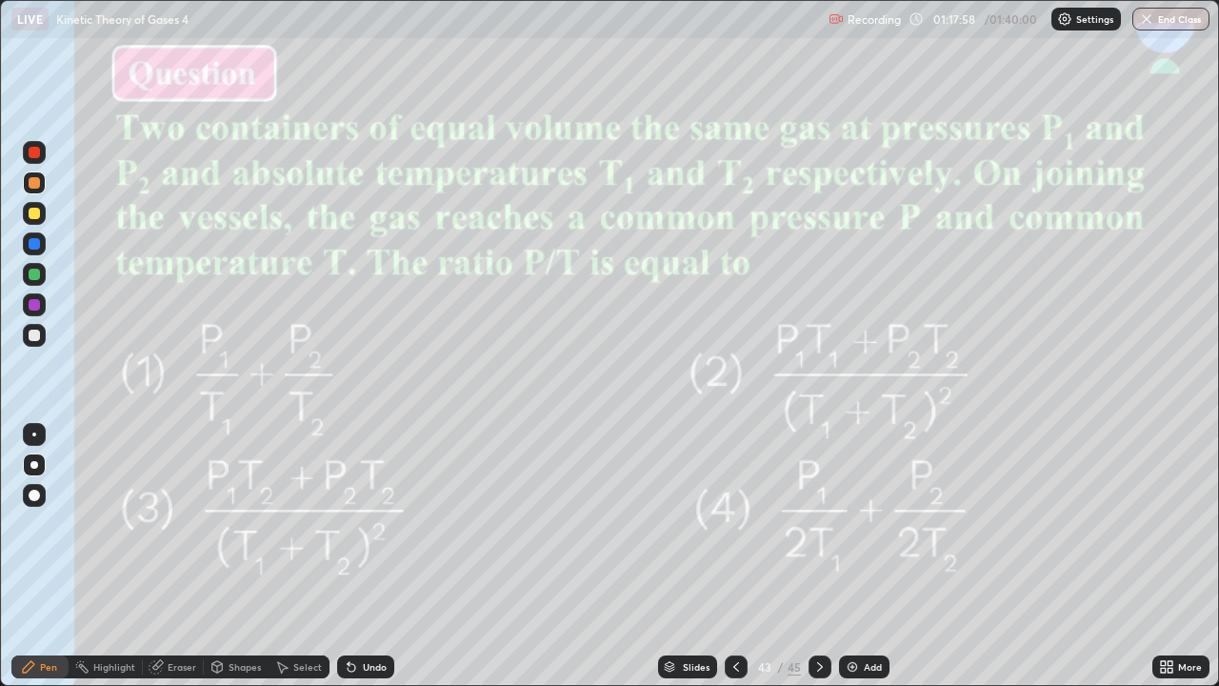
click at [173, 564] on div "Eraser" at bounding box center [173, 667] width 61 height 38
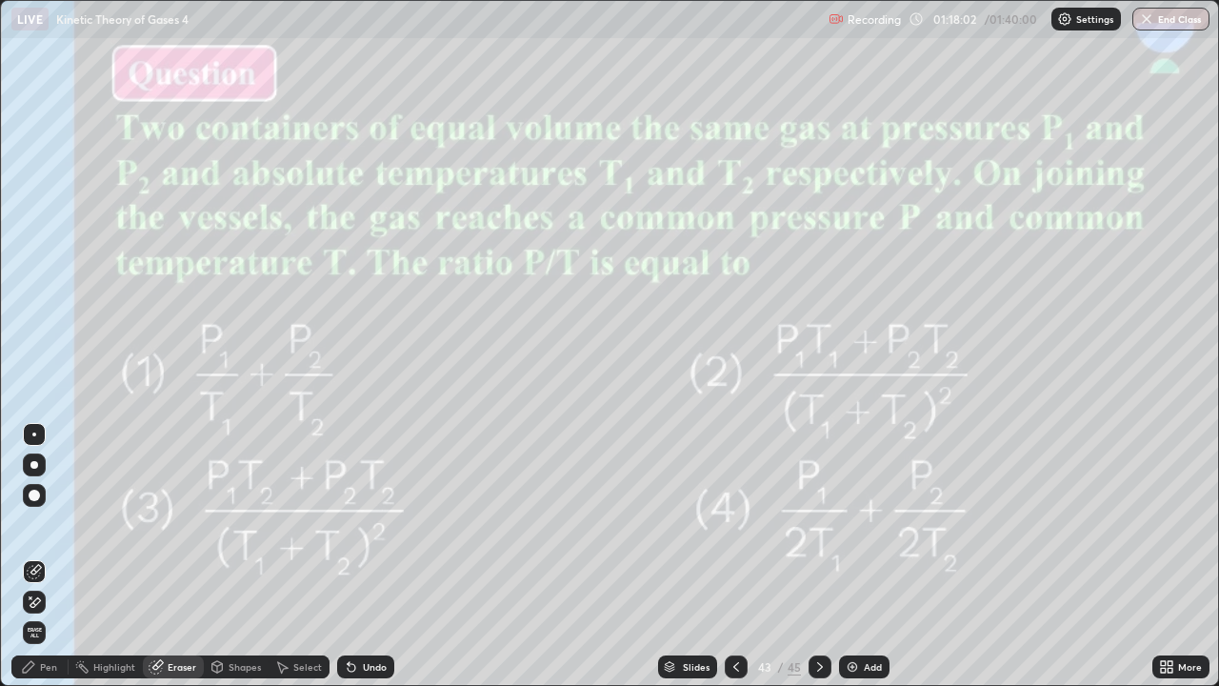
click at [49, 564] on div "Pen" at bounding box center [48, 667] width 17 height 10
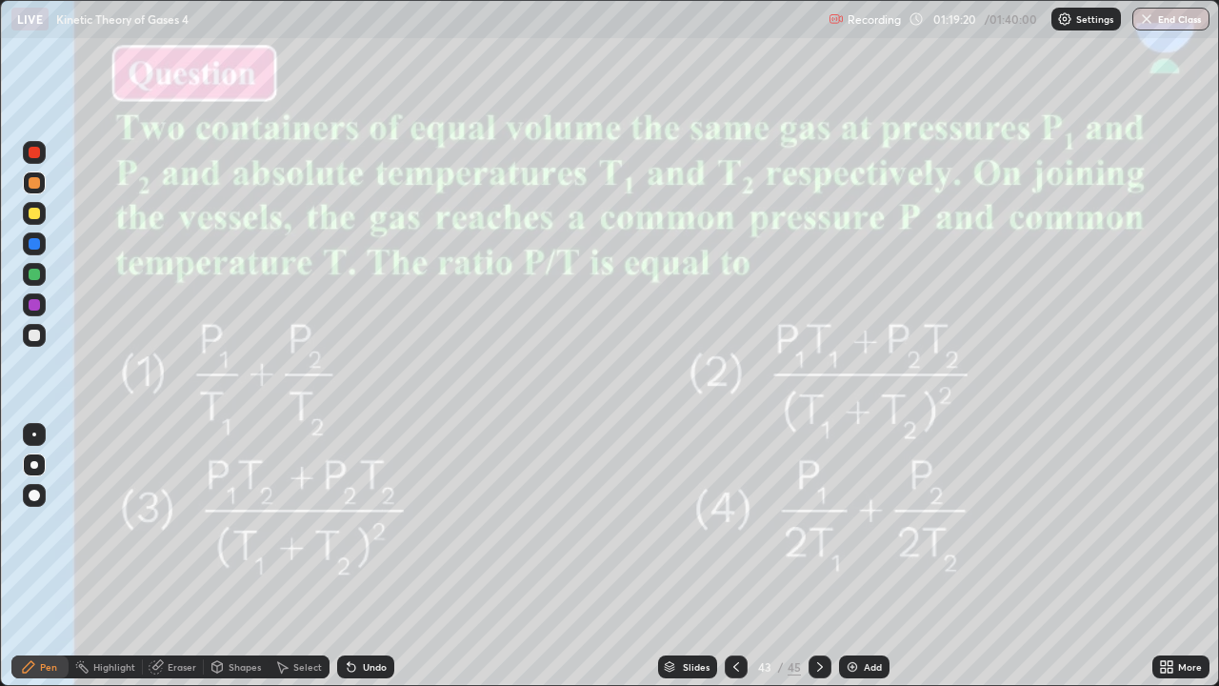
click at [30, 302] on div at bounding box center [34, 304] width 11 height 11
click at [515, 564] on div "Slides 43 / 45 Add" at bounding box center [773, 667] width 758 height 38
click at [652, 564] on div "Slides 43 / 45 Add" at bounding box center [773, 667] width 758 height 38
click at [30, 331] on div at bounding box center [34, 335] width 11 height 11
click at [692, 564] on div "Slides" at bounding box center [696, 667] width 27 height 10
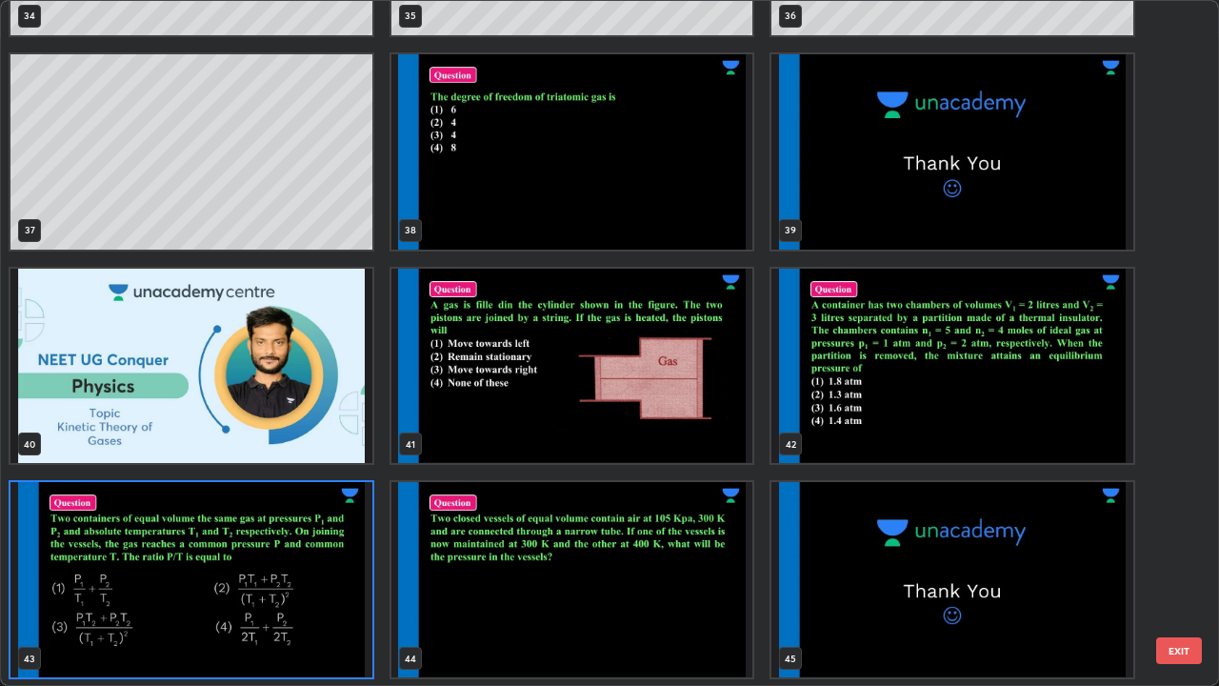
scroll to position [678, 1208]
click at [645, 564] on img "grid" at bounding box center [572, 579] width 362 height 195
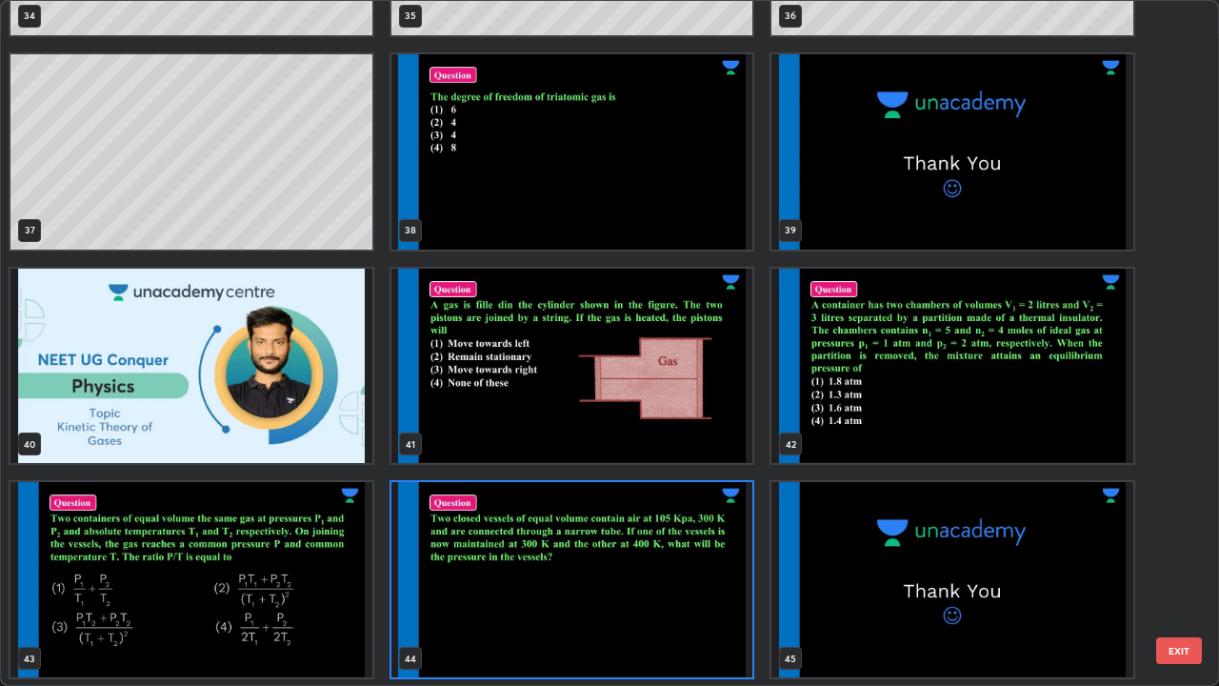
click at [646, 564] on img "grid" at bounding box center [572, 579] width 362 height 195
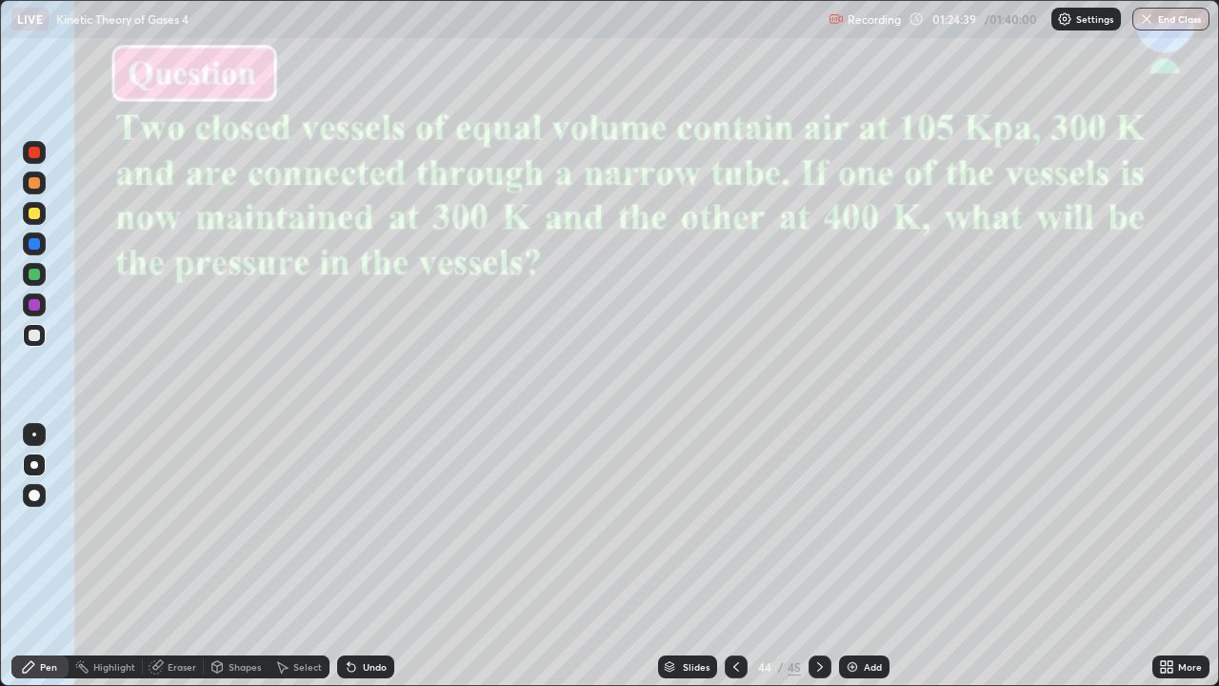
click at [735, 564] on icon at bounding box center [736, 666] width 15 height 15
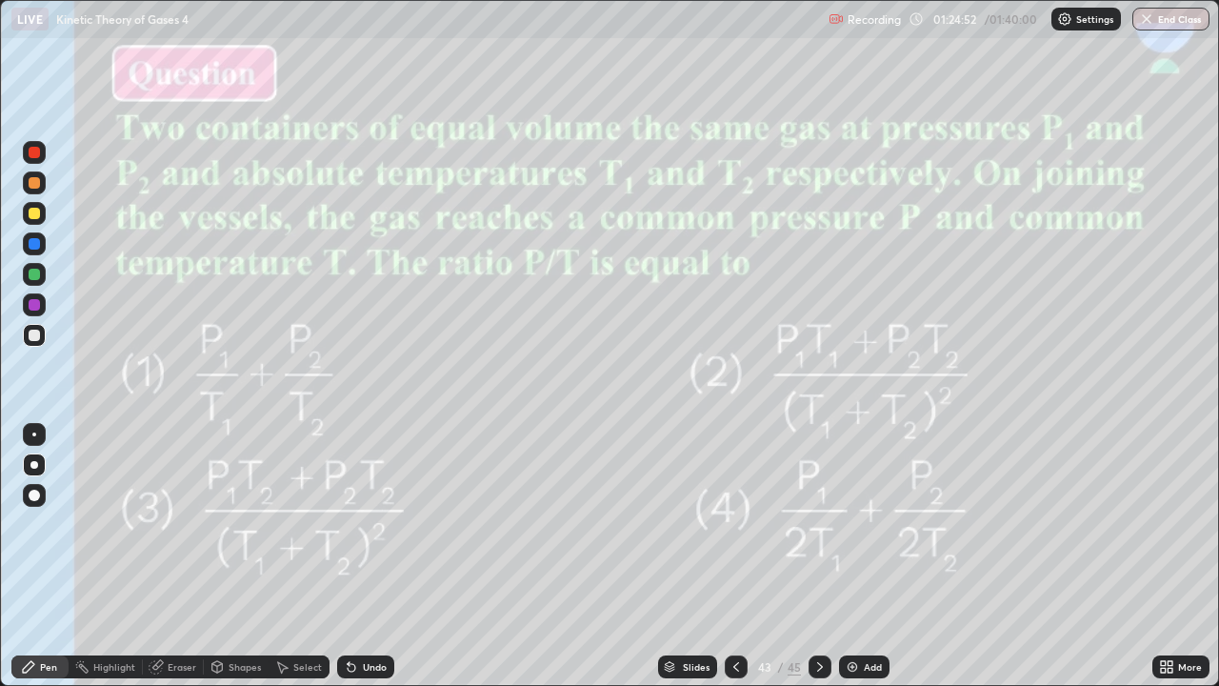
click at [733, 564] on div at bounding box center [736, 666] width 23 height 23
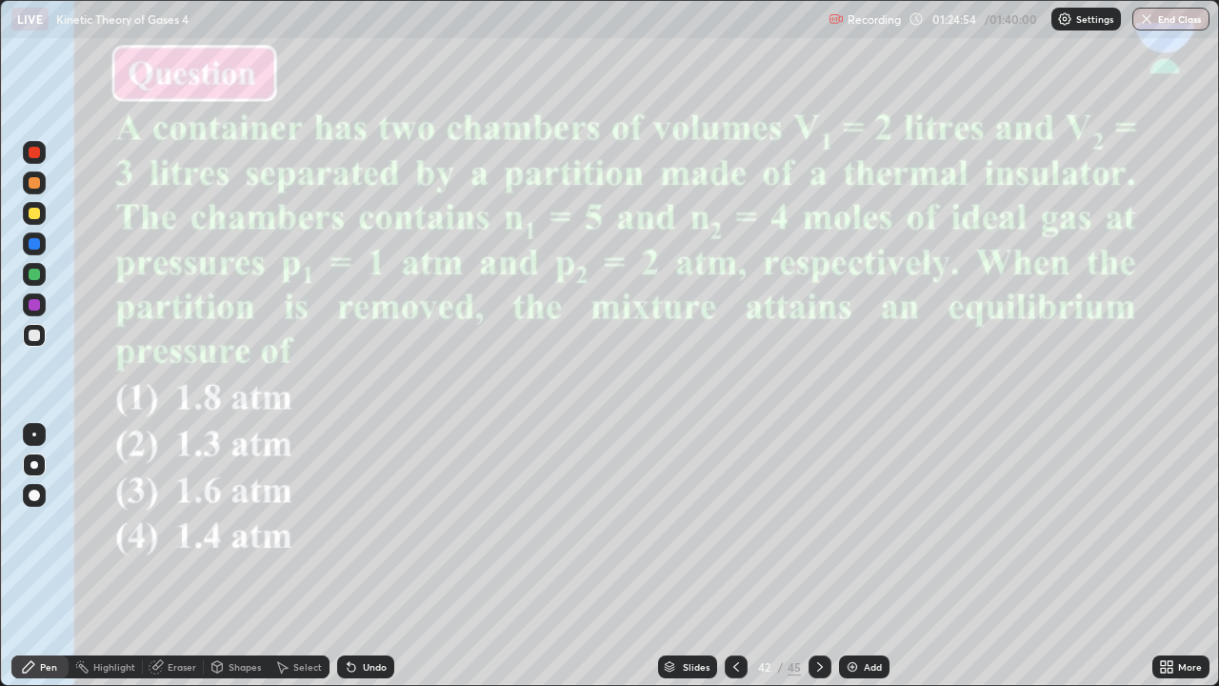
click at [815, 564] on icon at bounding box center [819, 666] width 15 height 15
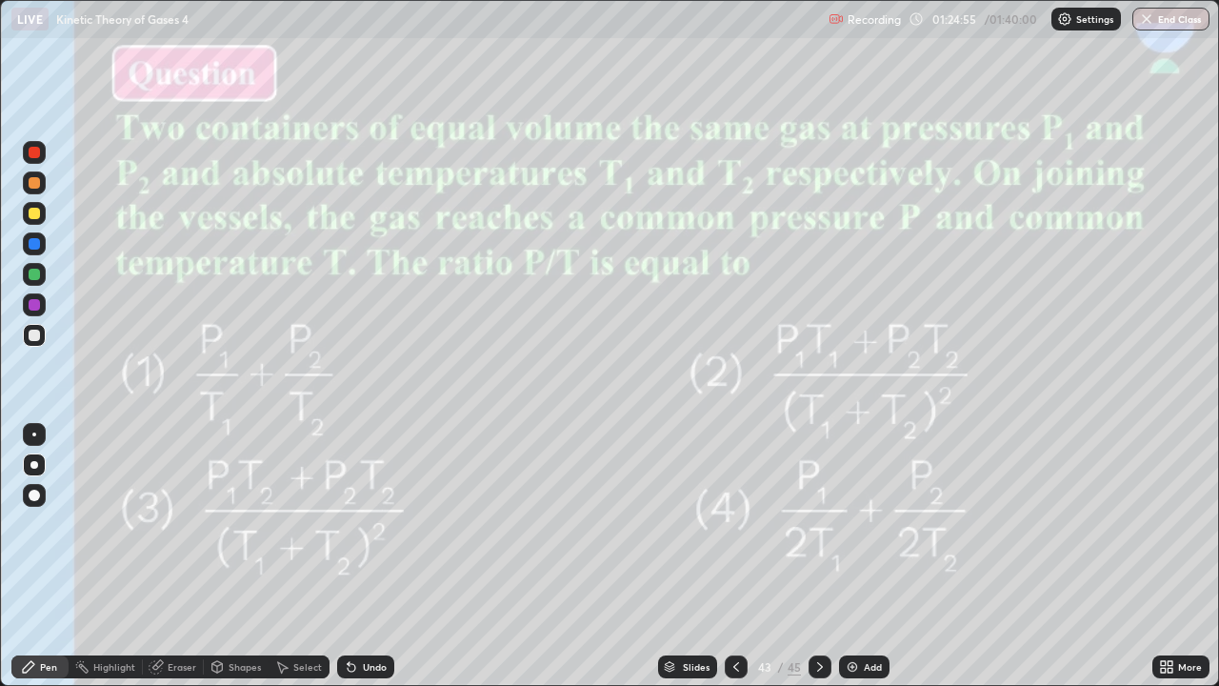
click at [815, 564] on icon at bounding box center [819, 666] width 15 height 15
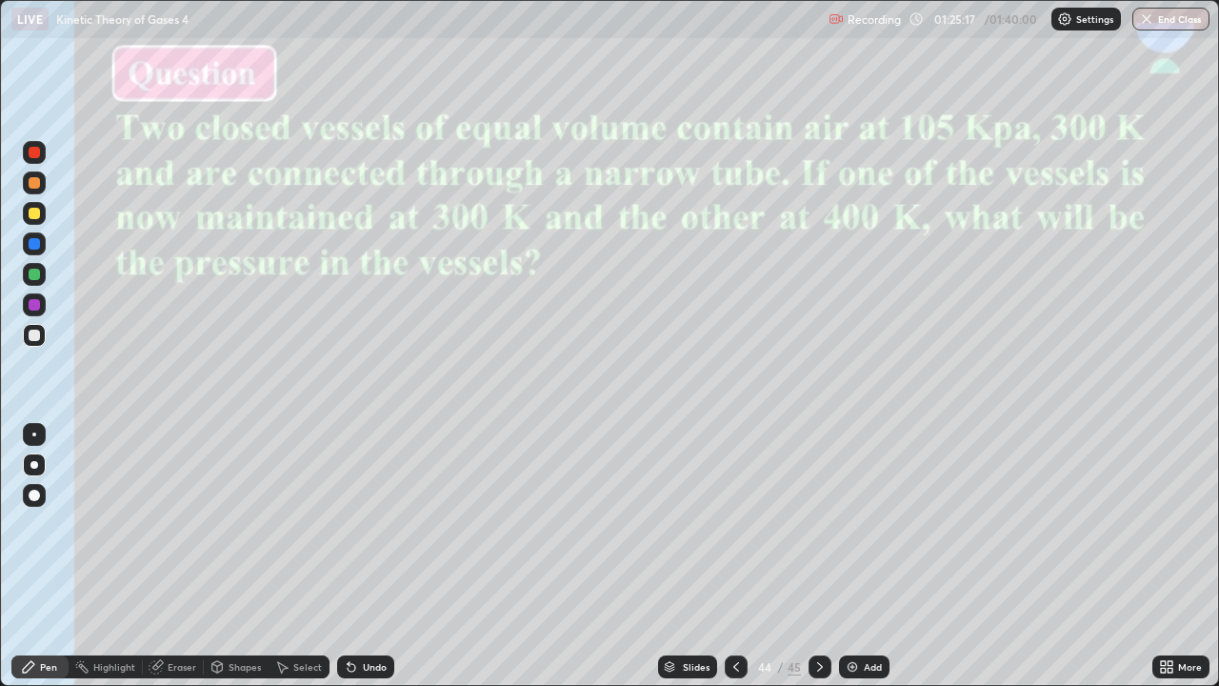
click at [32, 335] on div at bounding box center [34, 335] width 11 height 11
click at [30, 303] on div at bounding box center [34, 304] width 11 height 11
click at [171, 564] on div "Eraser" at bounding box center [173, 666] width 61 height 23
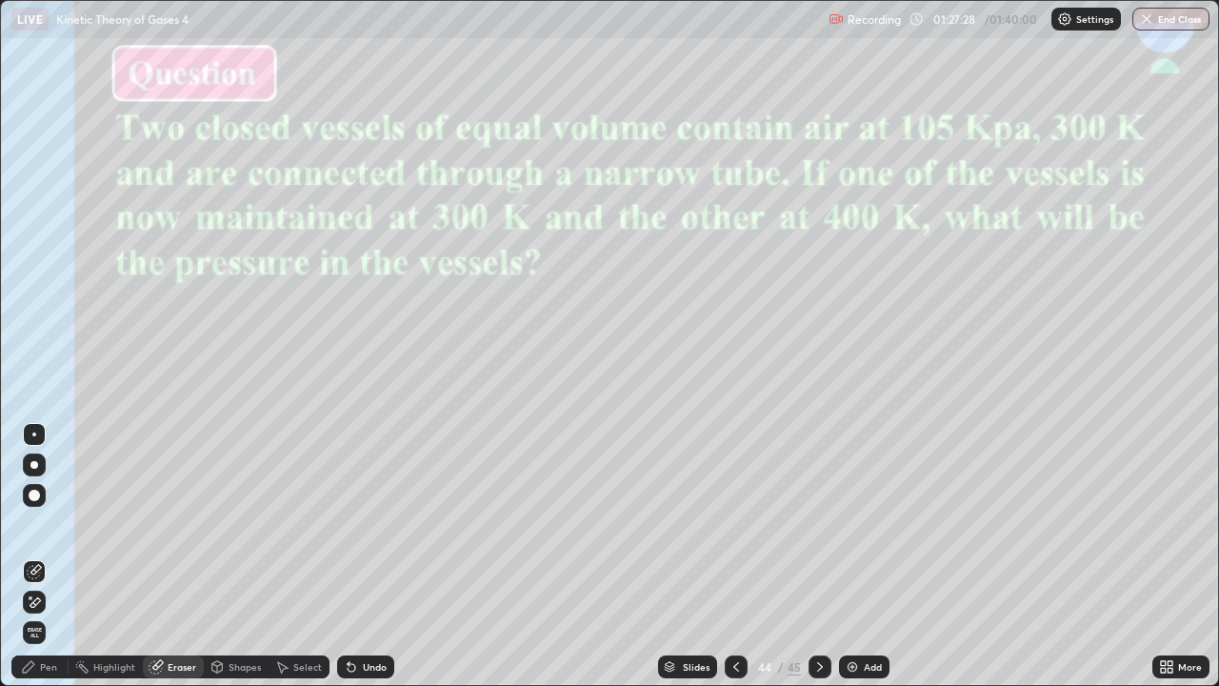
click at [50, 564] on div "Pen" at bounding box center [48, 667] width 17 height 10
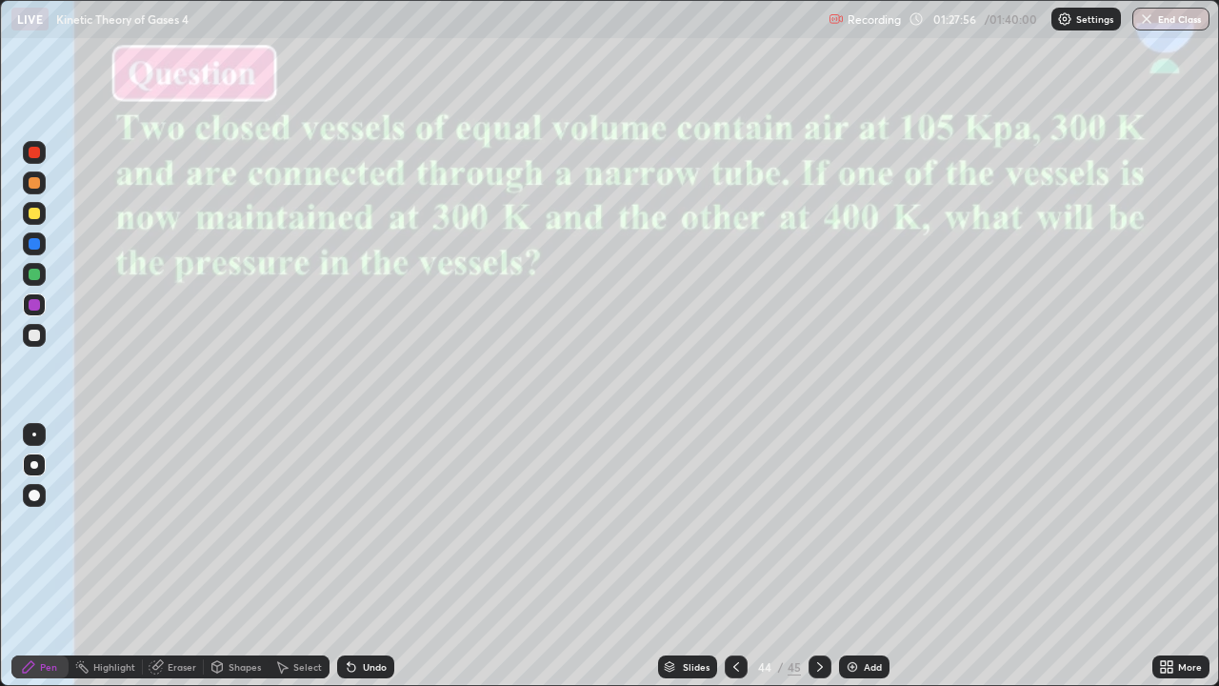
click at [32, 275] on div at bounding box center [34, 274] width 11 height 11
click at [703, 564] on div "Slides" at bounding box center [696, 667] width 27 height 10
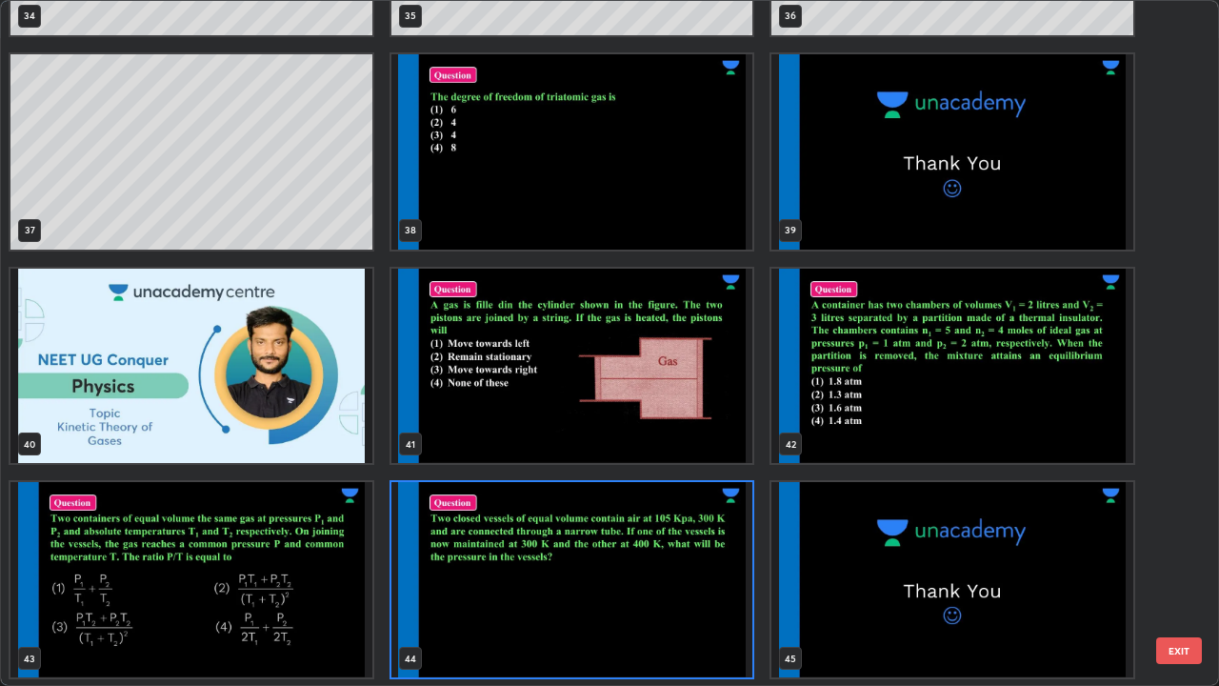
click at [897, 414] on img "grid" at bounding box center [952, 366] width 362 height 195
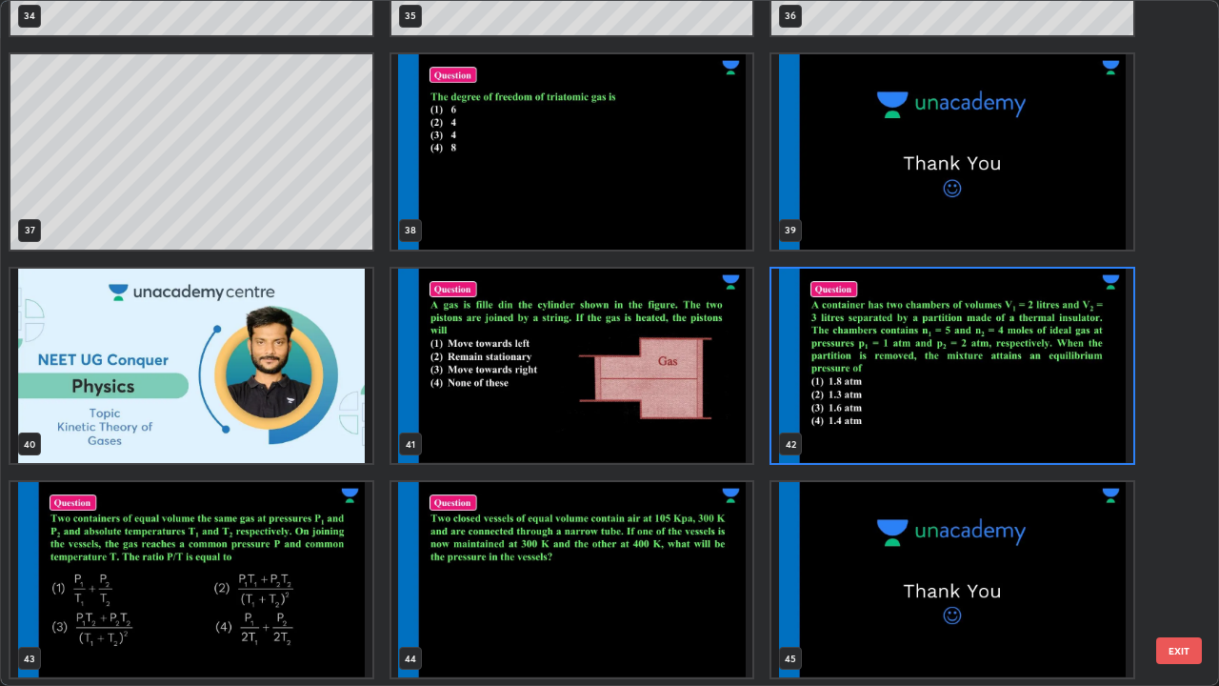
click at [892, 415] on img "grid" at bounding box center [952, 366] width 362 height 195
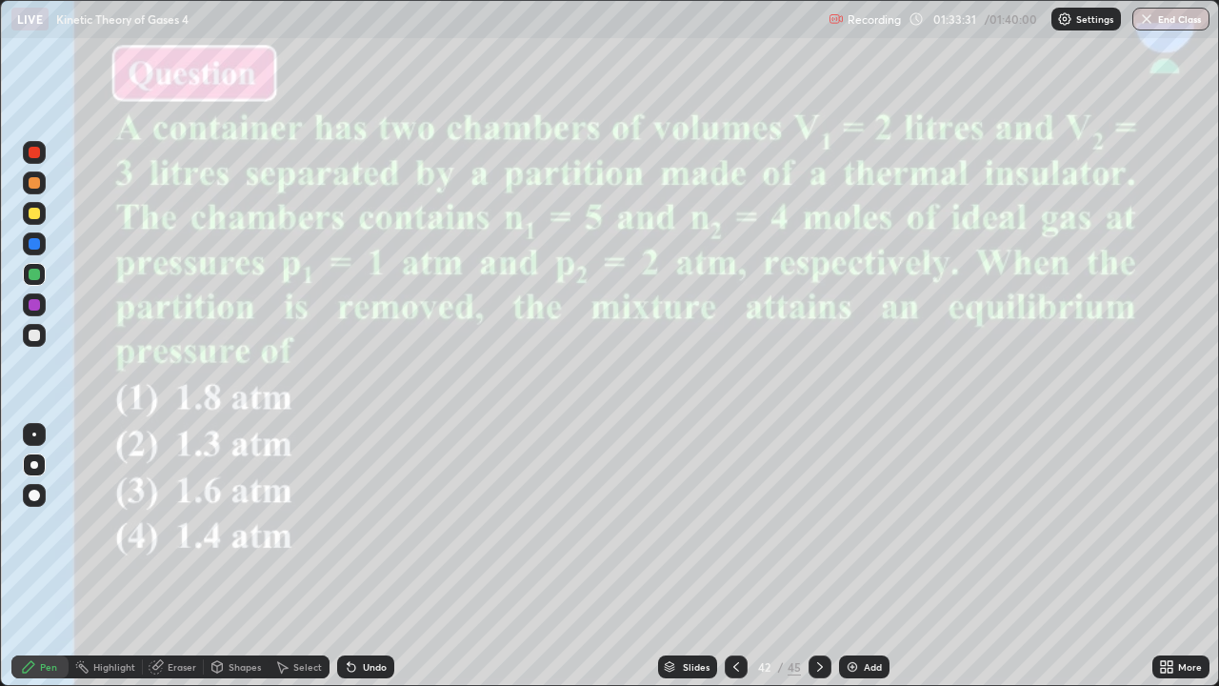
click at [31, 335] on div at bounding box center [34, 335] width 11 height 11
click at [34, 211] on div at bounding box center [34, 213] width 11 height 11
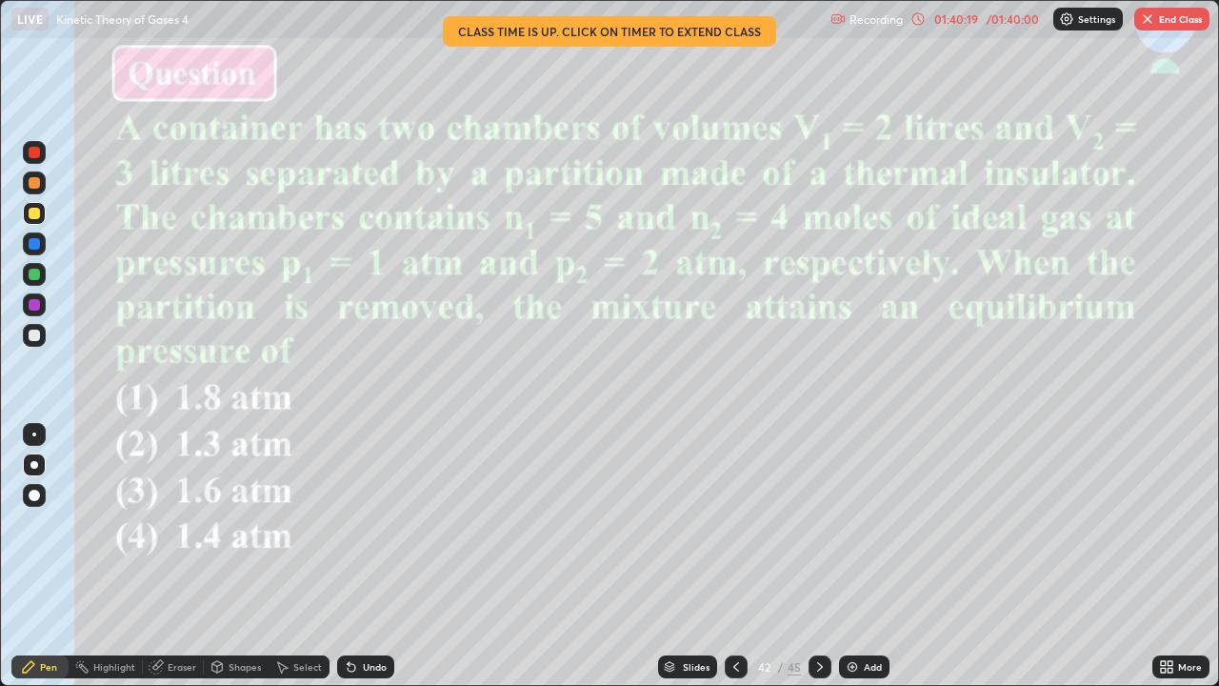
click at [185, 564] on div "Eraser" at bounding box center [173, 667] width 61 height 38
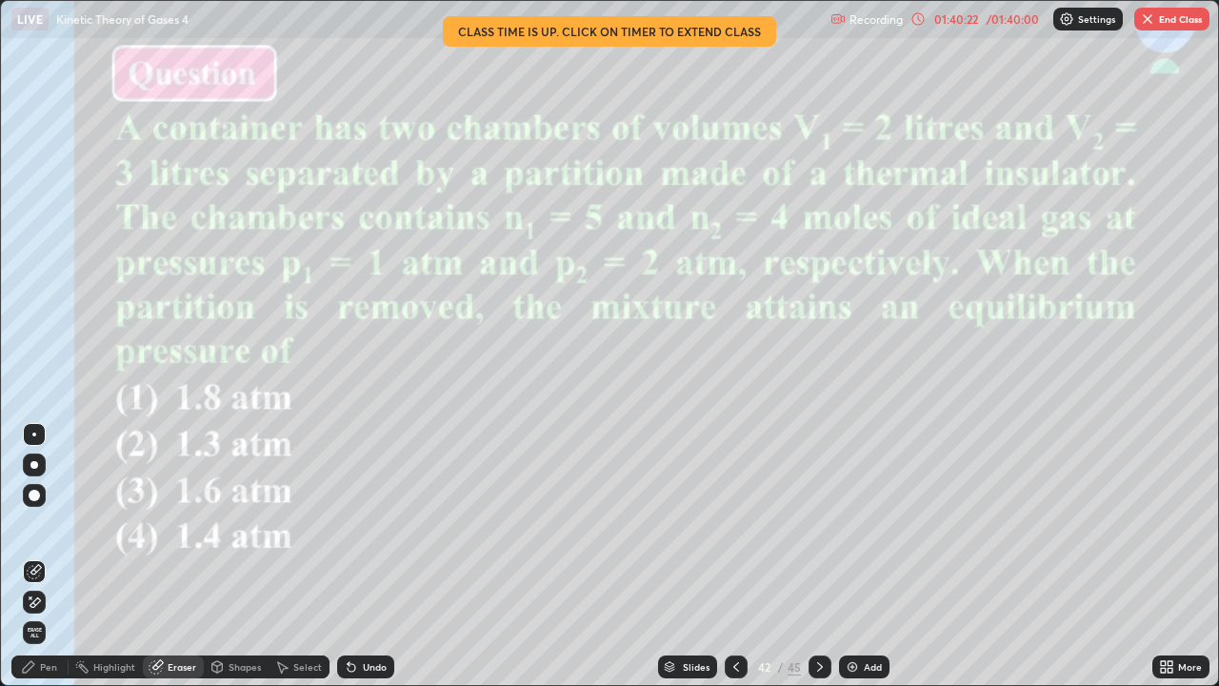
click at [55, 564] on div "Pen" at bounding box center [48, 667] width 17 height 10
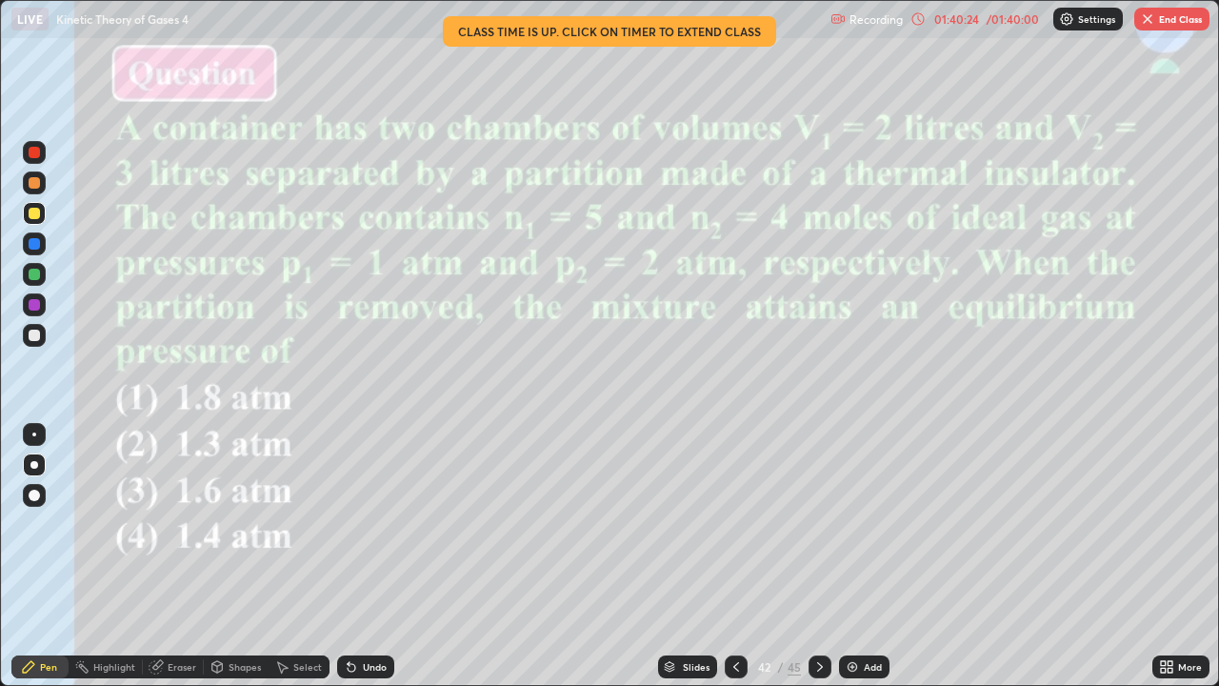
click at [182, 564] on div "Eraser" at bounding box center [173, 667] width 61 height 38
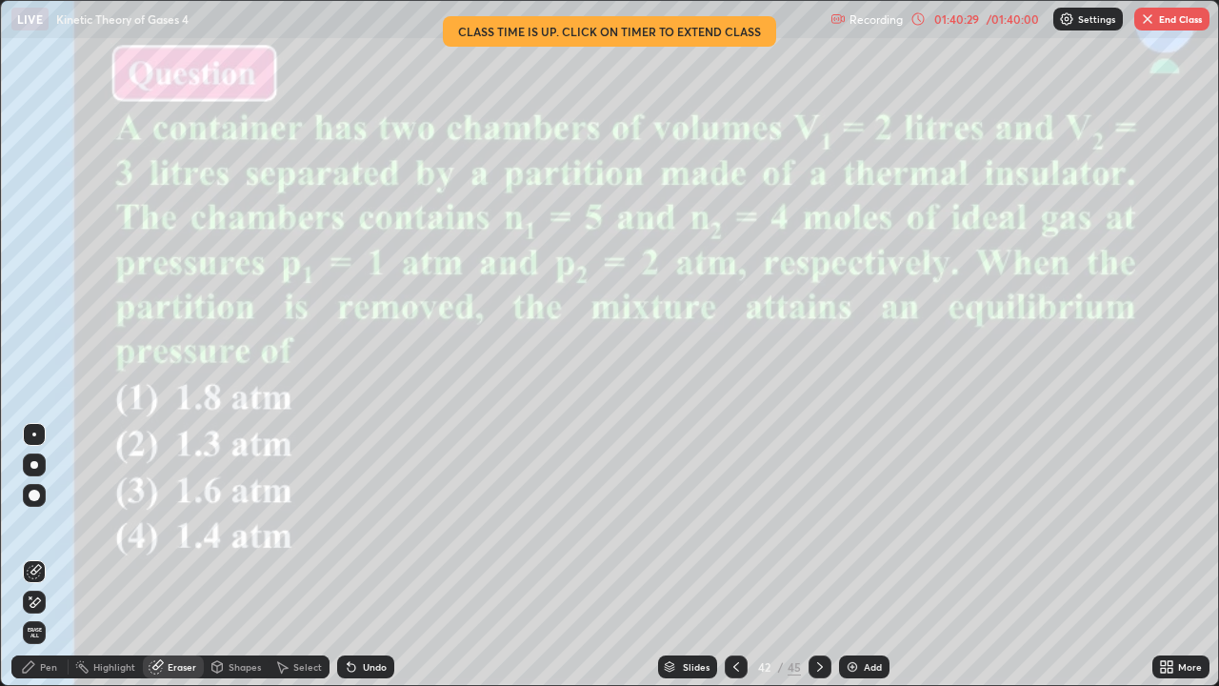
click at [50, 564] on div "Pen" at bounding box center [48, 667] width 17 height 10
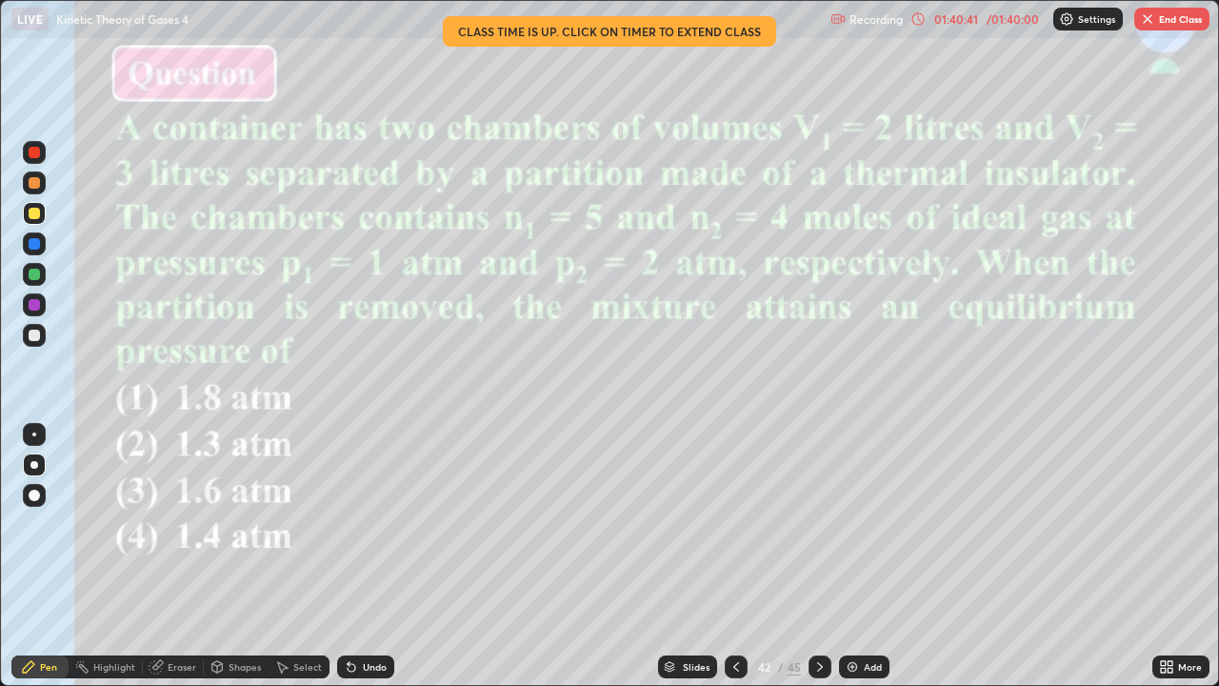
click at [124, 564] on div "Highlight" at bounding box center [106, 667] width 74 height 38
click at [48, 564] on div "Pen" at bounding box center [48, 667] width 17 height 10
click at [169, 564] on div "Eraser" at bounding box center [182, 667] width 29 height 10
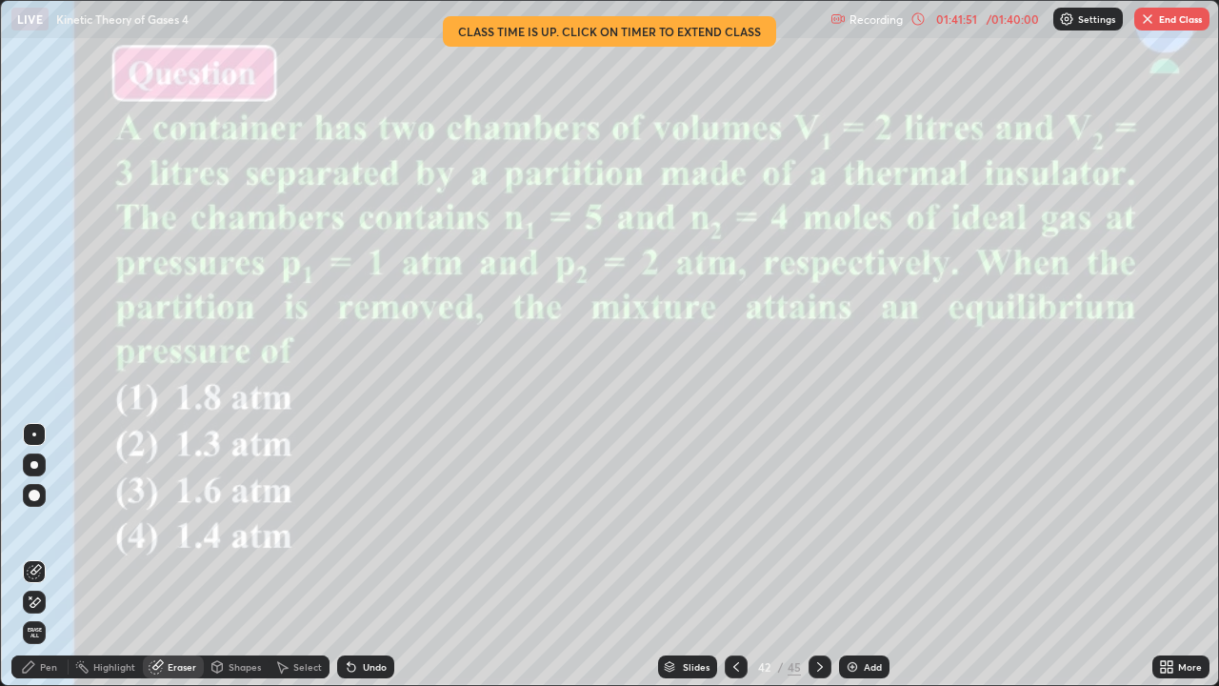
click at [48, 564] on div "Pen" at bounding box center [48, 667] width 17 height 10
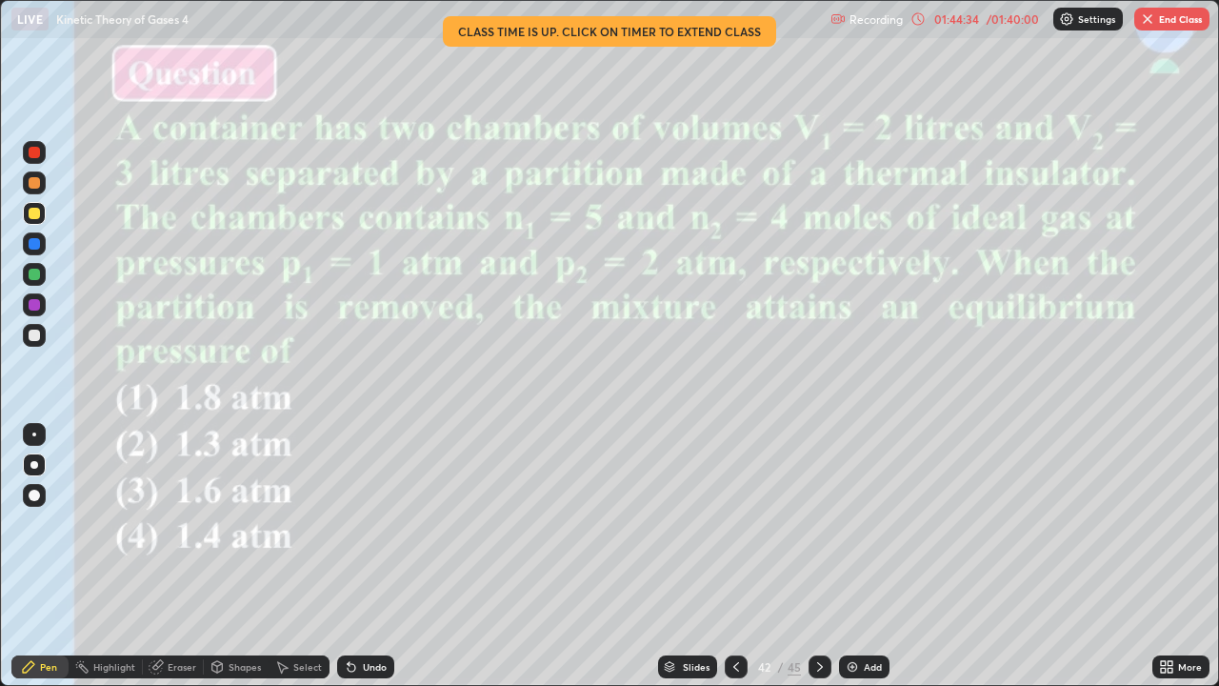
click at [1166, 14] on button "End Class" at bounding box center [1171, 19] width 75 height 23
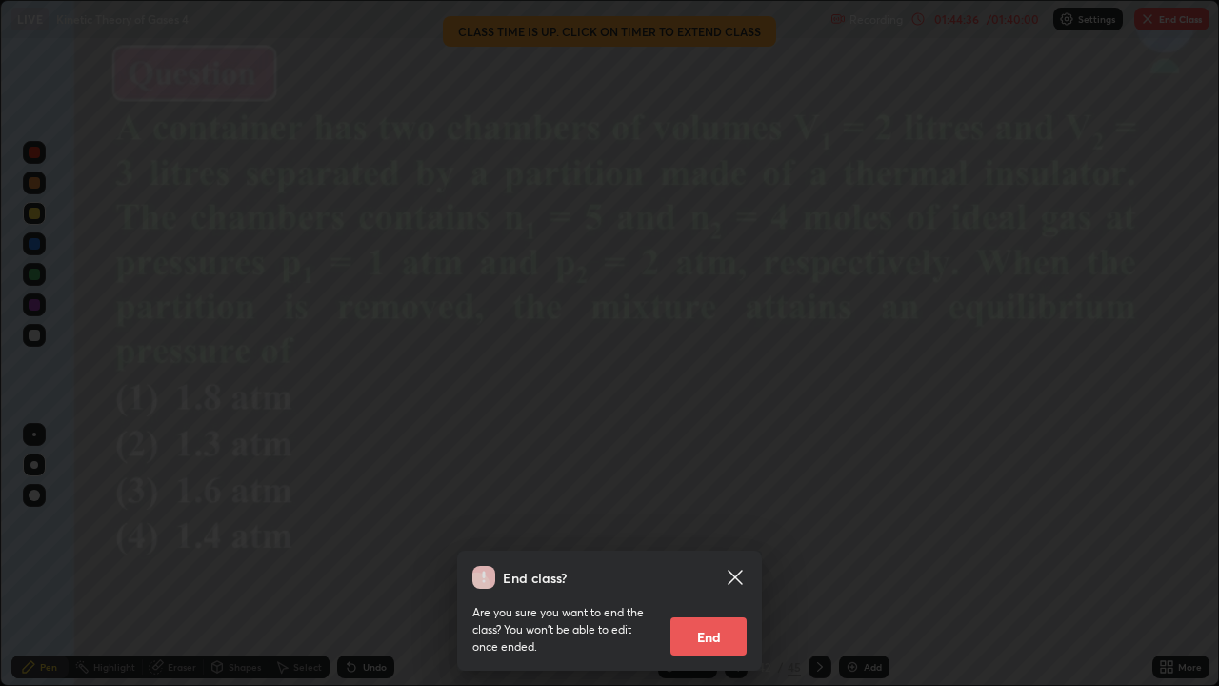
click at [700, 564] on button "End" at bounding box center [709, 636] width 76 height 38
